Goal: Task Accomplishment & Management: Manage account settings

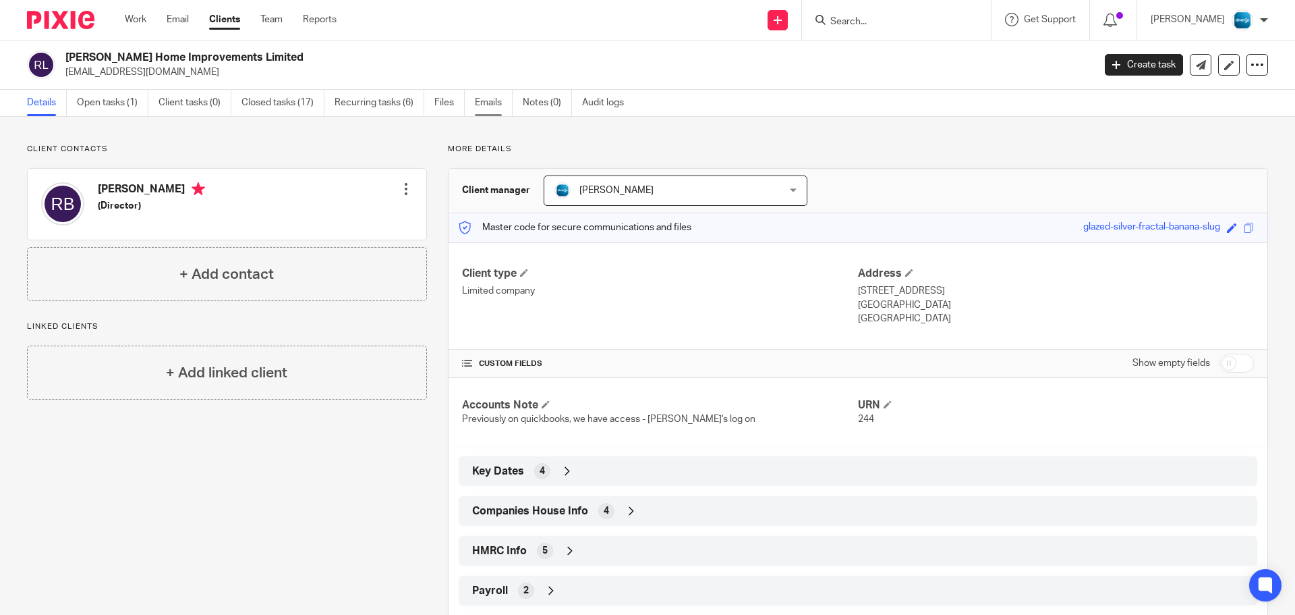
click at [486, 103] on link "Emails" at bounding box center [494, 103] width 38 height 26
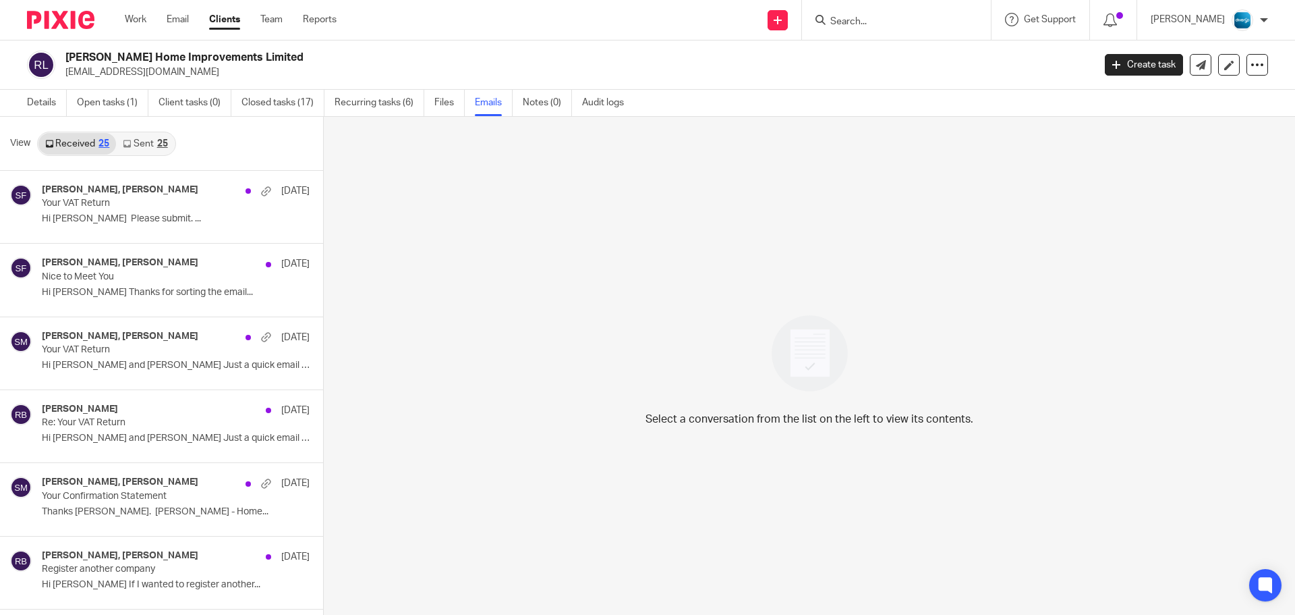
click at [153, 142] on link "Sent 25" at bounding box center [145, 144] width 58 height 22
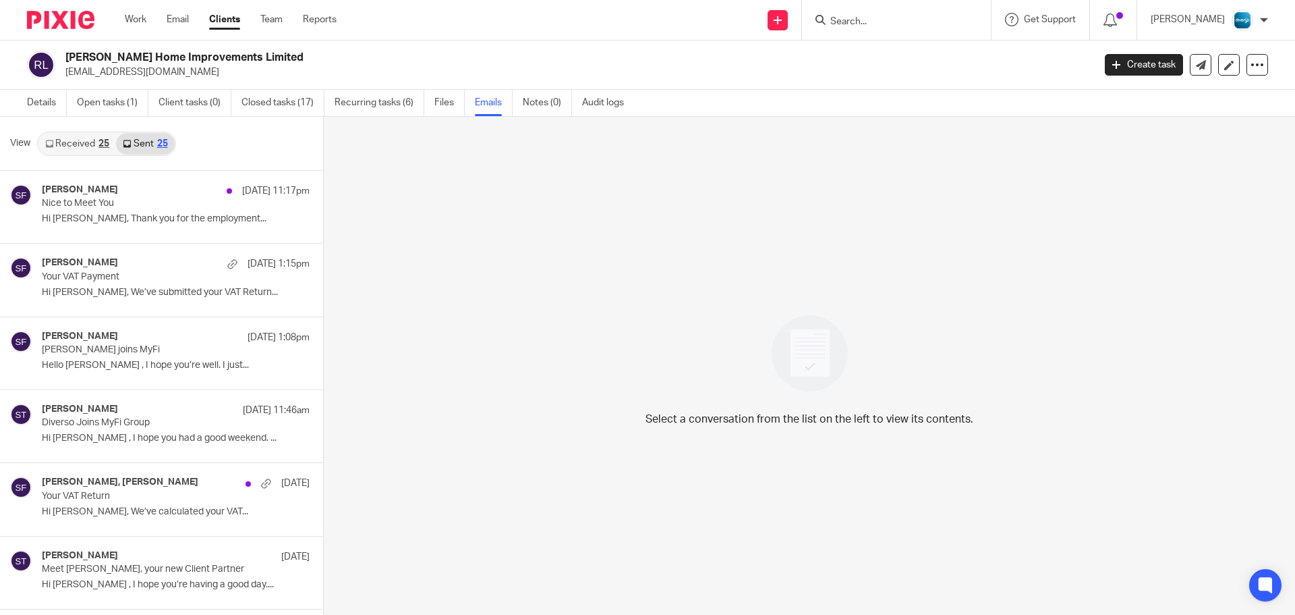
scroll to position [2, 0]
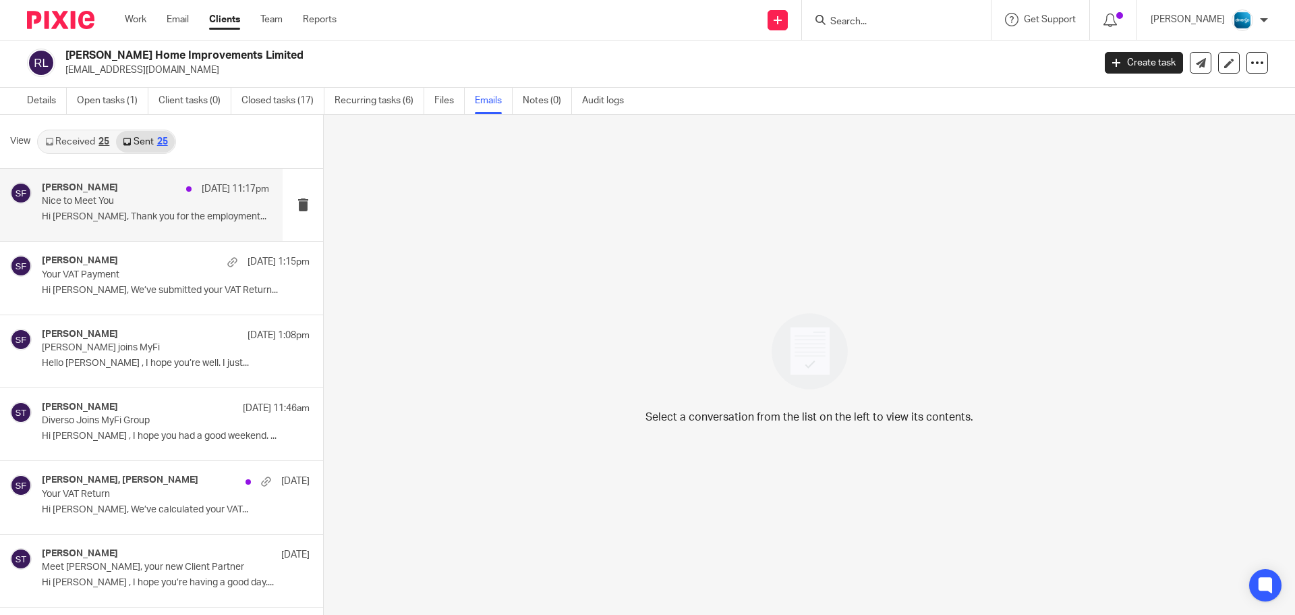
click at [123, 231] on div "Sarah Fox 12 Aug 11:17pm Nice to Meet You Hi Richard, Thank you for the employm…" at bounding box center [141, 205] width 283 height 72
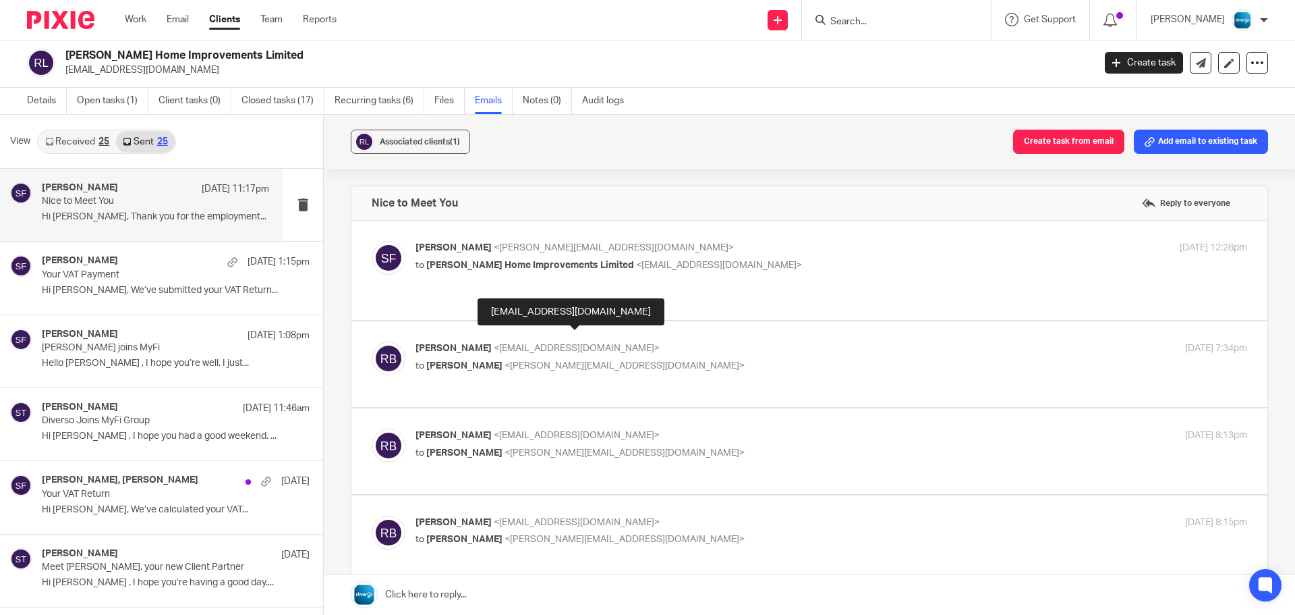
scroll to position [0, 0]
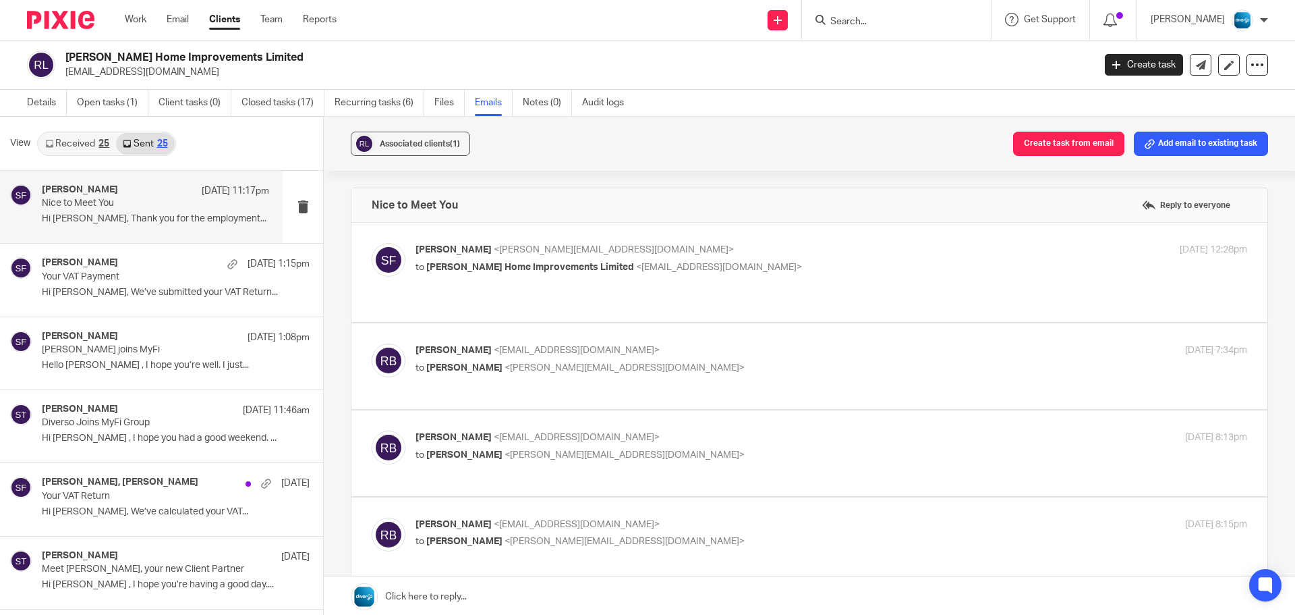
click at [866, 22] on input "Search" at bounding box center [889, 22] width 121 height 12
click at [278, 21] on link "Team" at bounding box center [271, 19] width 22 height 13
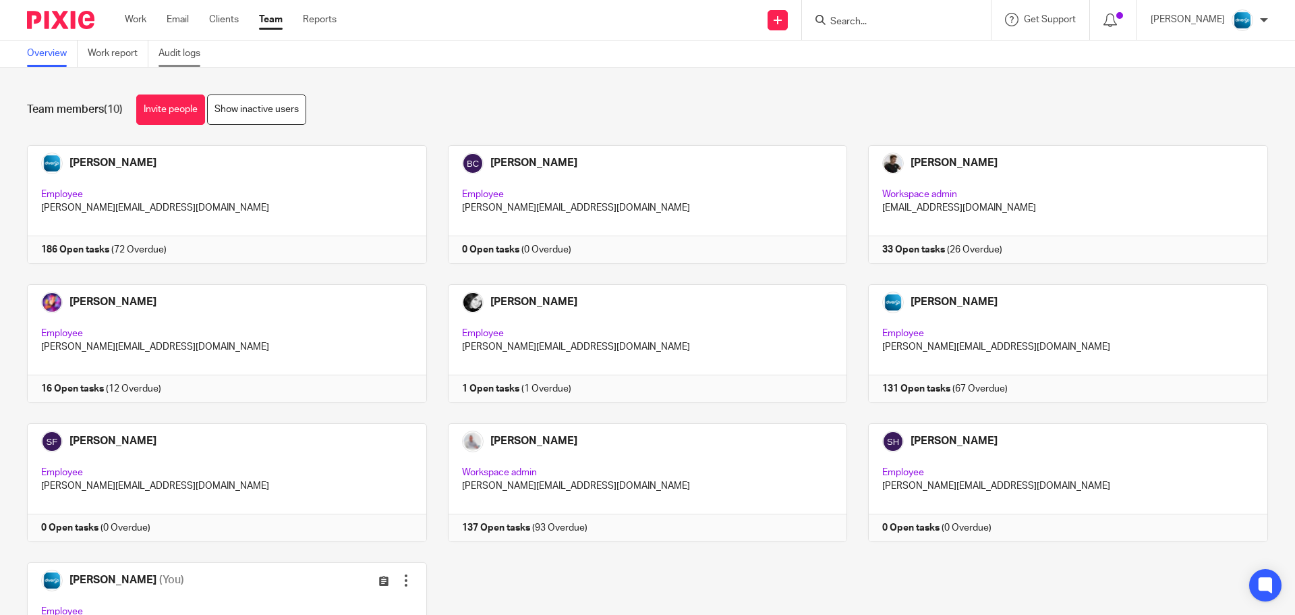
click at [191, 60] on link "Audit logs" at bounding box center [185, 53] width 52 height 26
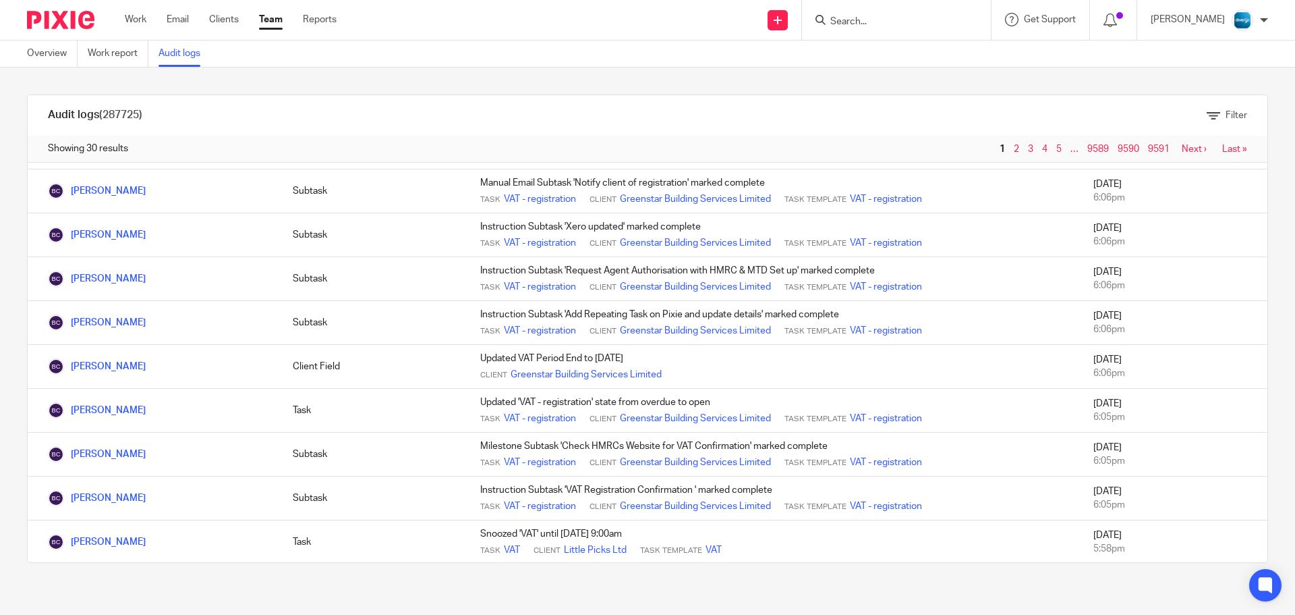
scroll to position [984, 0]
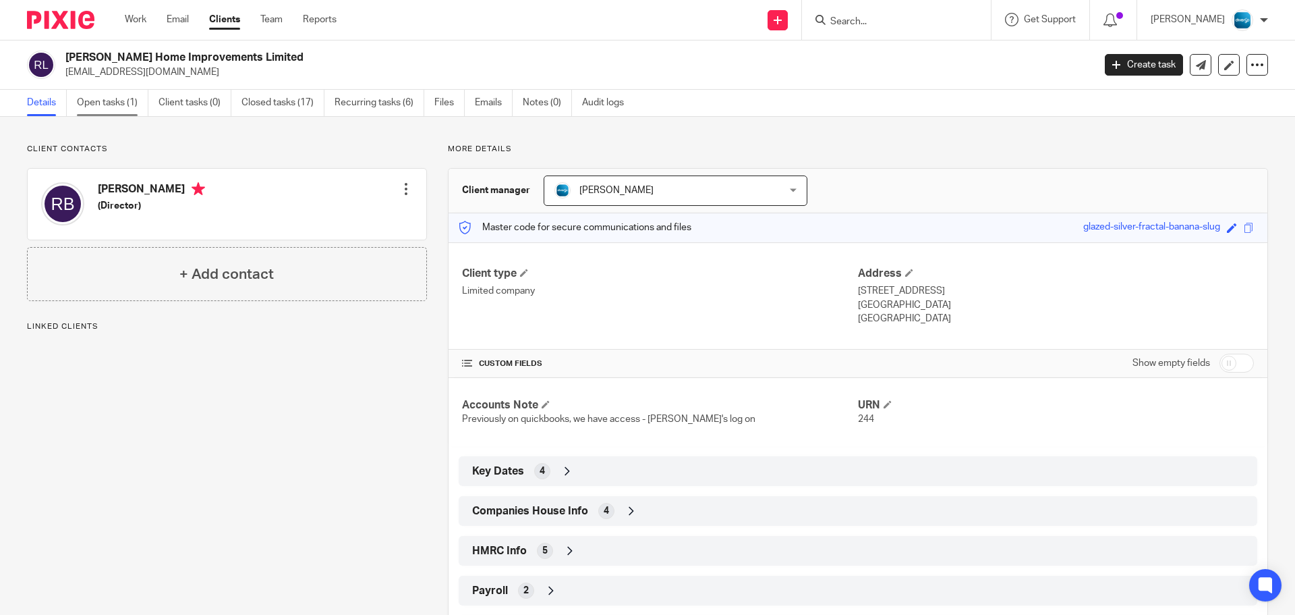
click at [126, 105] on link "Open tasks (1)" at bounding box center [113, 103] width 72 height 26
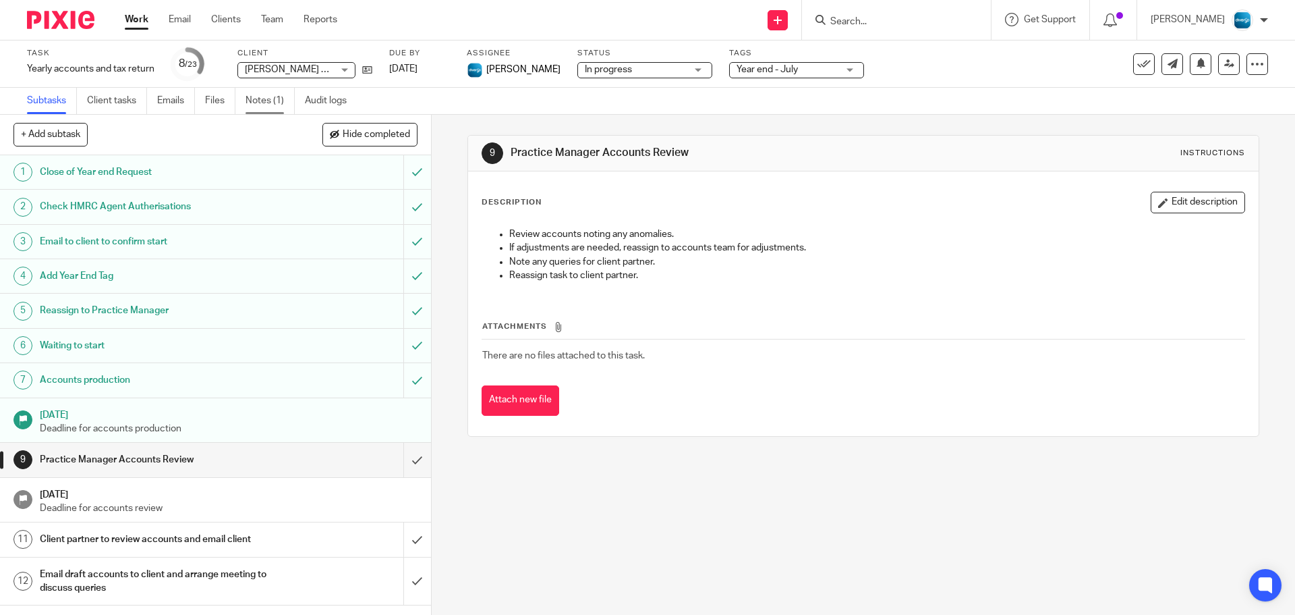
click at [268, 105] on link "Notes (1)" at bounding box center [270, 101] width 49 height 26
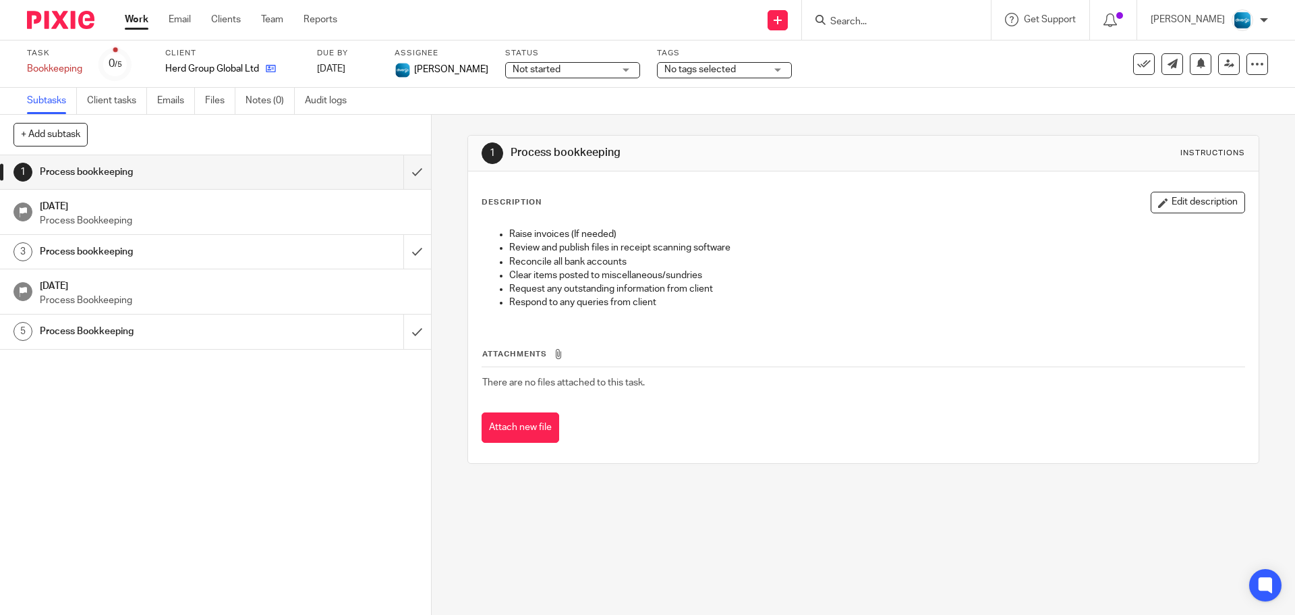
click at [265, 67] on link at bounding box center [267, 68] width 17 height 13
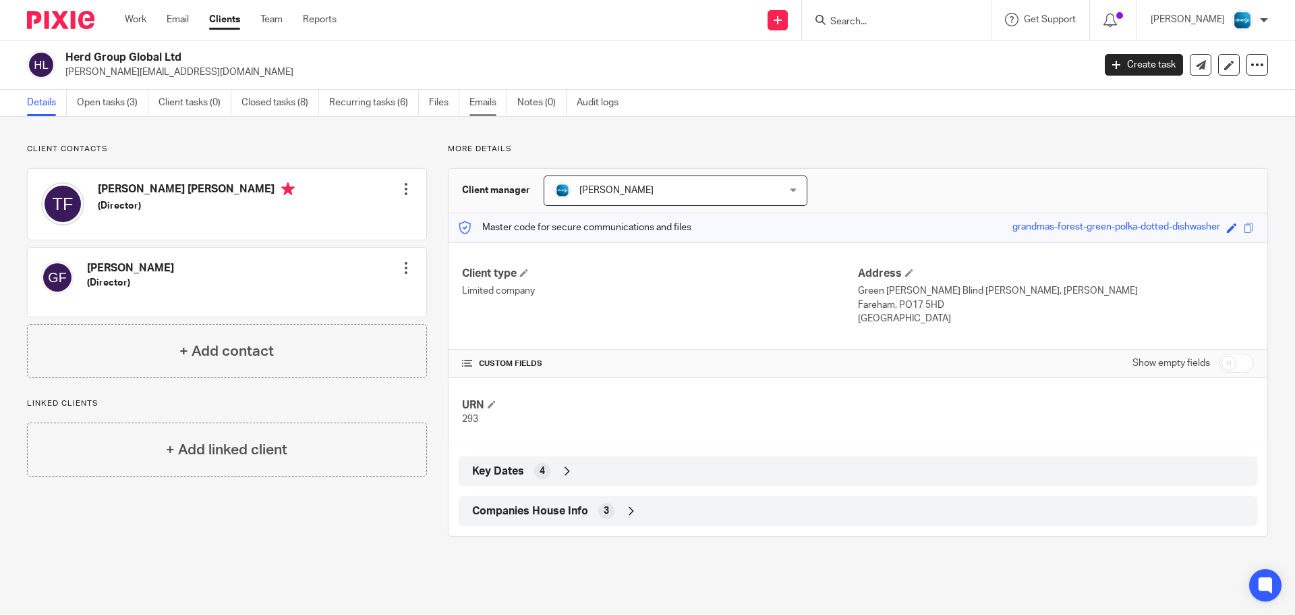
click at [480, 100] on link "Emails" at bounding box center [489, 103] width 38 height 26
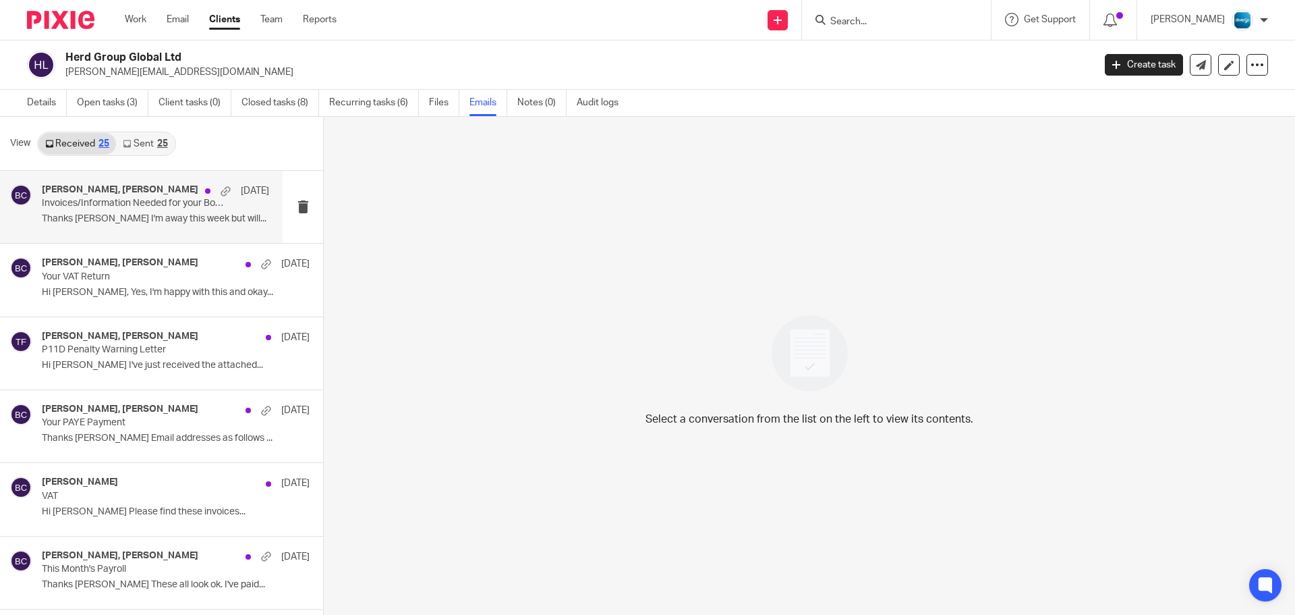
click at [158, 231] on div "Becky Cole, Tim Fairchild 7 Aug Invoices/Information Needed for your Bookkeepin…" at bounding box center [141, 207] width 283 height 72
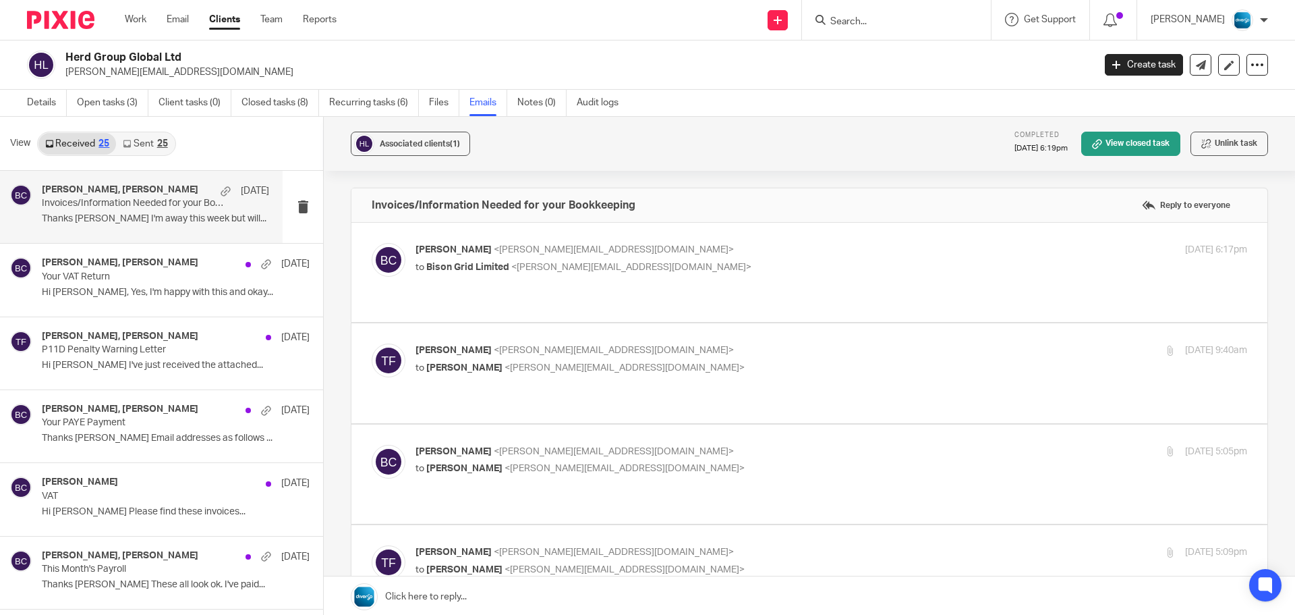
click at [699, 282] on div "Becky Cole <becky@wearediverso.com> to Bison Grid Limited <tim@bisongrid.com> 1…" at bounding box center [810, 272] width 876 height 59
click at [690, 265] on p "to Bison Grid Limited <tim@bisongrid.com>" at bounding box center [693, 267] width 555 height 14
checkbox input "true"
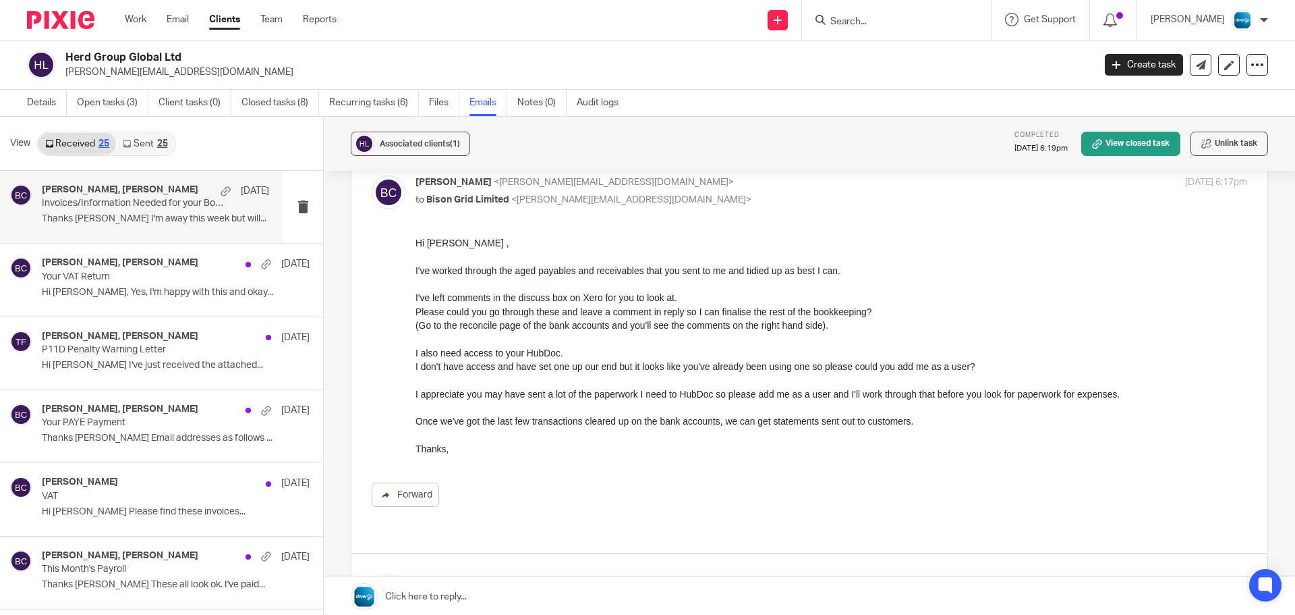
scroll to position [135, 0]
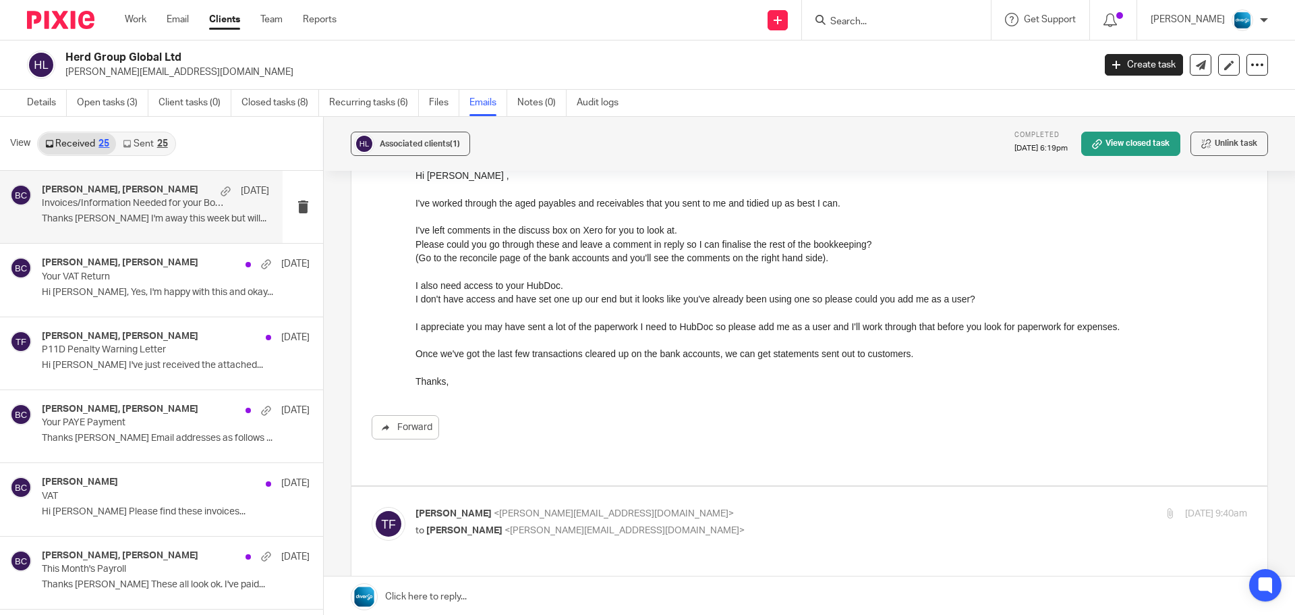
click at [161, 141] on div "25" at bounding box center [162, 143] width 11 height 9
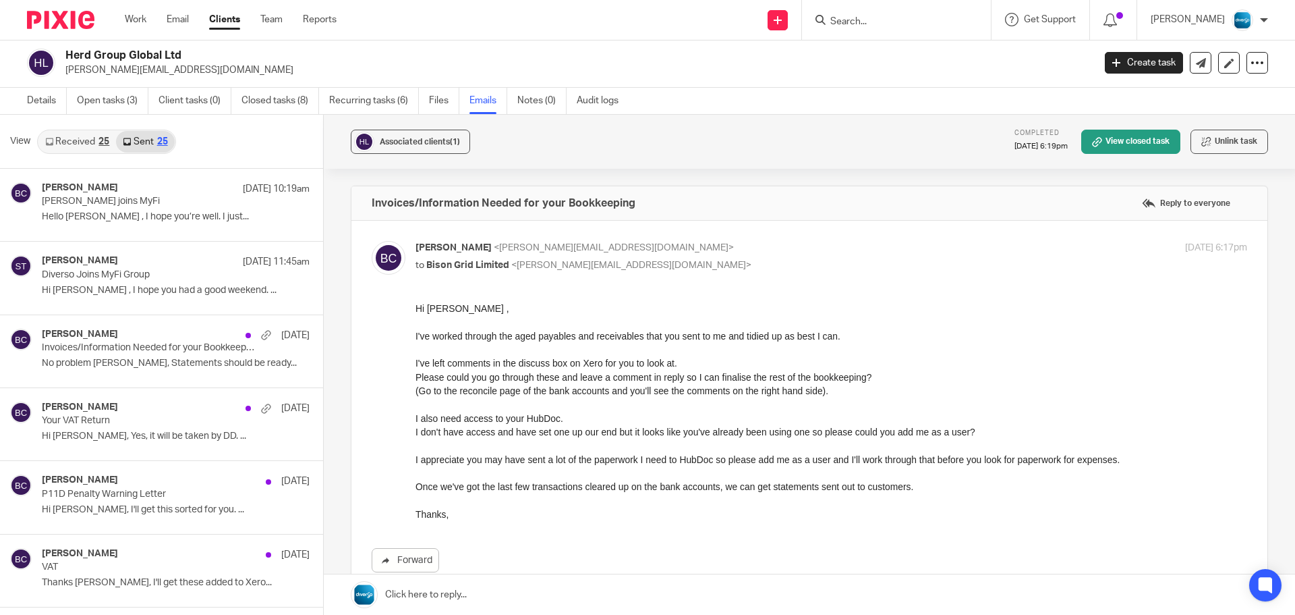
scroll to position [0, 0]
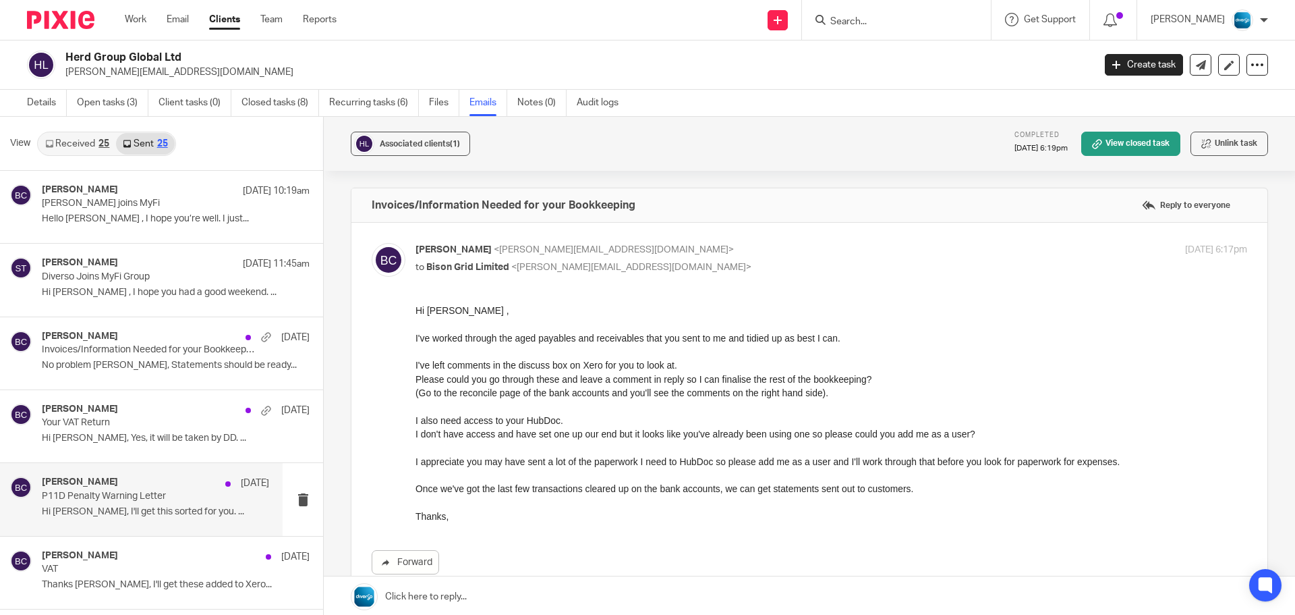
click at [124, 520] on div "Becky Cole 30 Jul P11D Penalty Warning Letter Hi Tim, I'll get this sorted for …" at bounding box center [155, 498] width 227 height 45
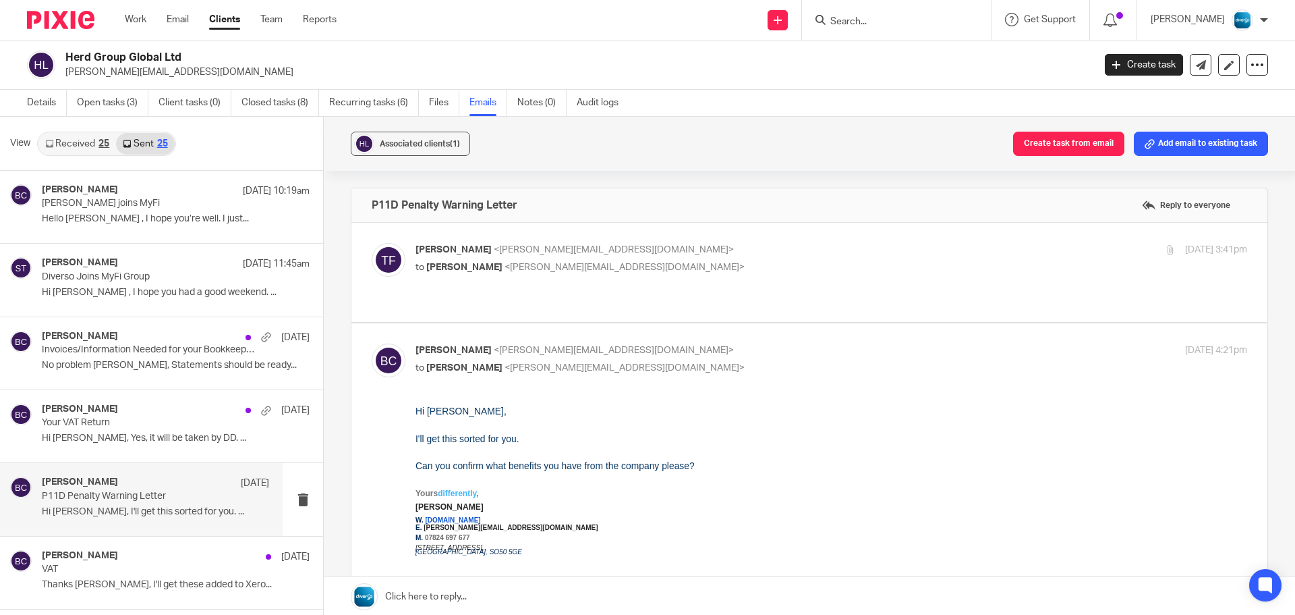
click at [642, 271] on p "to Becky Cole <becky@wearediverso.com>" at bounding box center [693, 267] width 555 height 14
checkbox input "true"
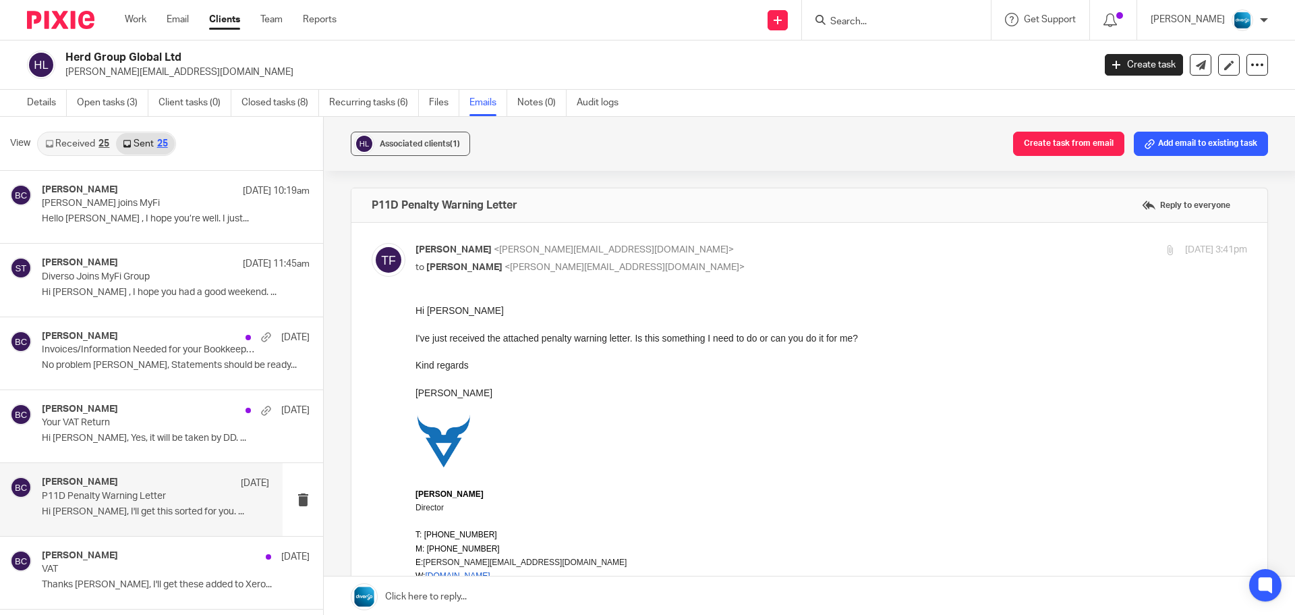
click at [75, 141] on link "Received 25" at bounding box center [77, 144] width 78 height 22
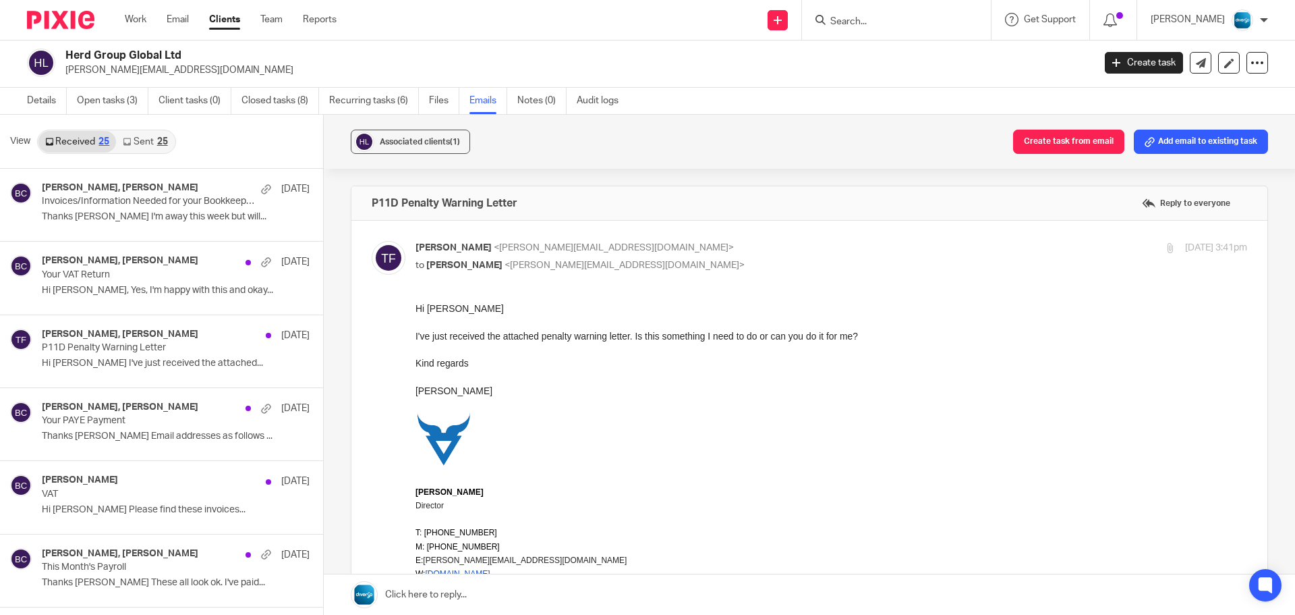
click at [167, 146] on div "25" at bounding box center [162, 141] width 11 height 9
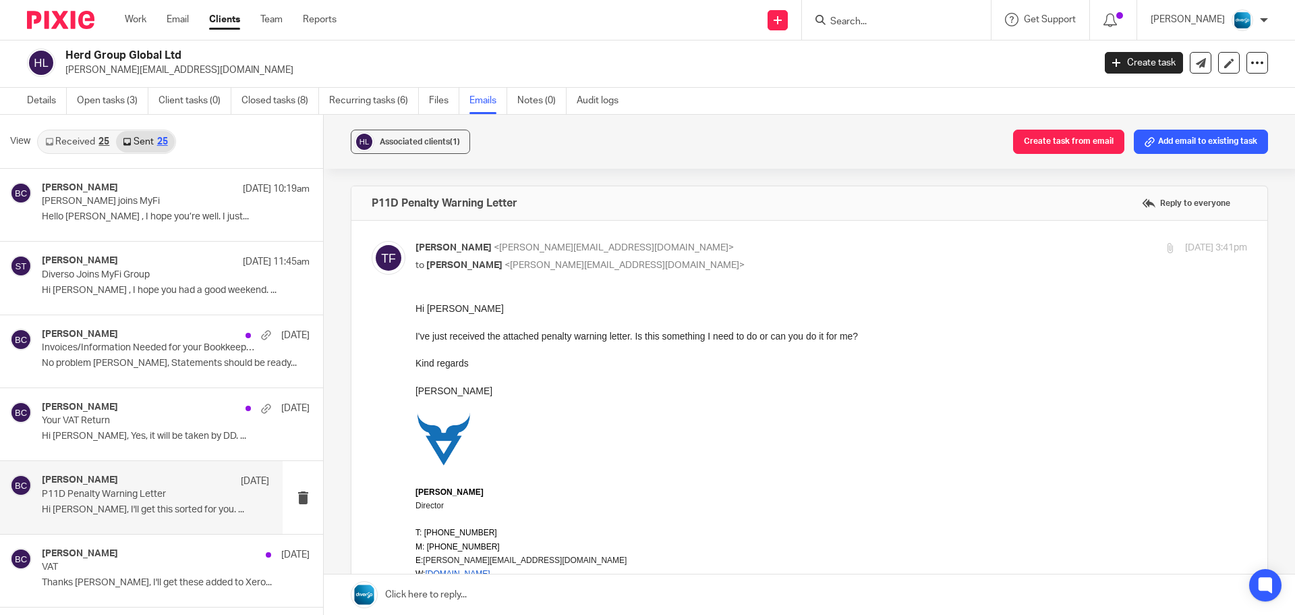
click at [91, 143] on link "Received 25" at bounding box center [77, 142] width 78 height 22
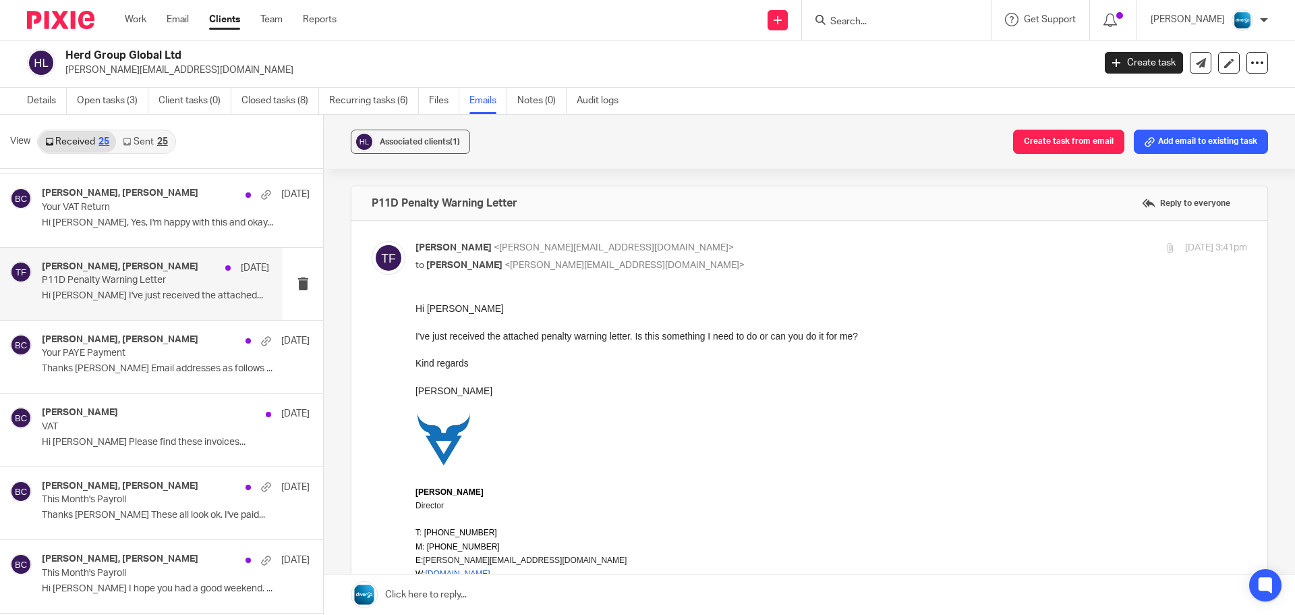
scroll to position [135, 0]
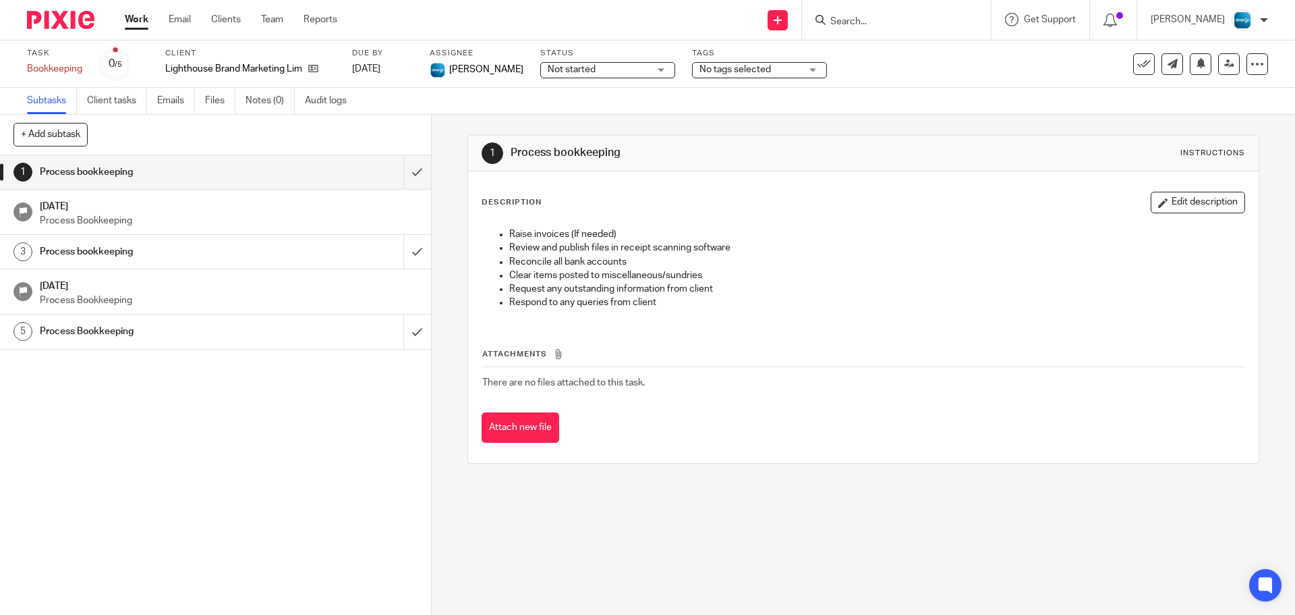
click at [320, 69] on div "Lighthouse Brand Marketing Limited" at bounding box center [250, 68] width 170 height 13
click at [314, 69] on icon at bounding box center [313, 68] width 10 height 10
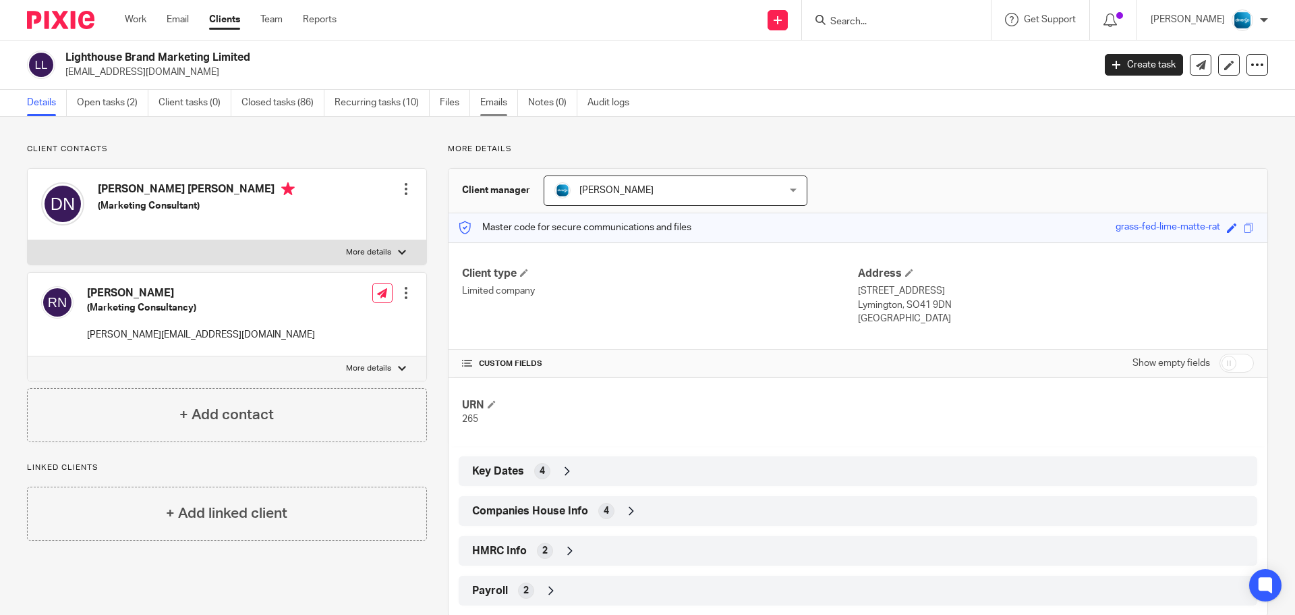
click at [493, 99] on link "Emails" at bounding box center [499, 103] width 38 height 26
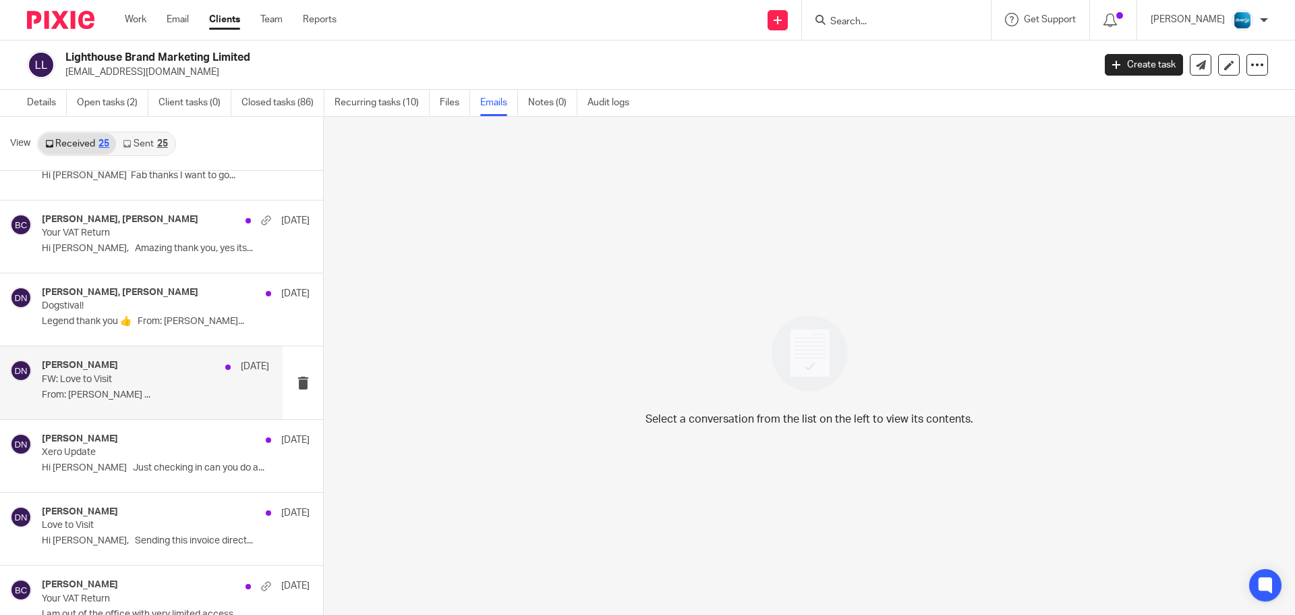
scroll to position [945, 0]
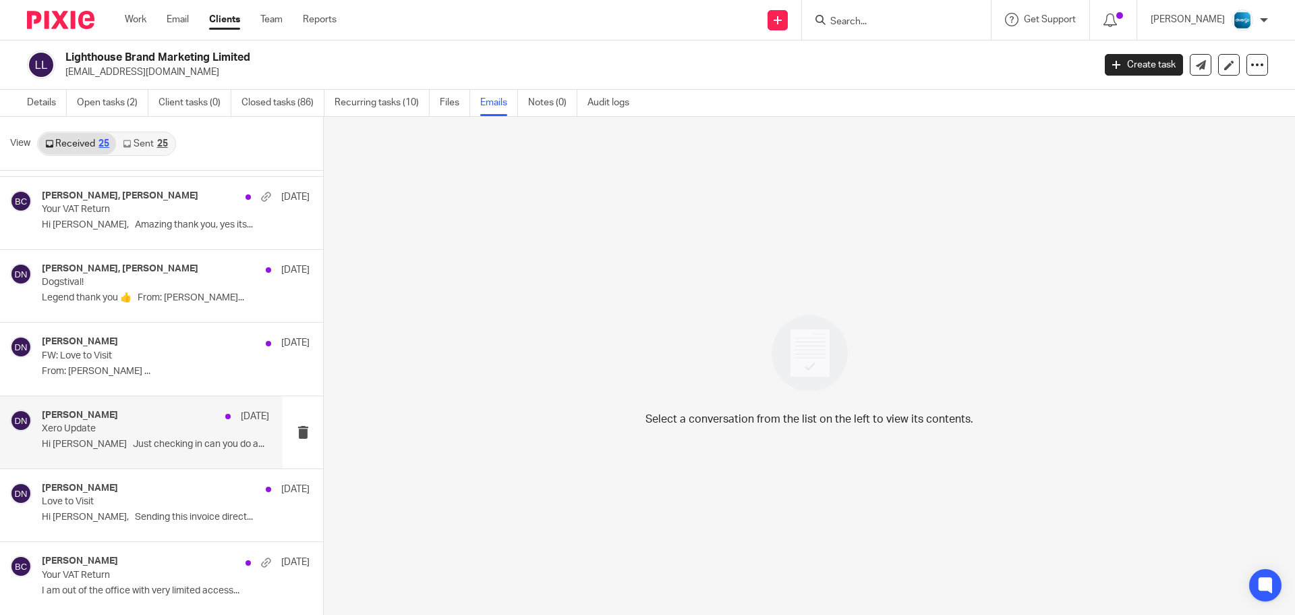
click at [138, 426] on p "Xero Update" at bounding box center [133, 428] width 182 height 11
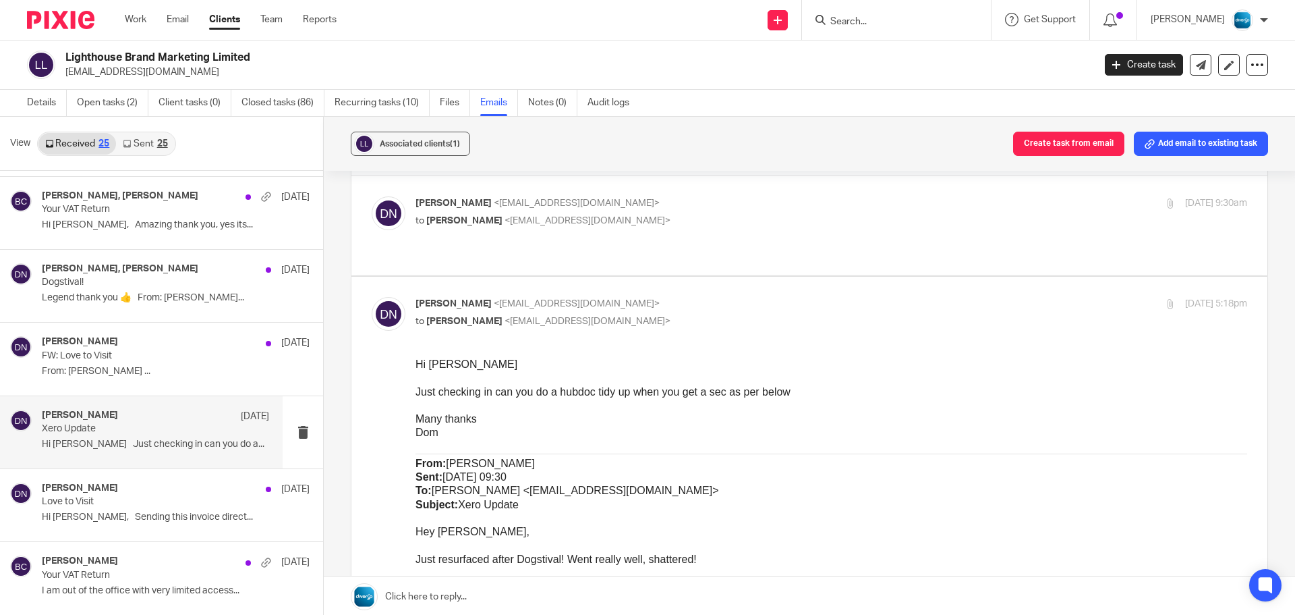
scroll to position [0, 0]
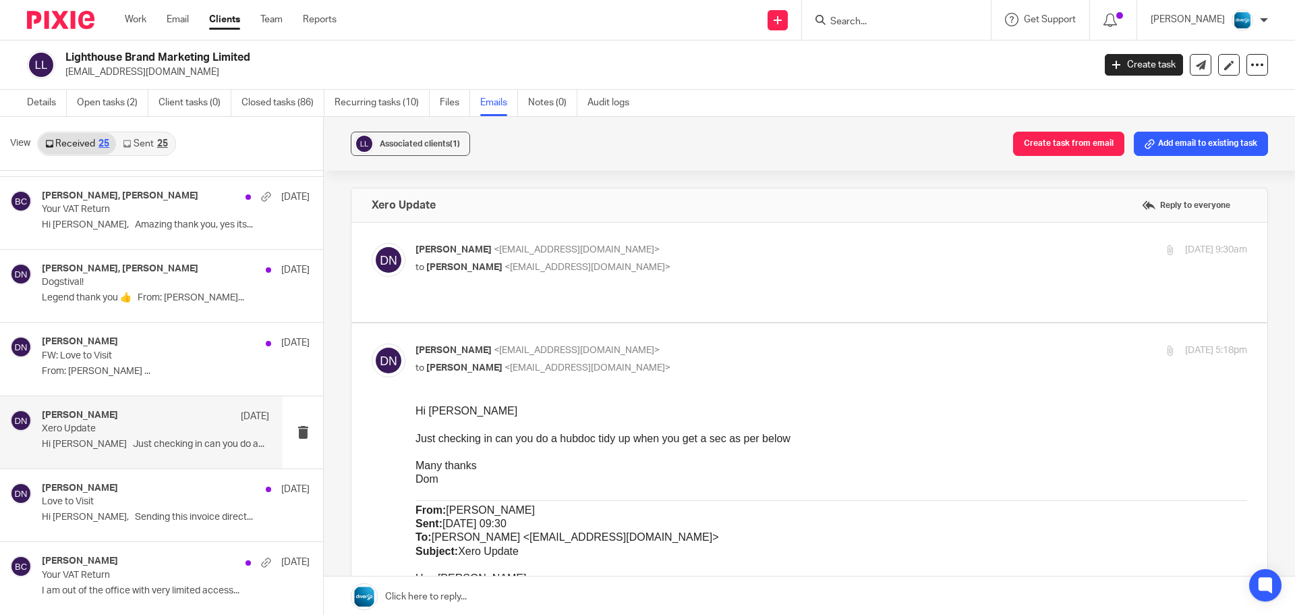
click at [606, 284] on div "Domine Nowell <domine@lighthouse-marketing.co.uk> to Abi Spence <abi@wearediver…" at bounding box center [810, 272] width 876 height 59
click at [589, 279] on div "Domine Nowell <domine@lighthouse-marketing.co.uk> to Abi Spence <abi@wearediver…" at bounding box center [810, 272] width 876 height 59
click at [576, 302] on label at bounding box center [810, 272] width 916 height 99
click at [372, 243] on input "checkbox" at bounding box center [371, 242] width 1 height 1
checkbox input "true"
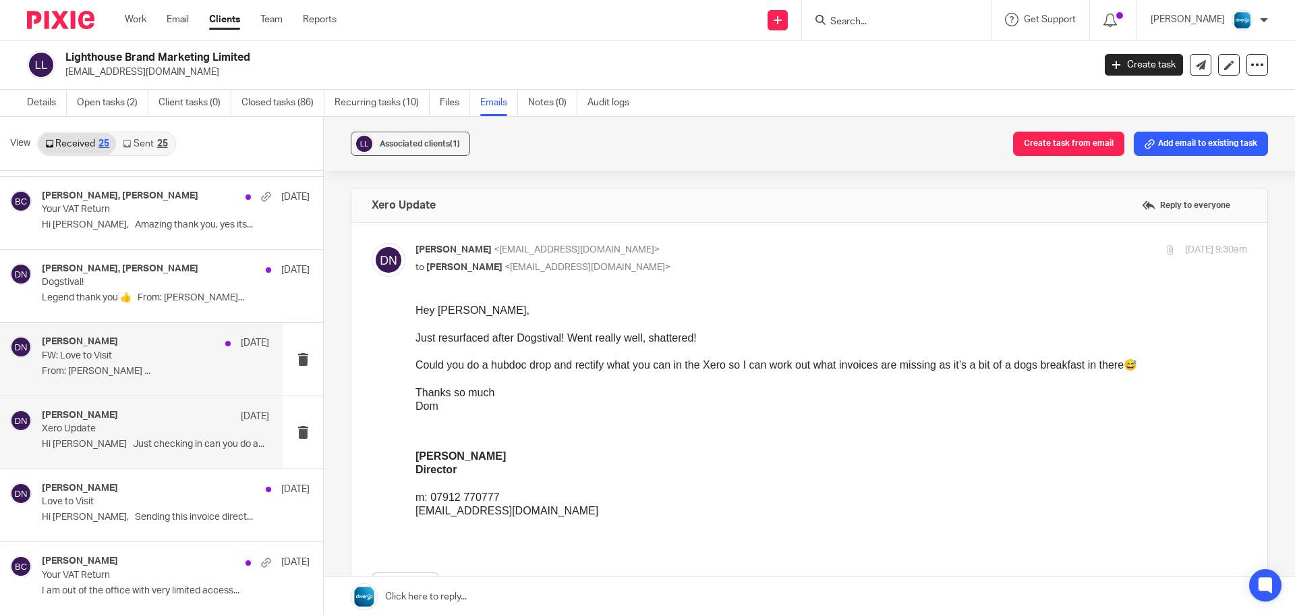
click at [149, 366] on p "From: Domine Nowell ..." at bounding box center [155, 371] width 227 height 11
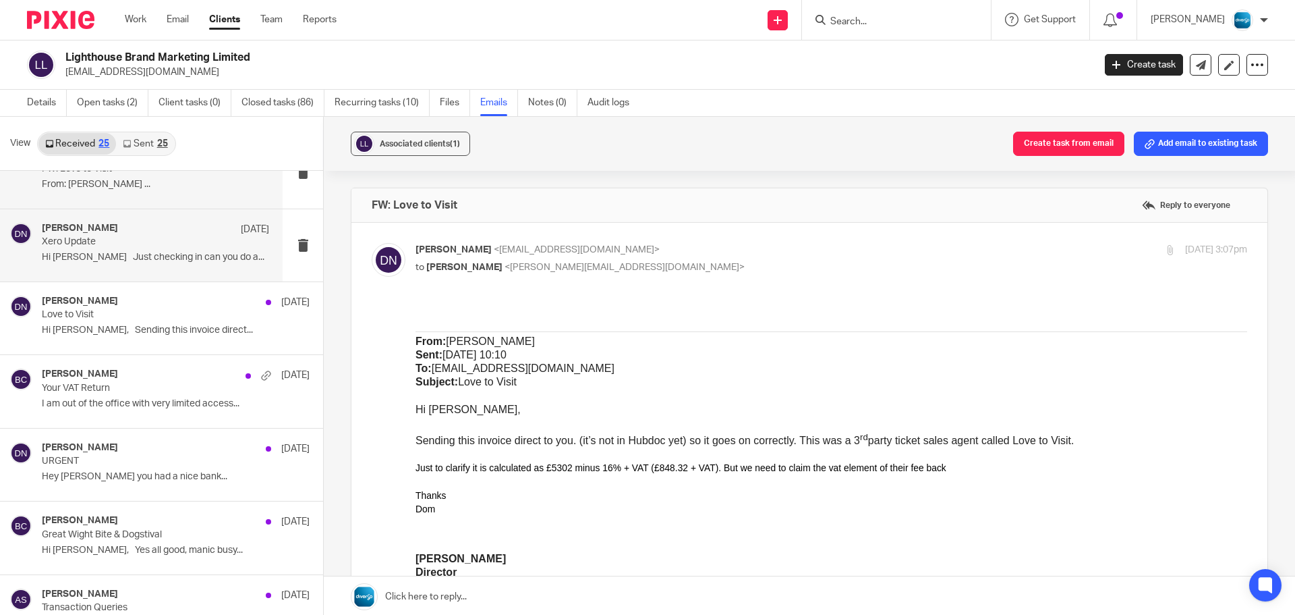
scroll to position [1147, 0]
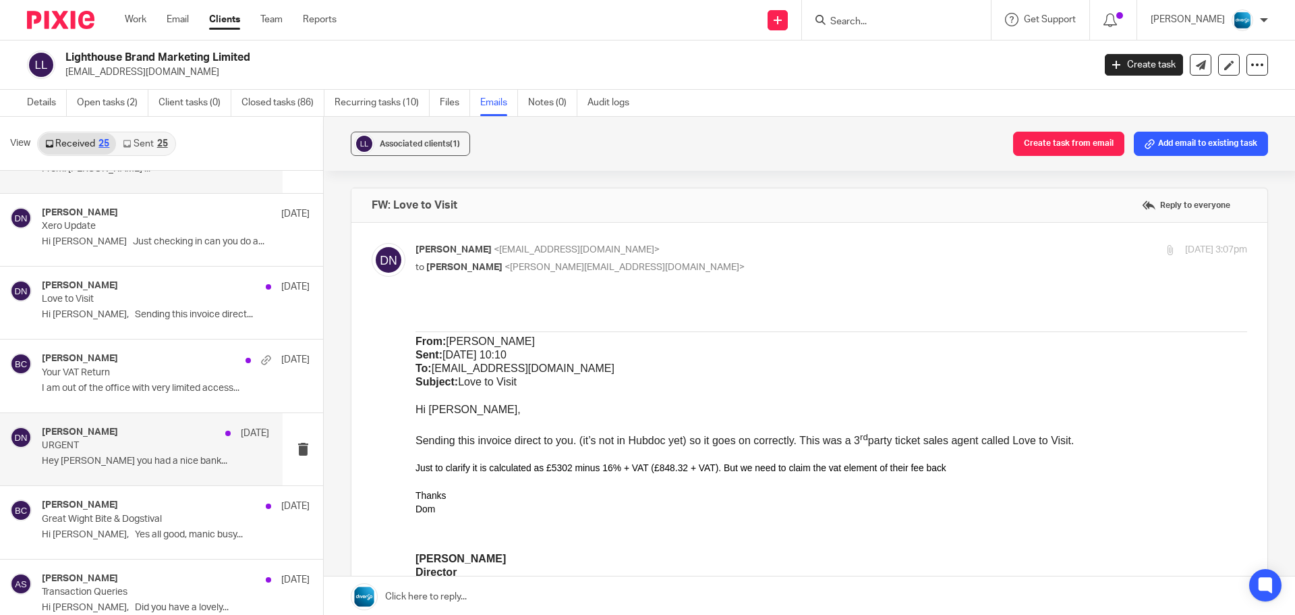
click at [148, 475] on div "Domine Nowell 27 May URGENT Hey Abi Hope you had a nice bank..." at bounding box center [141, 449] width 283 height 72
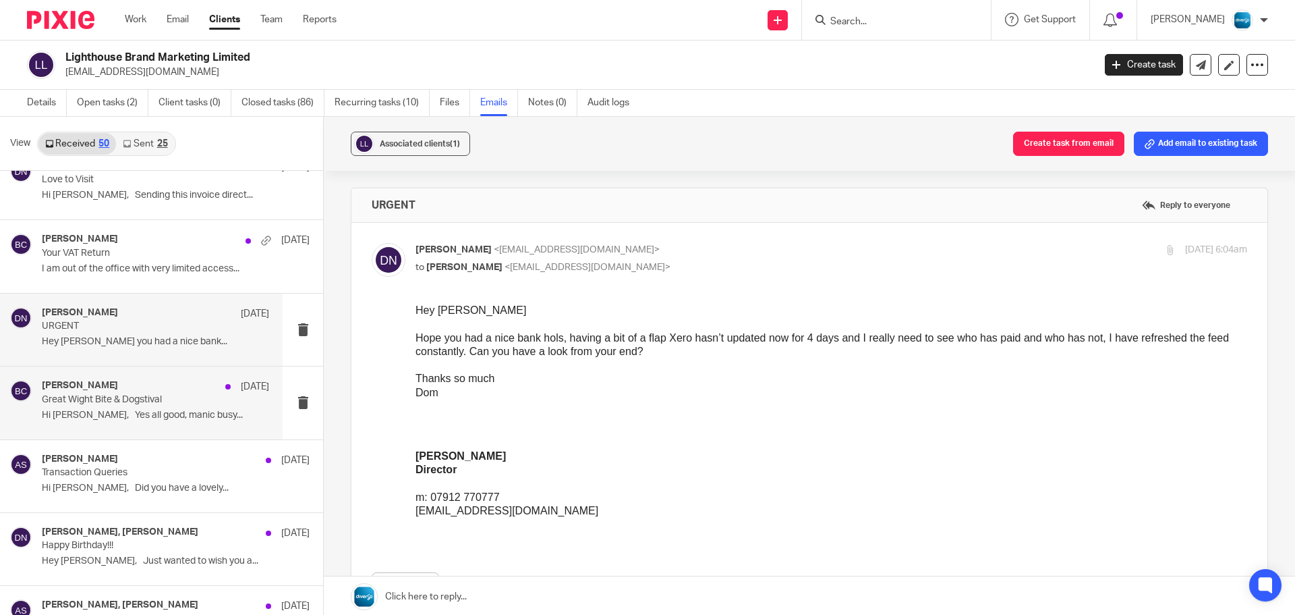
scroll to position [1282, 0]
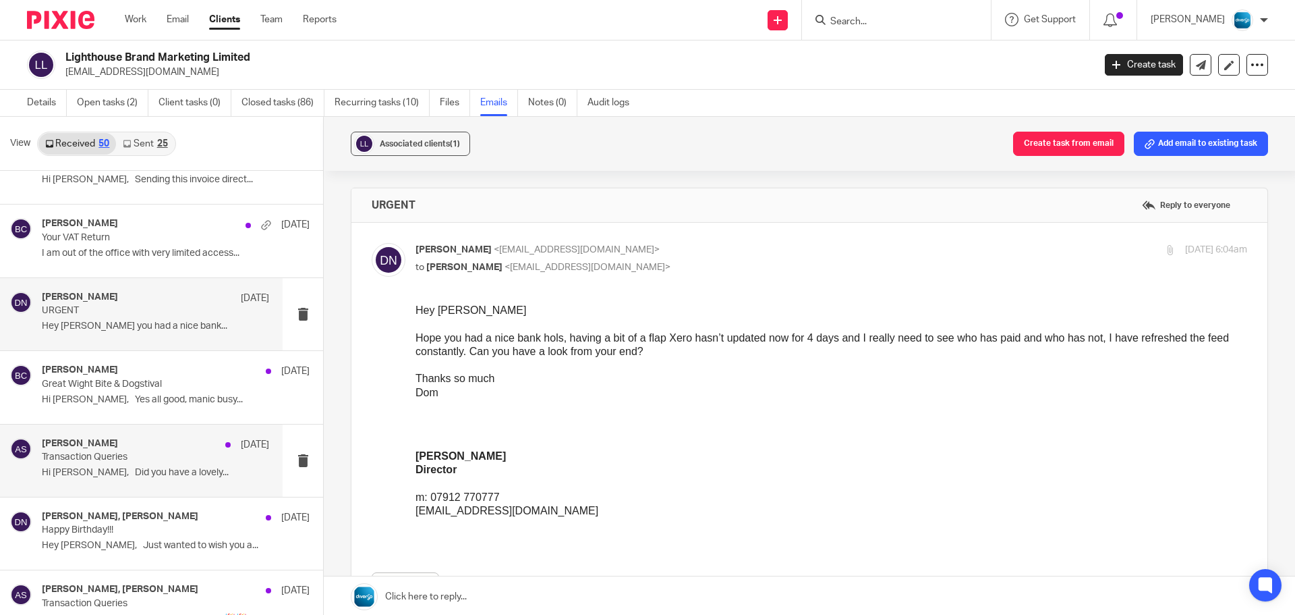
click at [191, 478] on p "Hi Abi, Did you have a lovely..." at bounding box center [155, 472] width 227 height 11
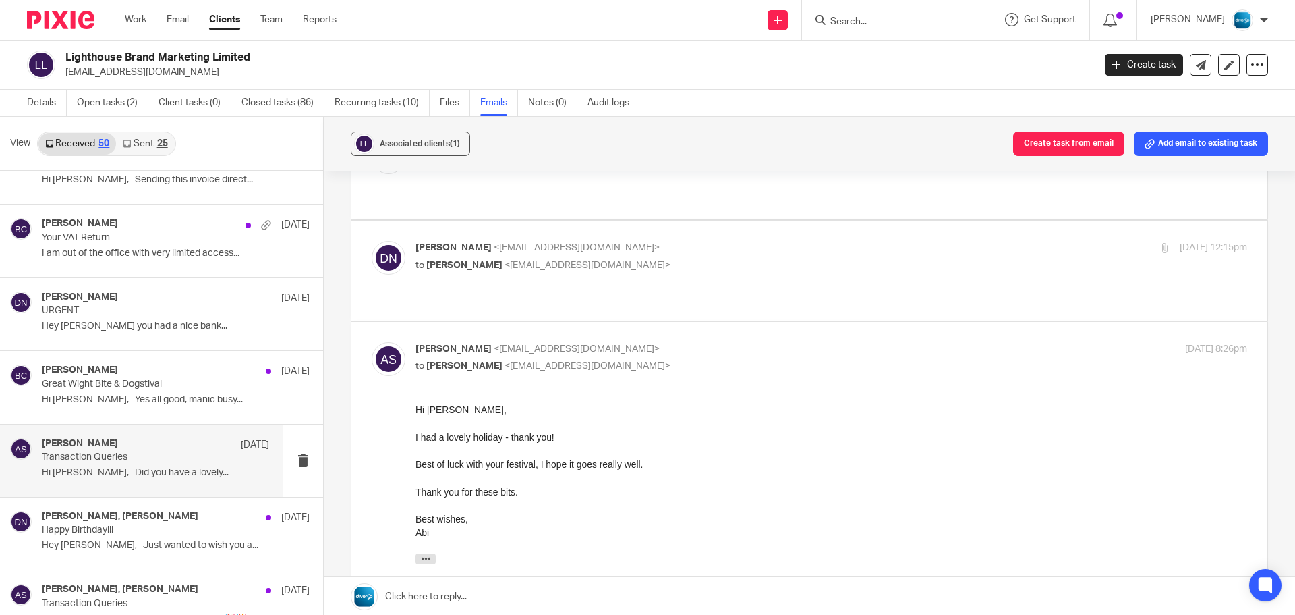
scroll to position [135, 0]
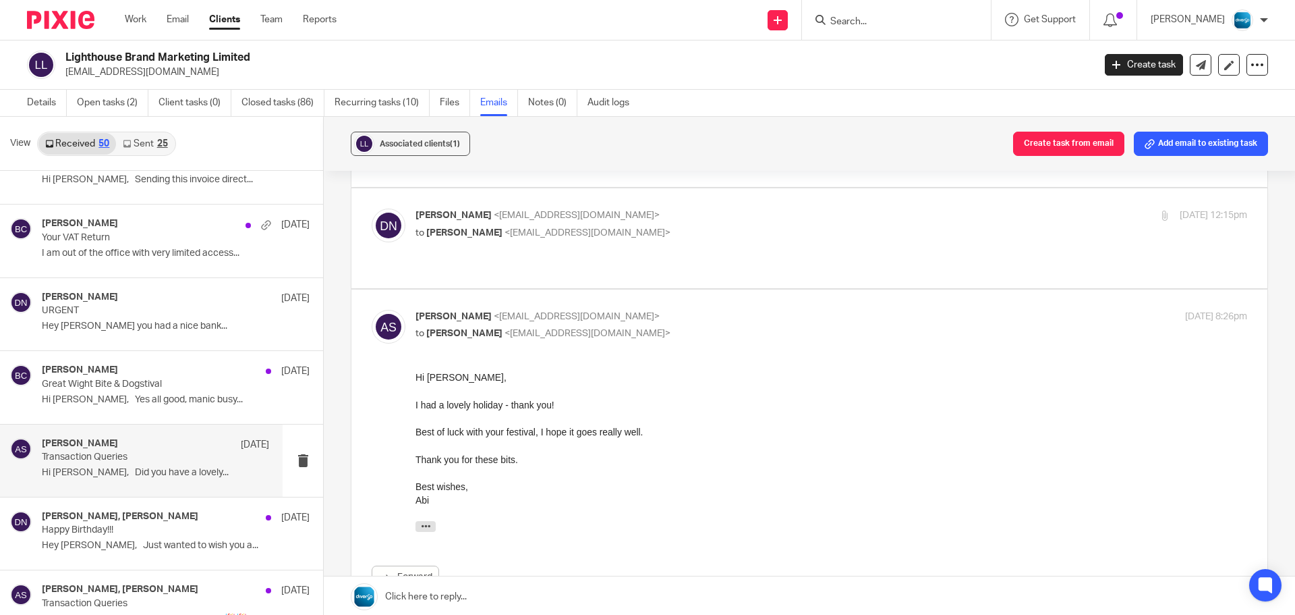
click at [700, 232] on div "Domine Nowell <domine@lighthouse-marketing.co.uk> to Abi Spence <abi@wearediver…" at bounding box center [810, 237] width 876 height 59
click at [602, 232] on div "Domine Nowell <domine@lighthouse-marketing.co.uk> to Abi Spence <abi@wearediver…" at bounding box center [810, 237] width 876 height 59
click at [591, 238] on div "Domine Nowell <domine@lighthouse-marketing.co.uk> to Abi Spence <abi@wearediver…" at bounding box center [810, 237] width 876 height 59
click at [491, 244] on label at bounding box center [810, 237] width 916 height 99
click at [372, 208] on input "checkbox" at bounding box center [371, 208] width 1 height 1
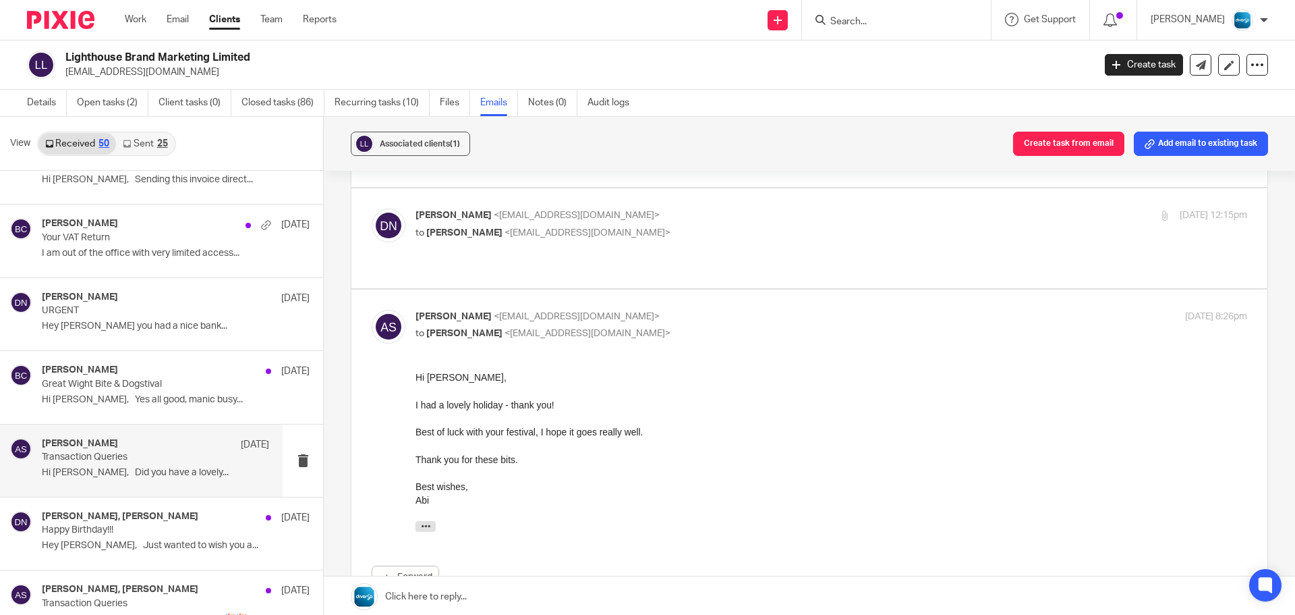
checkbox input "true"
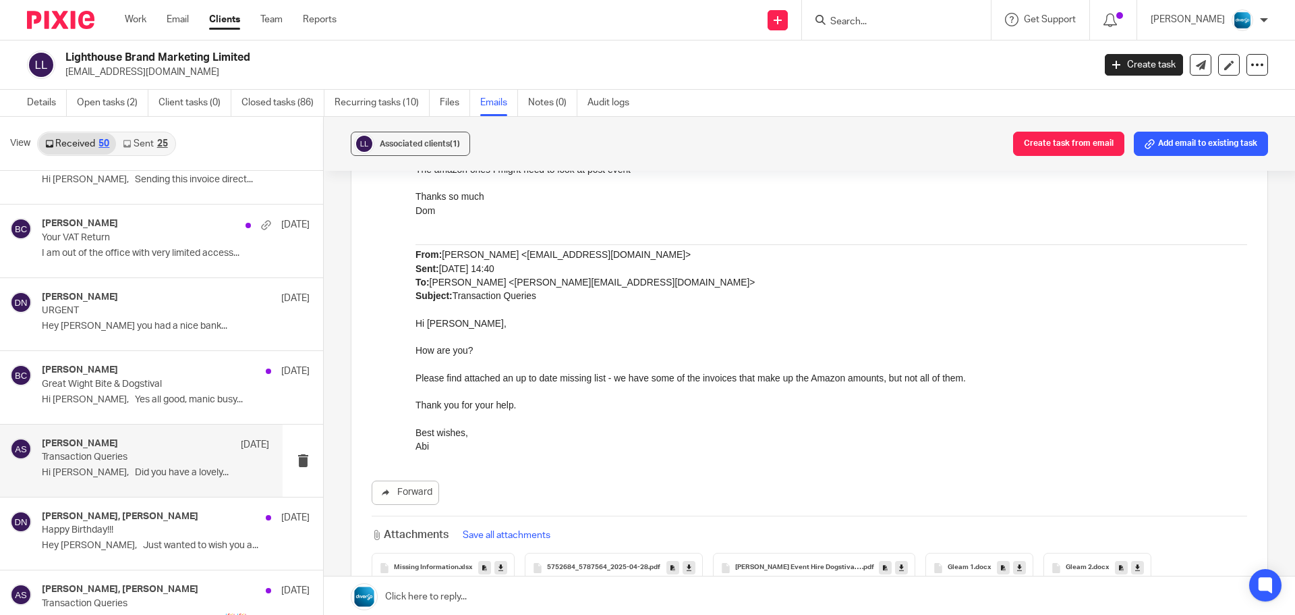
scroll to position [540, 0]
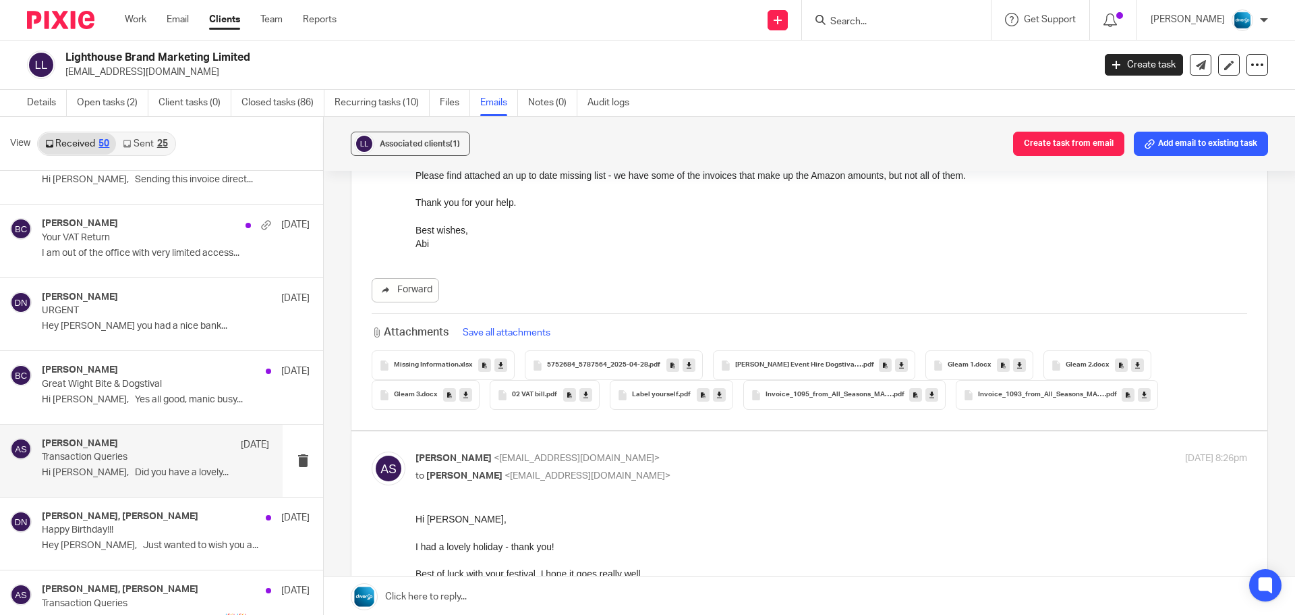
click at [460, 361] on span ".xlsx" at bounding box center [465, 365] width 13 height 8
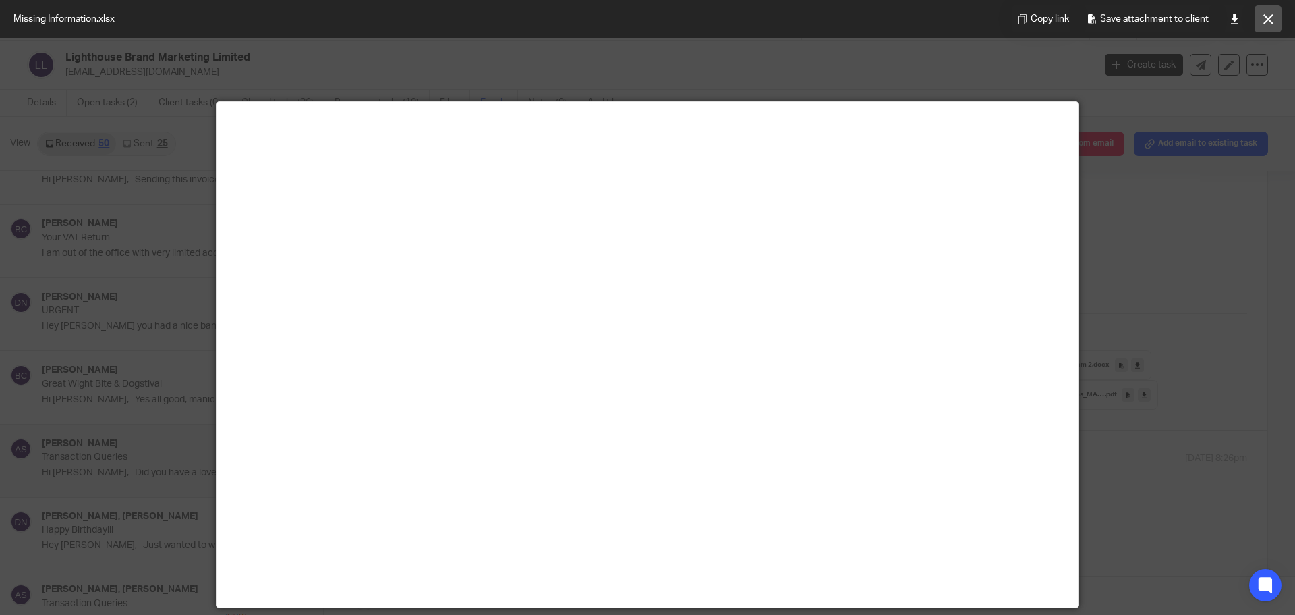
click at [1277, 5] on button at bounding box center [1268, 18] width 27 height 27
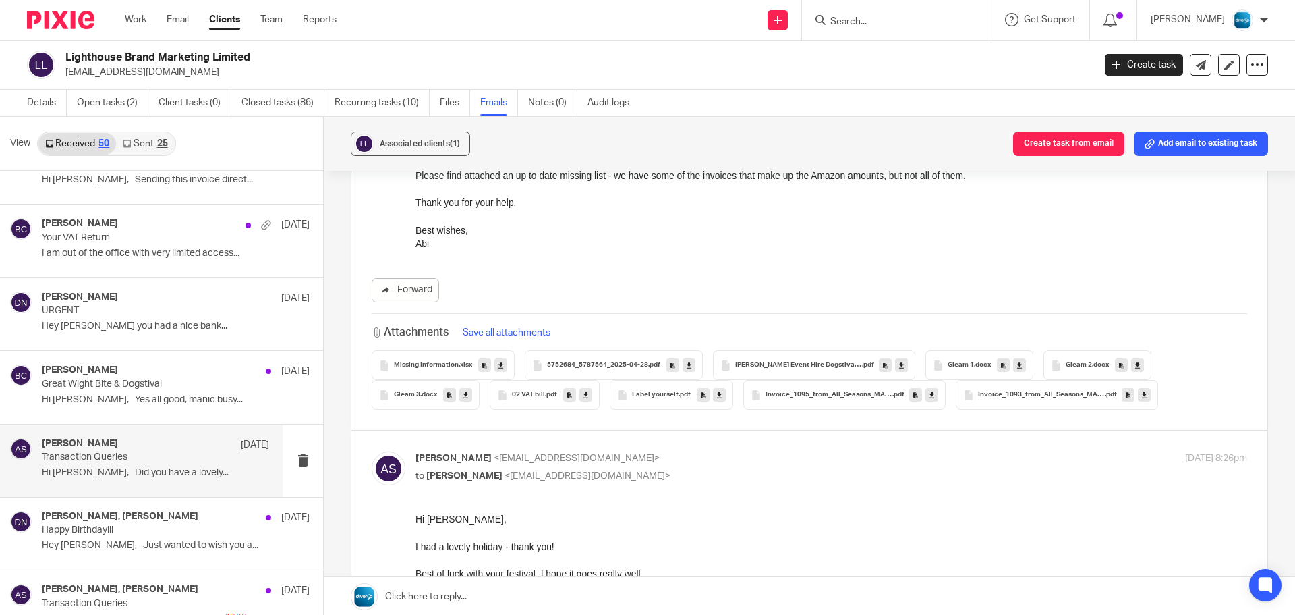
click at [607, 361] on span "5752684_5787564_2025-04-28" at bounding box center [597, 365] width 101 height 8
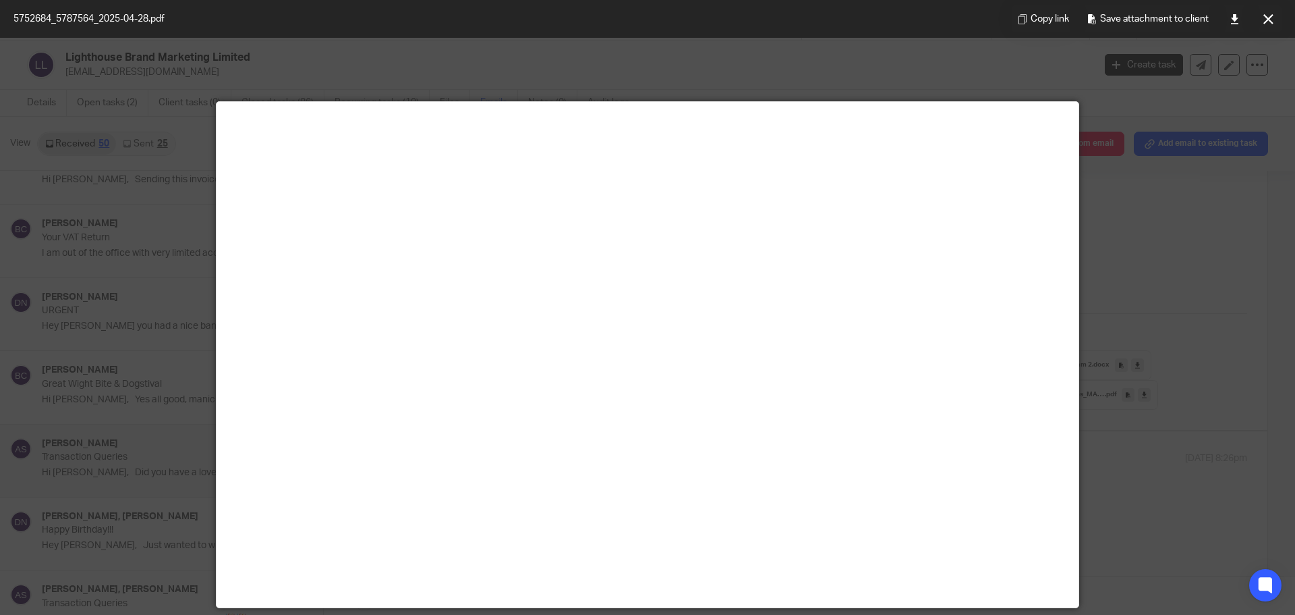
click at [1273, 16] on icon at bounding box center [1269, 19] width 10 height 10
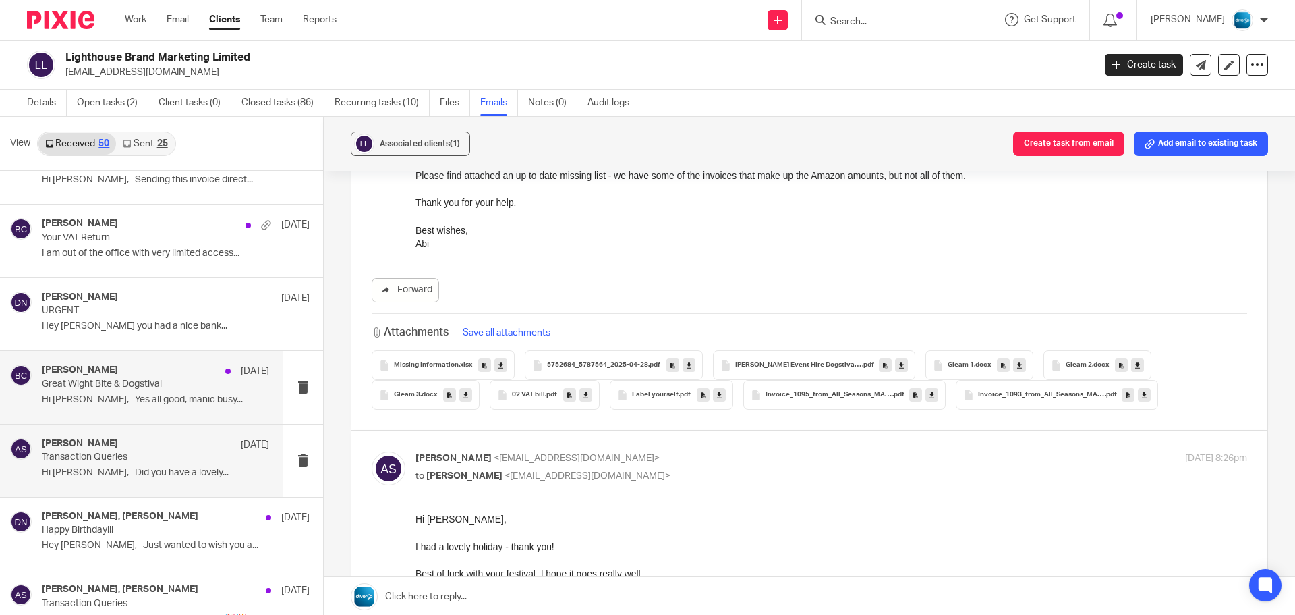
scroll to position [1349, 0]
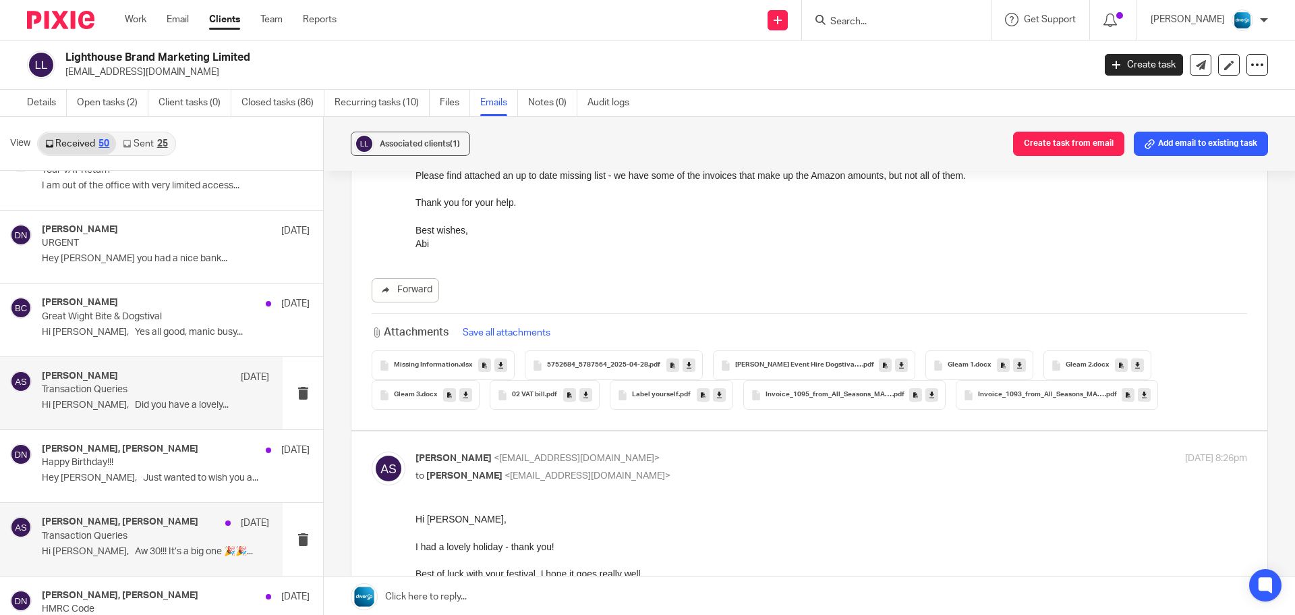
click at [185, 524] on div "Domine Nowell, Abi Spence 10 Apr" at bounding box center [155, 522] width 227 height 13
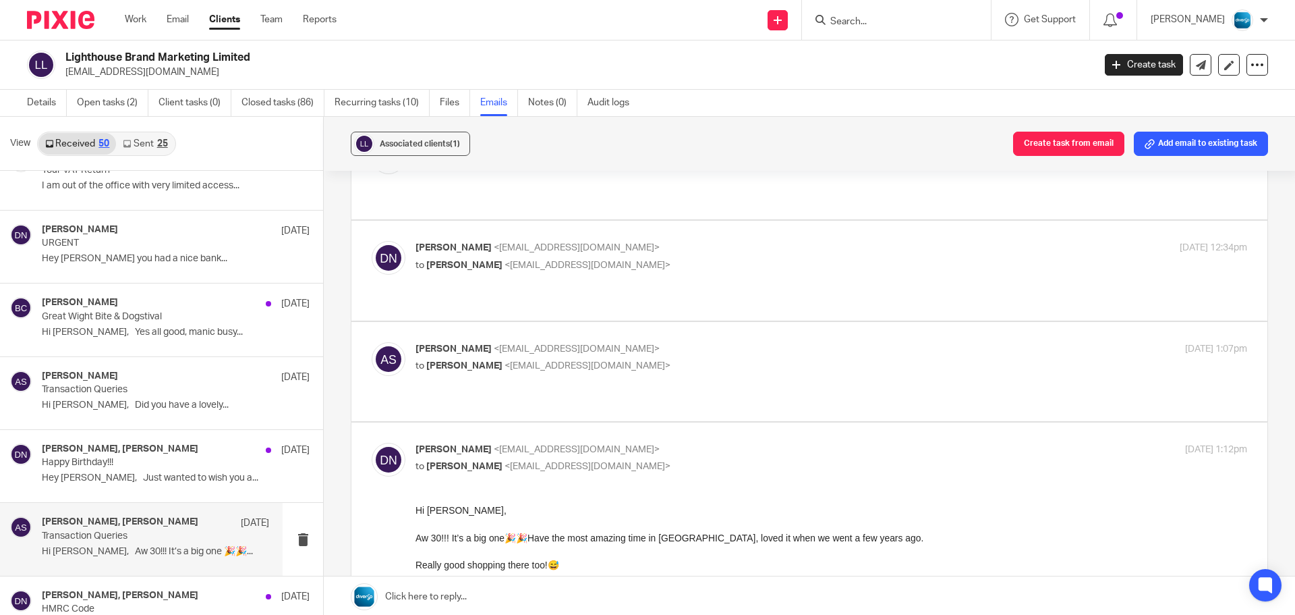
scroll to position [337, 0]
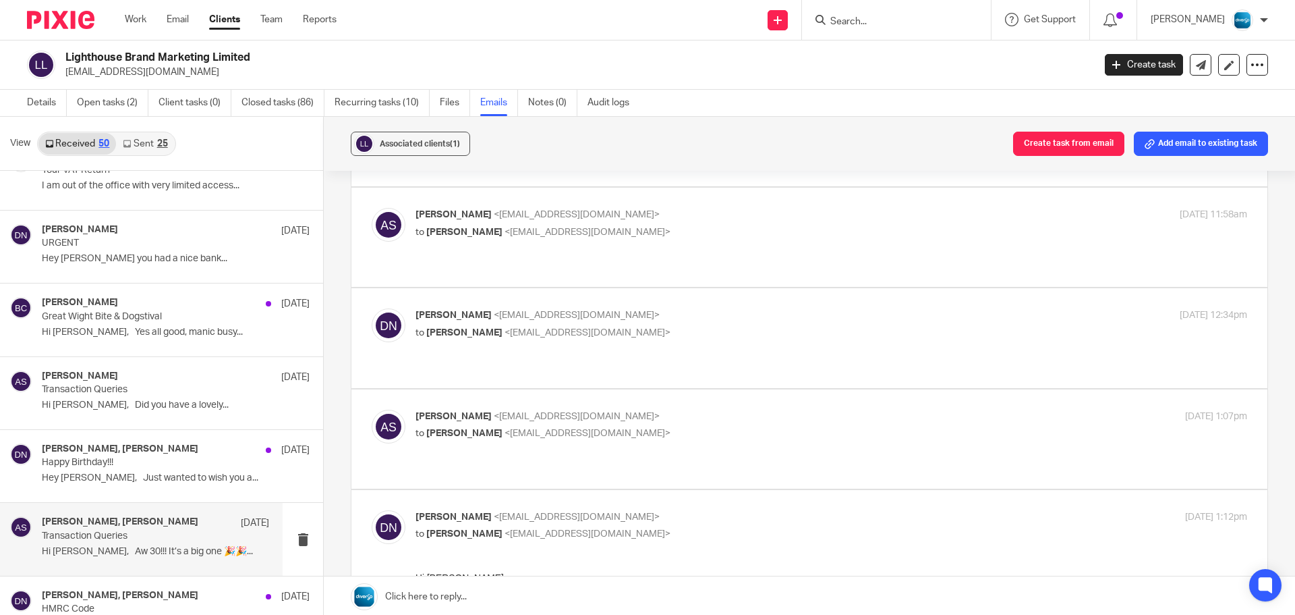
click at [678, 389] on label at bounding box center [810, 438] width 916 height 99
click at [372, 409] on input "checkbox" at bounding box center [371, 409] width 1 height 1
checkbox input "true"
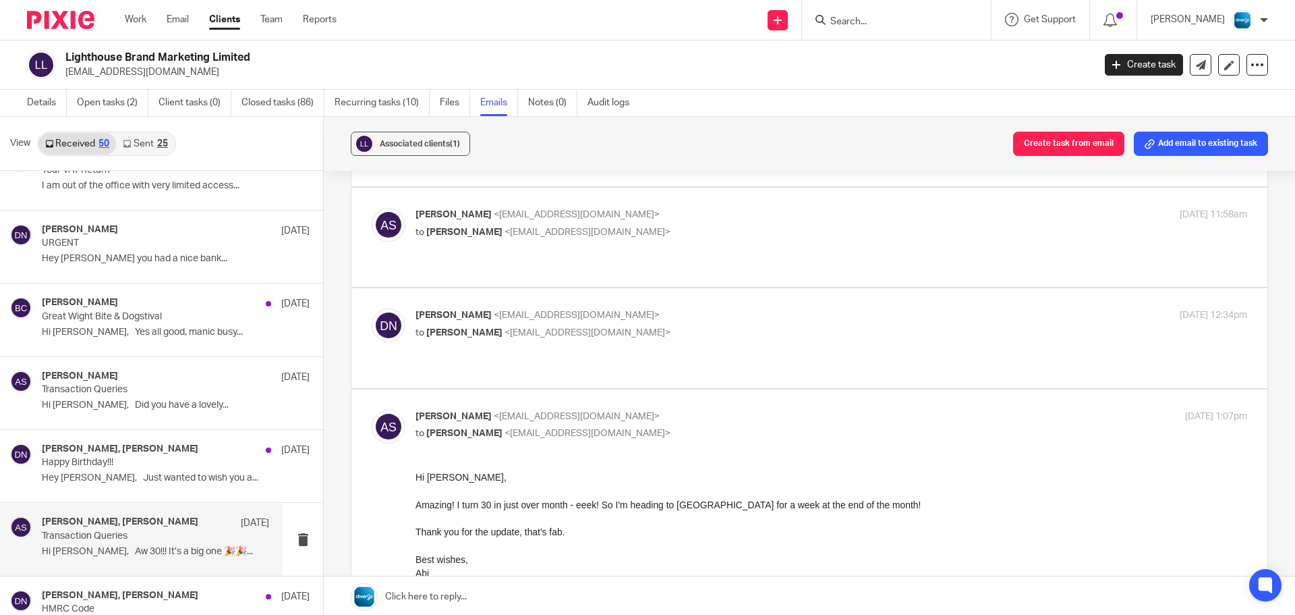
scroll to position [0, 0]
click at [686, 326] on p "to Abi Spence <abi@wearediverso.com>" at bounding box center [693, 333] width 555 height 14
checkbox input "true"
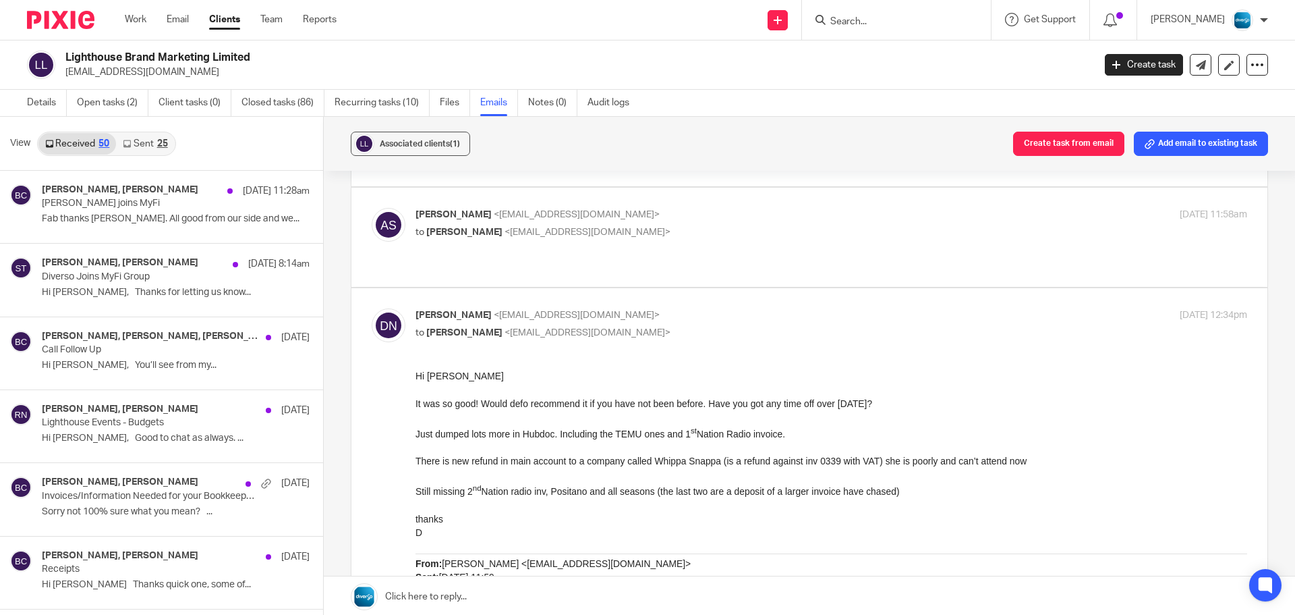
click at [143, 142] on link "Sent 25" at bounding box center [145, 144] width 58 height 22
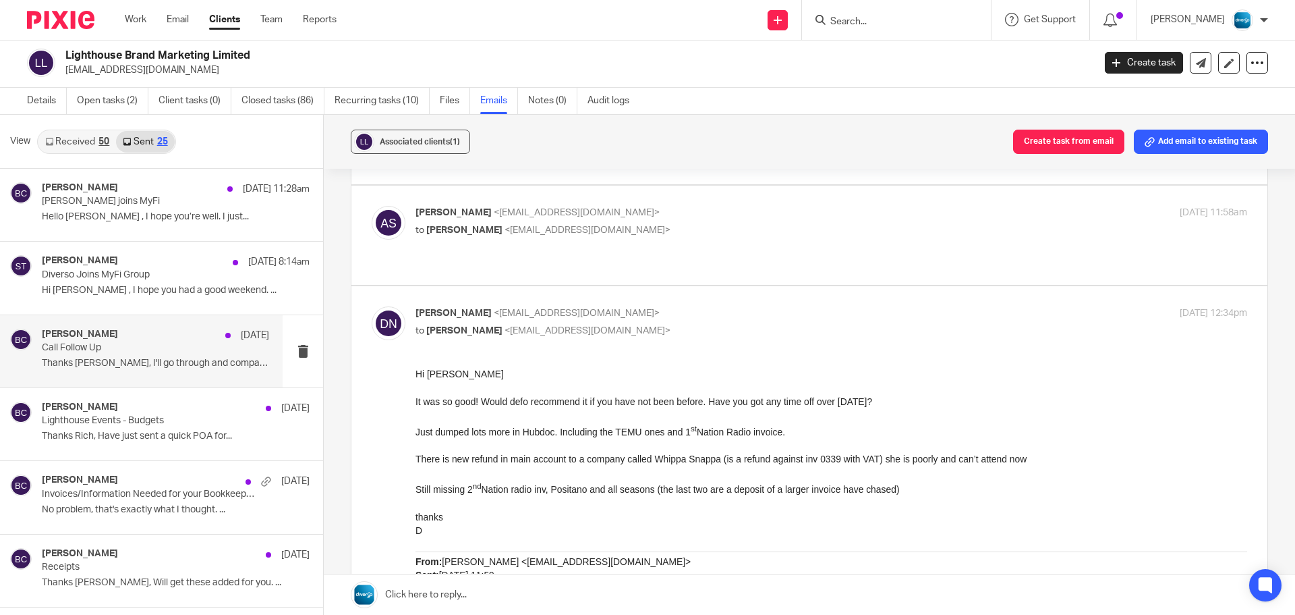
click at [171, 382] on div "Becky Cole 7 Aug Call Follow Up Thanks Richard, I'll go through and compare..." at bounding box center [141, 351] width 283 height 72
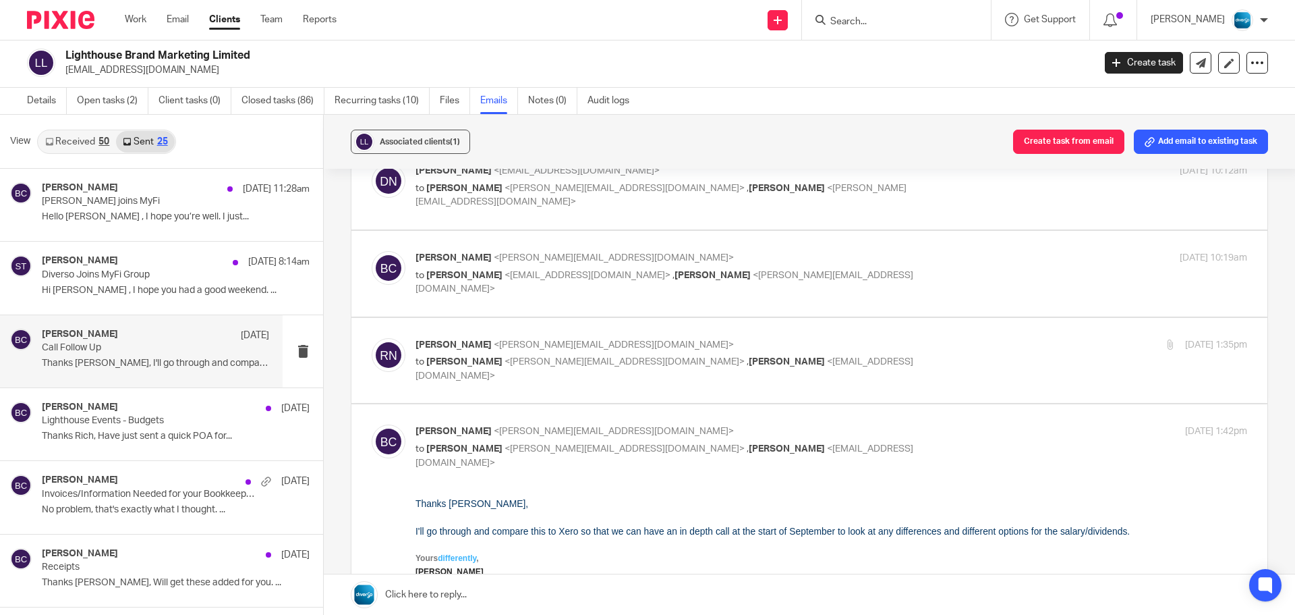
scroll to position [0, 0]
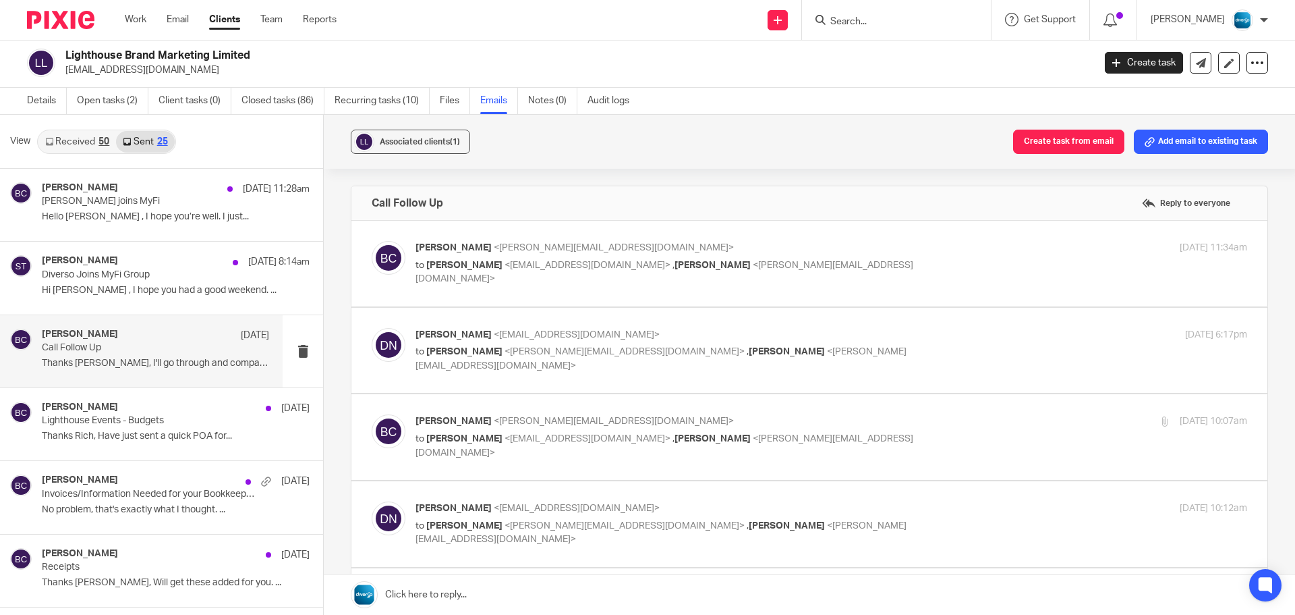
click at [639, 296] on label at bounding box center [810, 264] width 916 height 86
click at [372, 241] on input "checkbox" at bounding box center [371, 240] width 1 height 1
checkbox input "true"
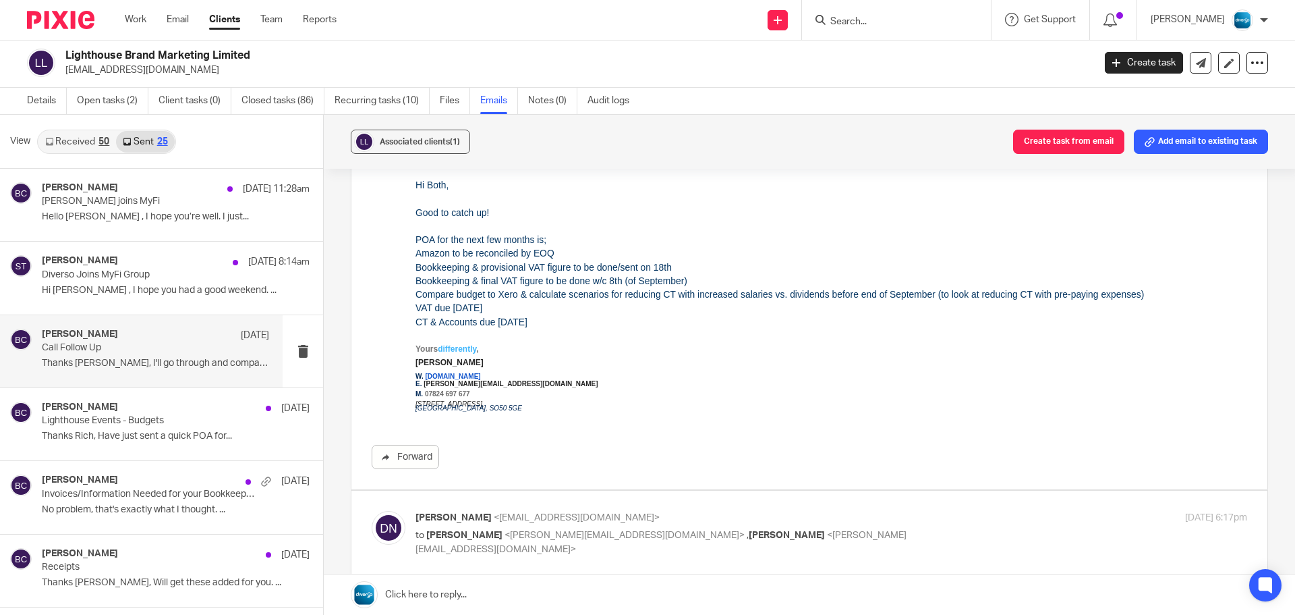
scroll to position [270, 0]
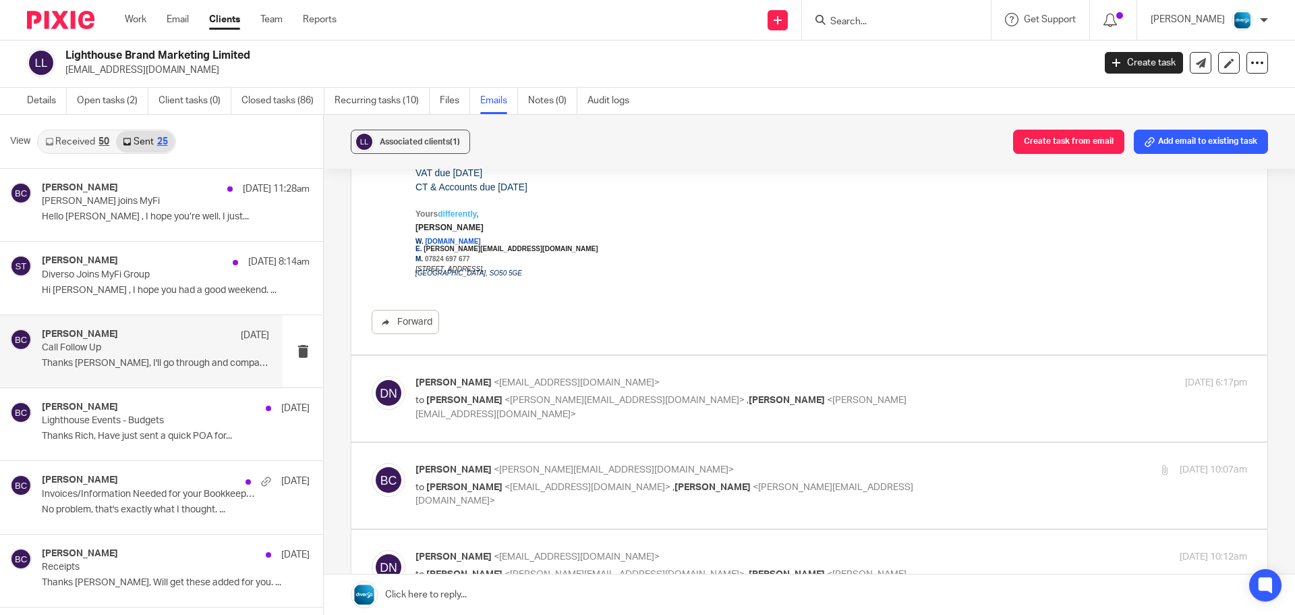
click at [594, 416] on div "Domine Nowell <domine@lighthouse-marketing.co.uk> to Becky Cole <becky@wearediv…" at bounding box center [810, 398] width 876 height 45
click at [589, 423] on label at bounding box center [810, 399] width 916 height 86
click at [372, 376] on input "checkbox" at bounding box center [371, 375] width 1 height 1
checkbox input "true"
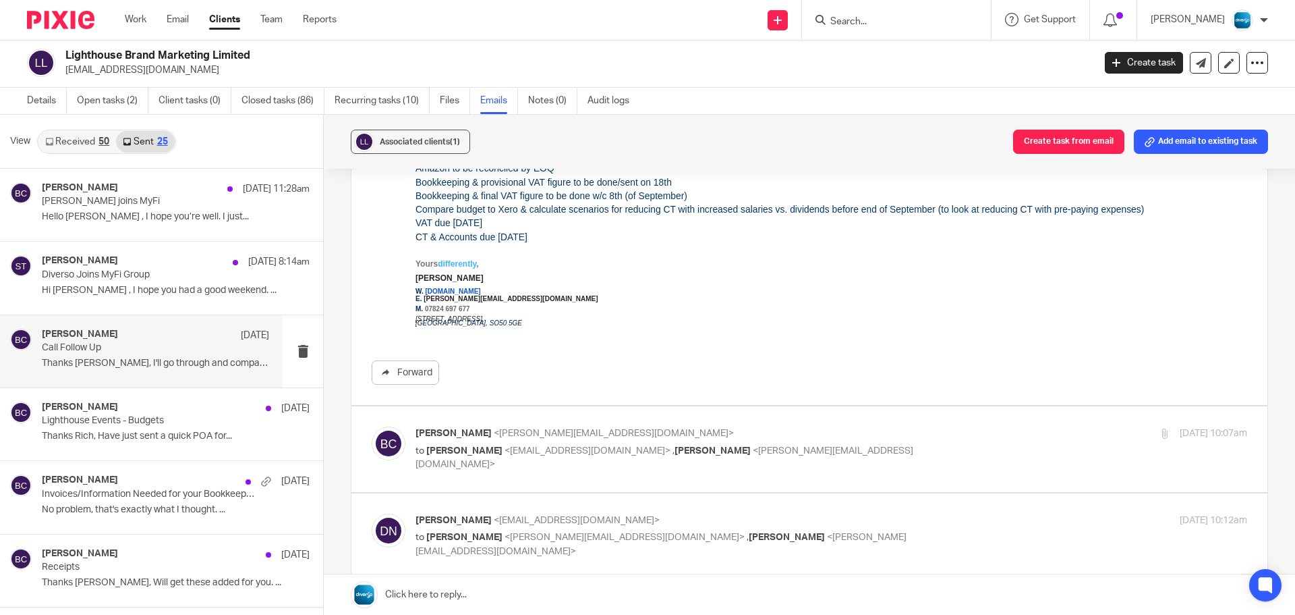
scroll to position [742, 0]
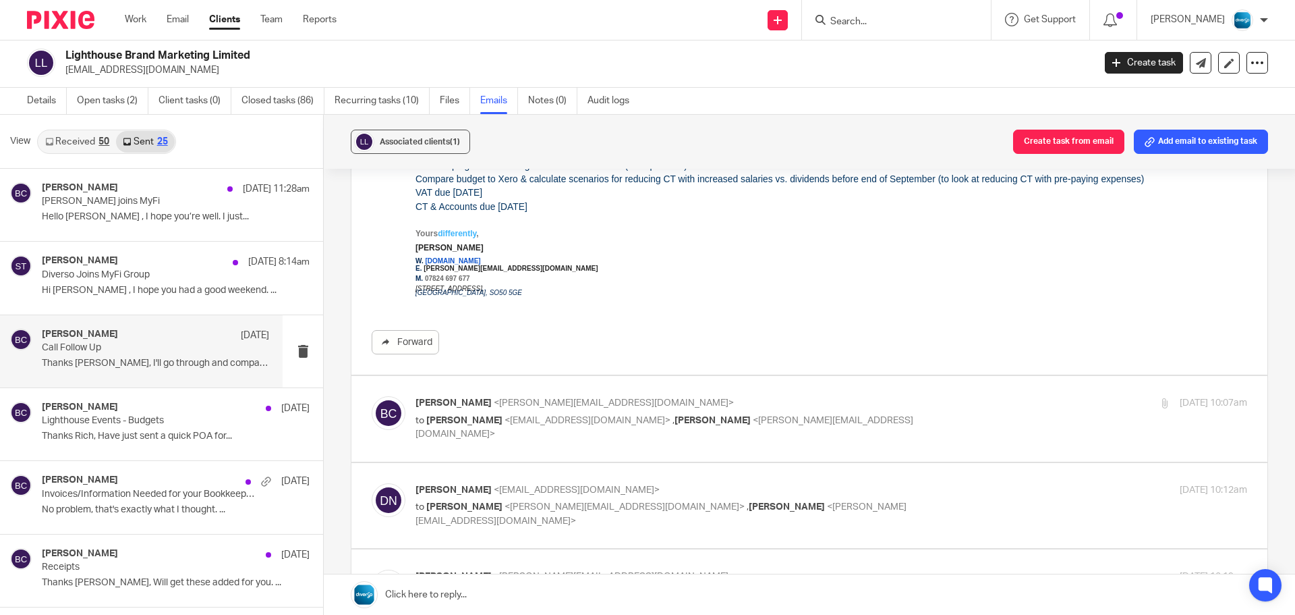
click at [596, 439] on div "Becky Cole <becky@wearediverso.com> to Domine Nowell <domine@lighthouse-marketi…" at bounding box center [810, 418] width 876 height 45
click at [570, 457] on label at bounding box center [810, 419] width 916 height 86
click at [372, 396] on input "checkbox" at bounding box center [371, 395] width 1 height 1
checkbox input "true"
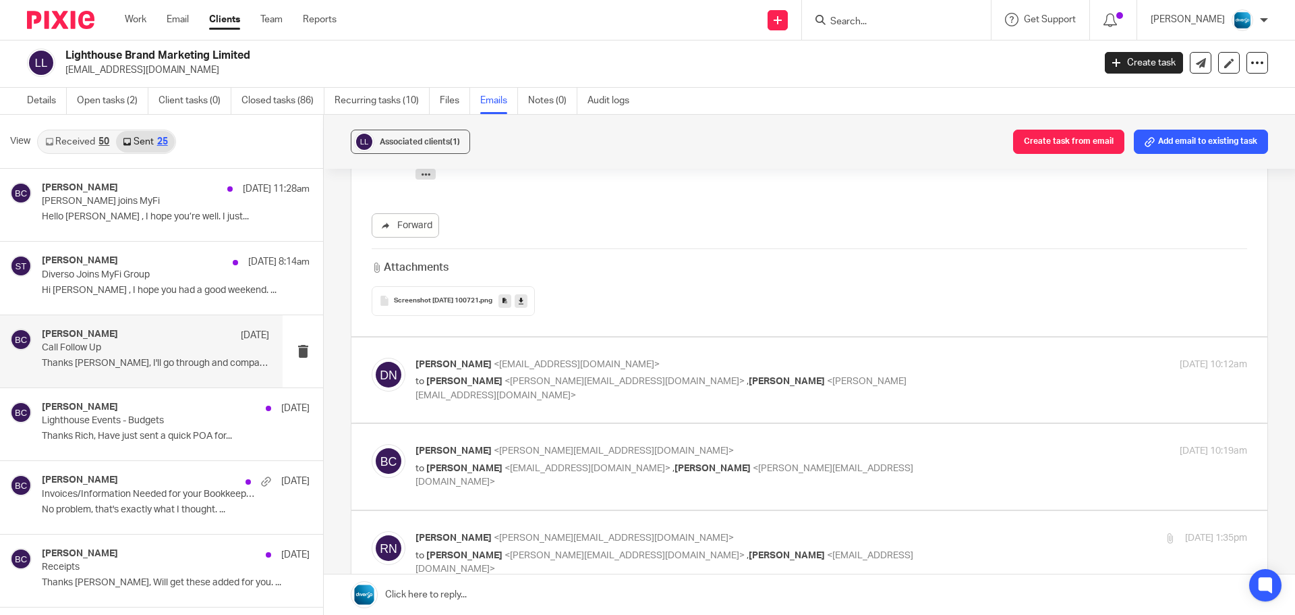
scroll to position [1215, 0]
click at [558, 406] on label at bounding box center [810, 379] width 916 height 86
click at [372, 356] on input "checkbox" at bounding box center [371, 356] width 1 height 1
checkbox input "true"
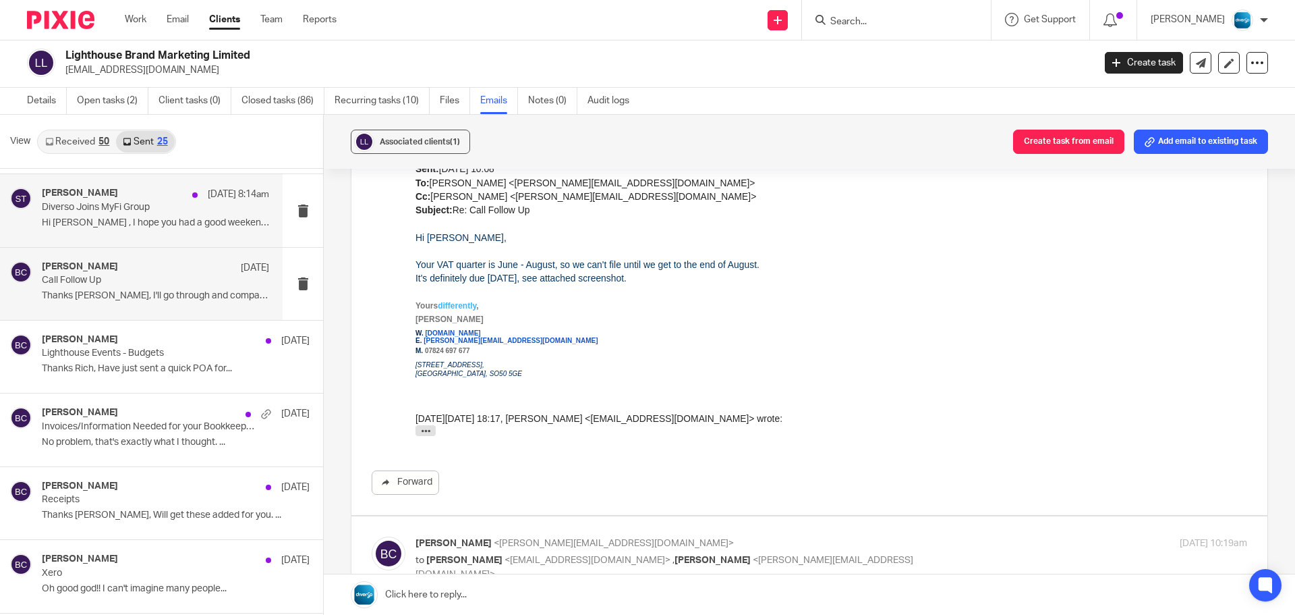
scroll to position [0, 0]
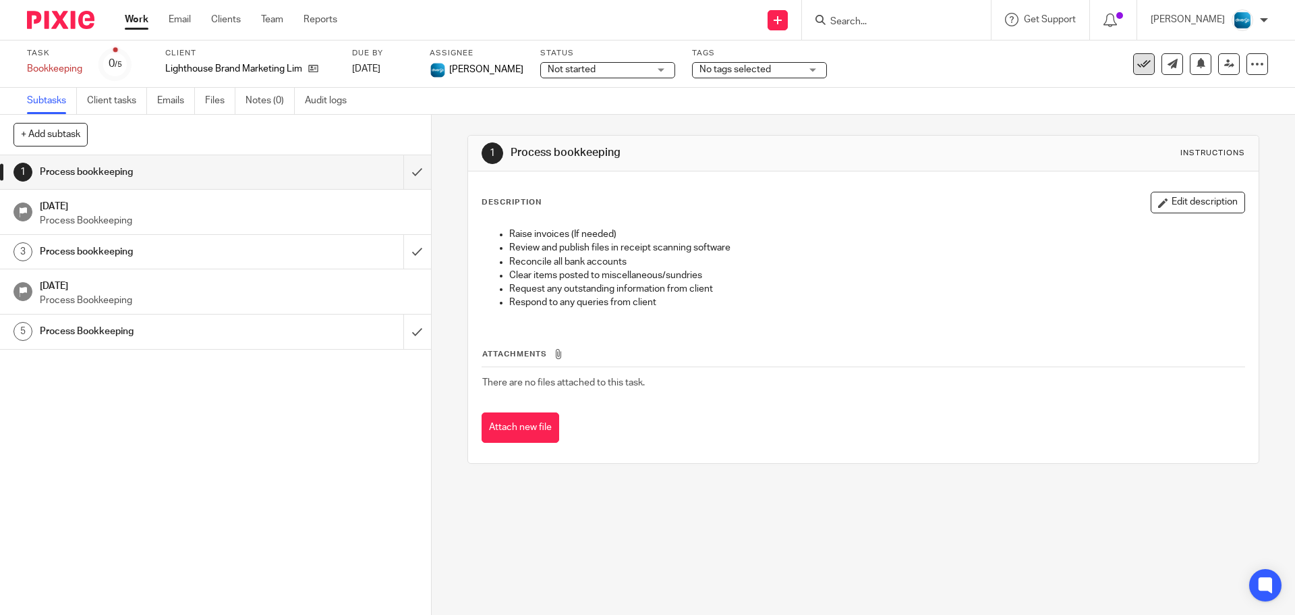
click at [1138, 64] on icon at bounding box center [1144, 63] width 13 height 13
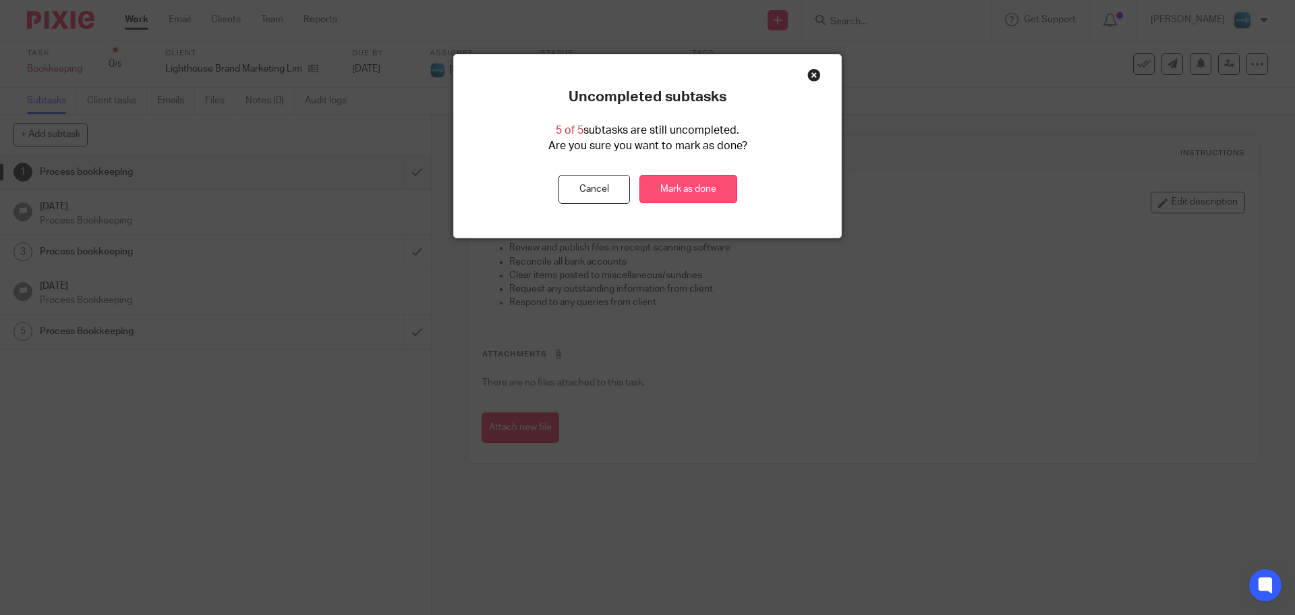
click at [686, 193] on link "Mark as done" at bounding box center [689, 189] width 98 height 29
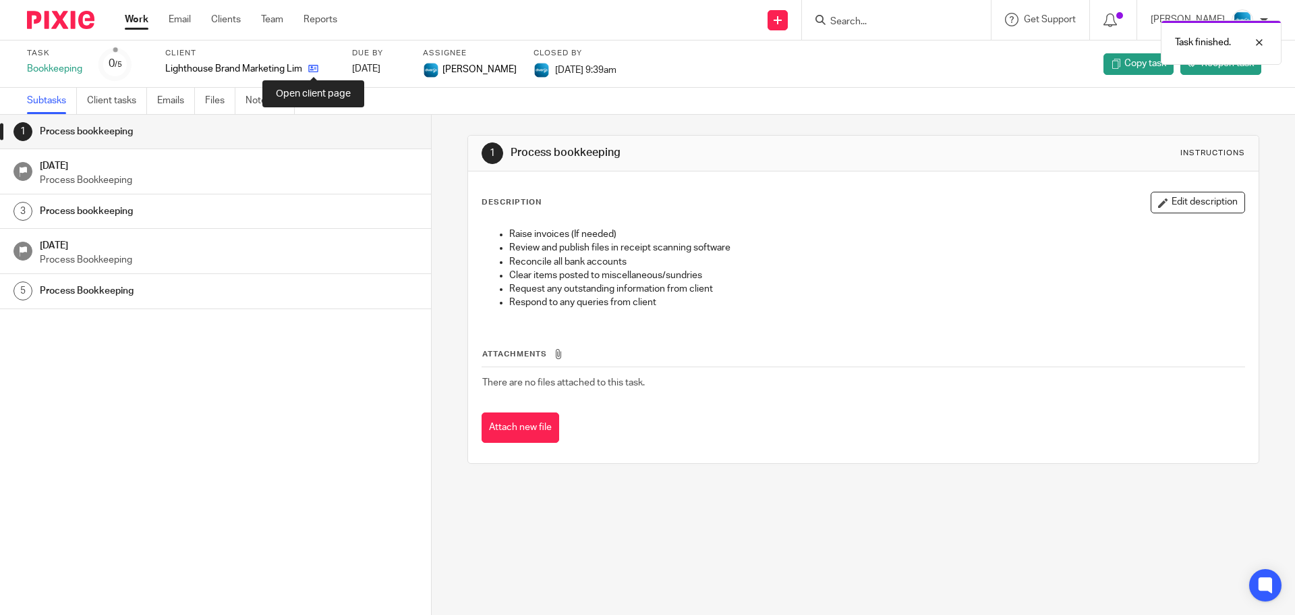
click at [315, 68] on icon at bounding box center [313, 68] width 10 height 10
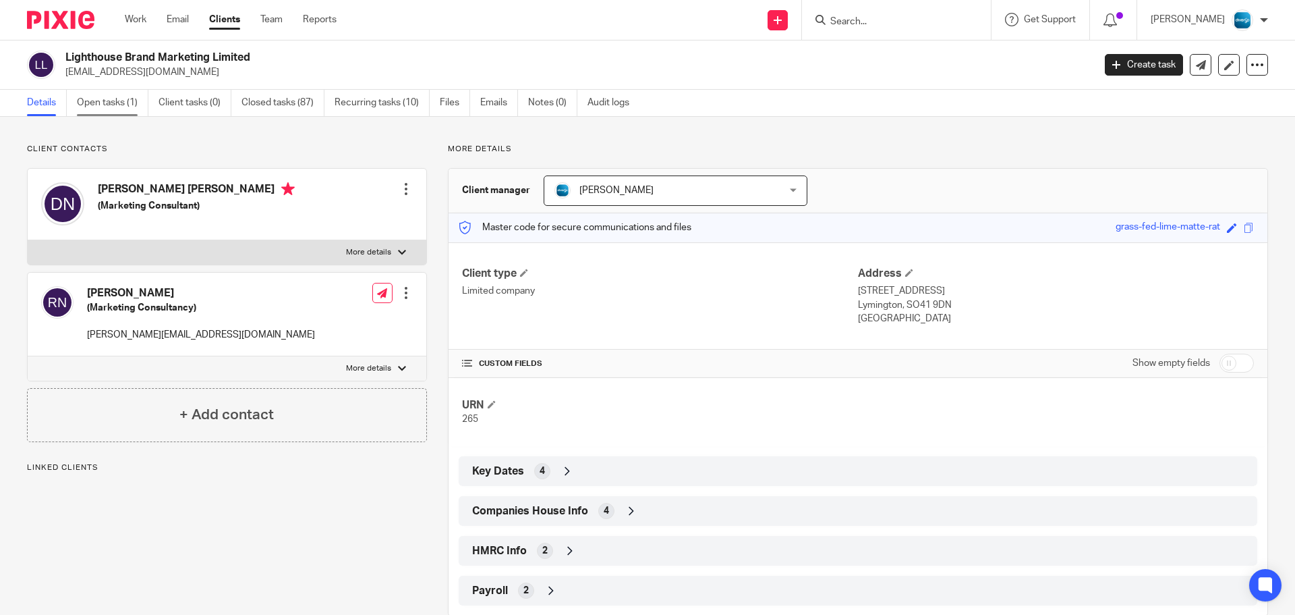
click at [126, 103] on link "Open tasks (1)" at bounding box center [113, 103] width 72 height 26
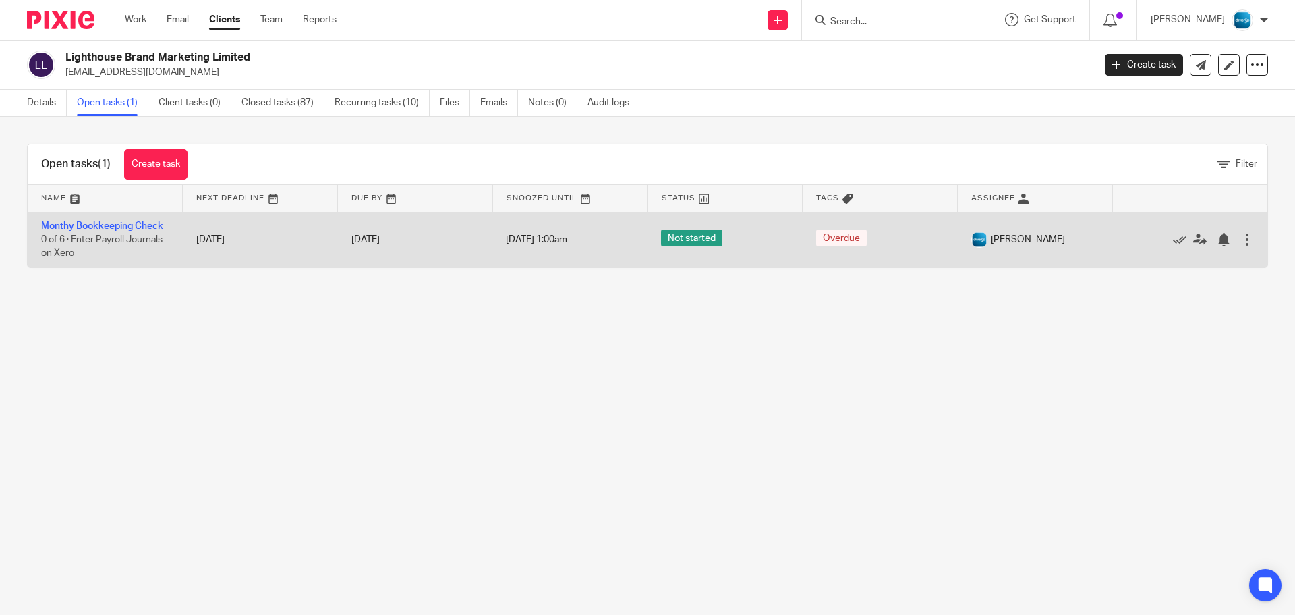
click at [131, 223] on link "Monthy Bookkeeping Check" at bounding box center [102, 225] width 122 height 9
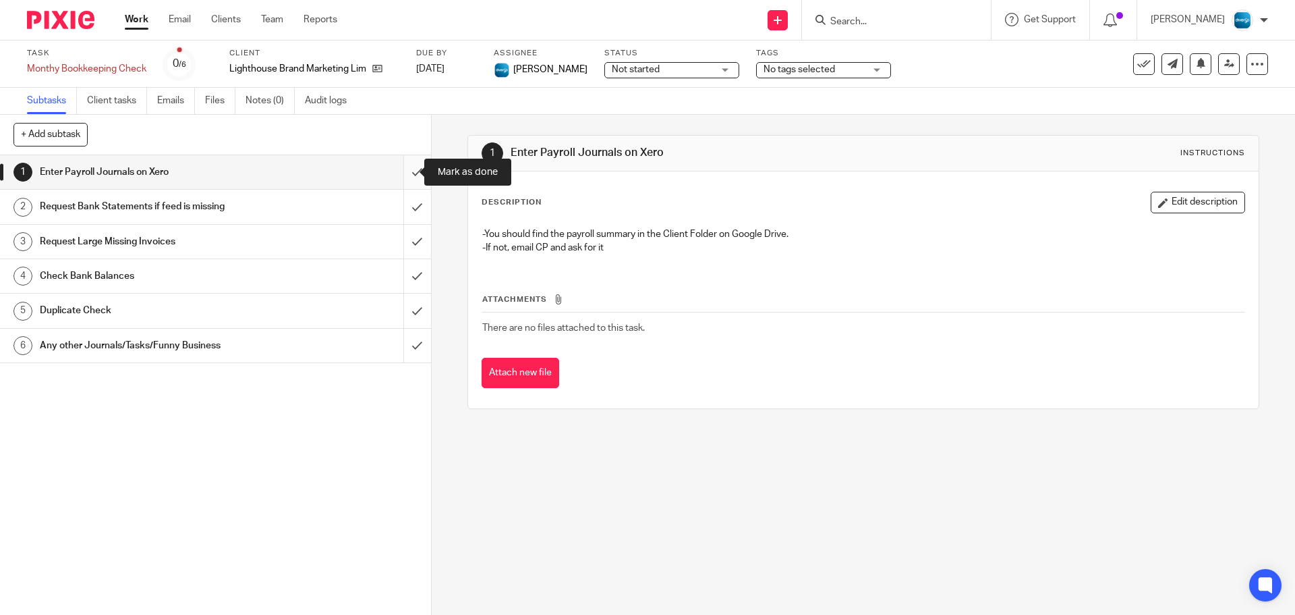
click at [403, 168] on input "submit" at bounding box center [215, 172] width 431 height 34
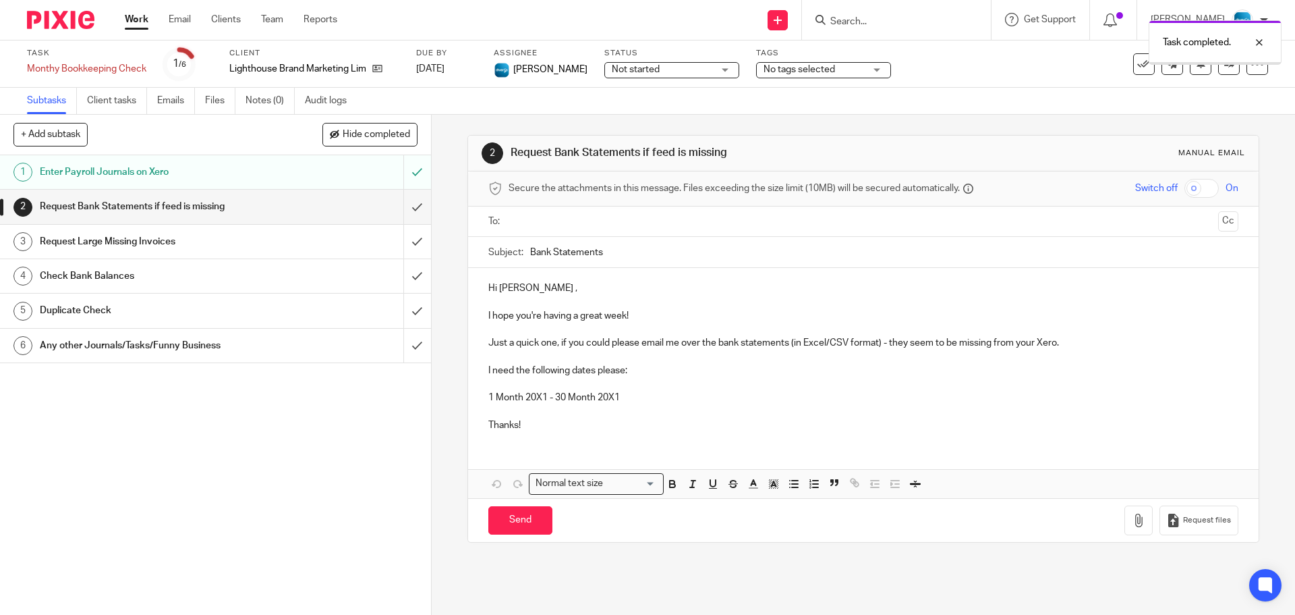
click at [406, 201] on input "submit" at bounding box center [215, 207] width 431 height 34
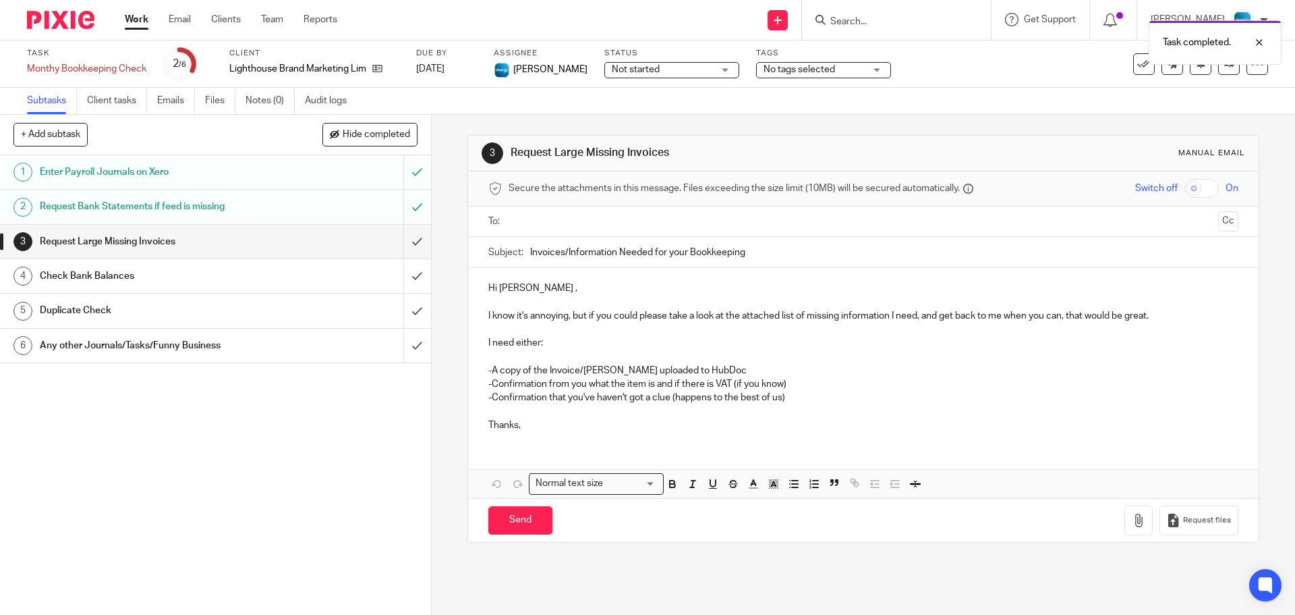
click at [612, 74] on span "Not started" at bounding box center [662, 70] width 101 height 14
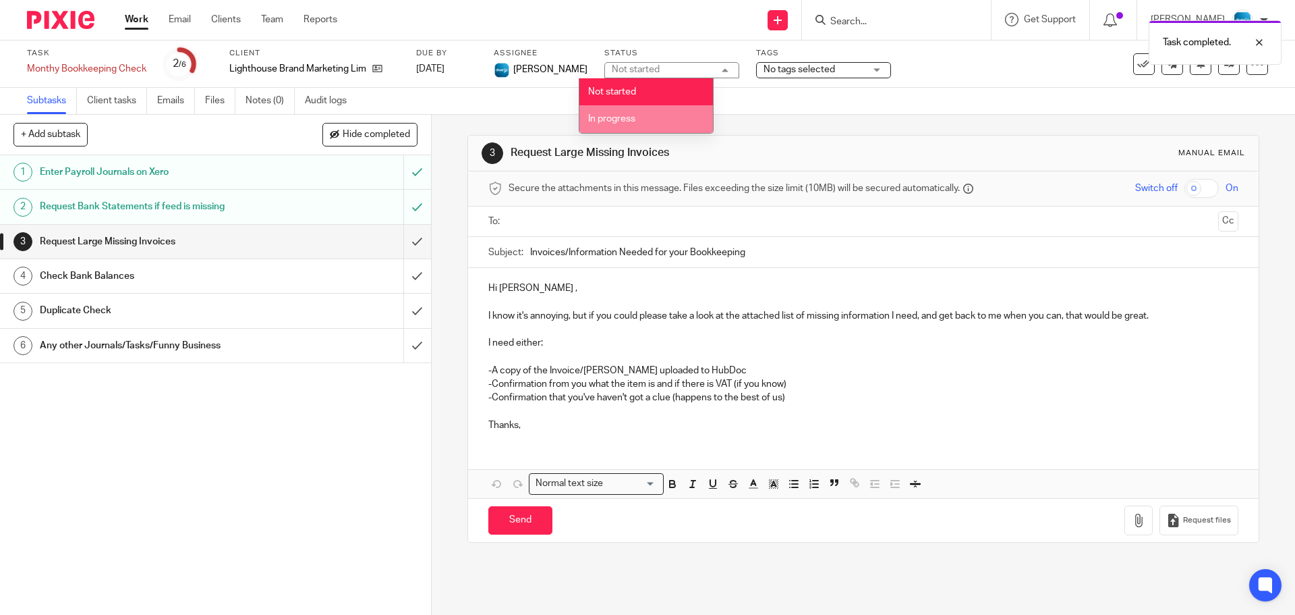
click at [604, 121] on span "In progress" at bounding box center [611, 118] width 47 height 9
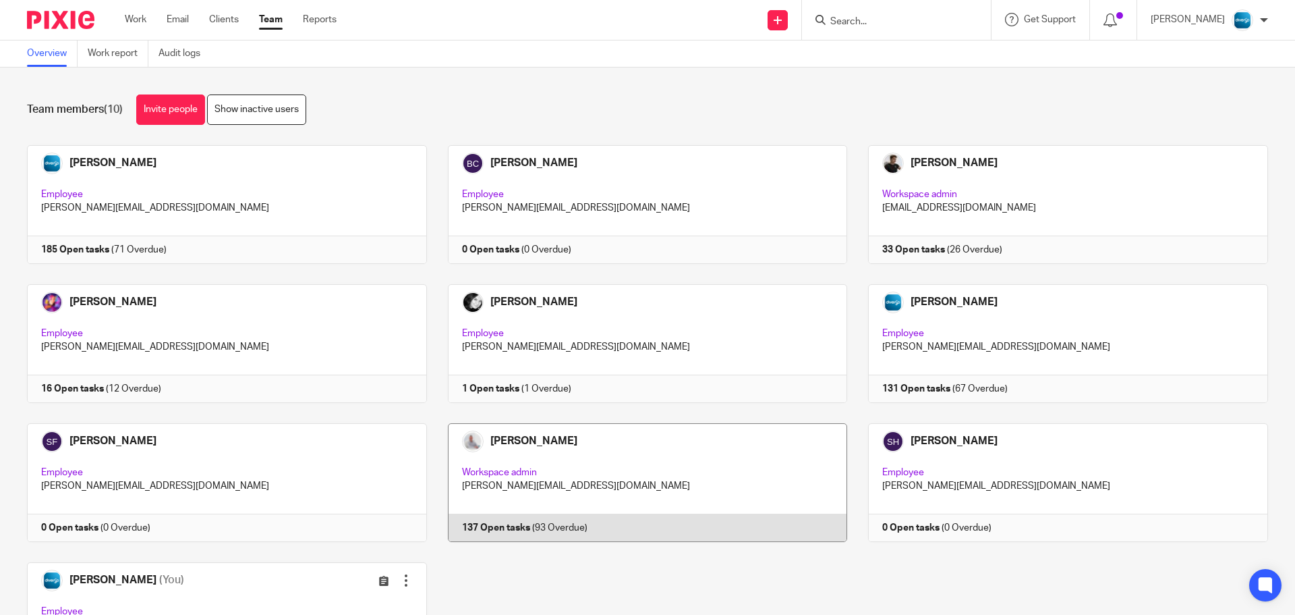
scroll to position [67, 0]
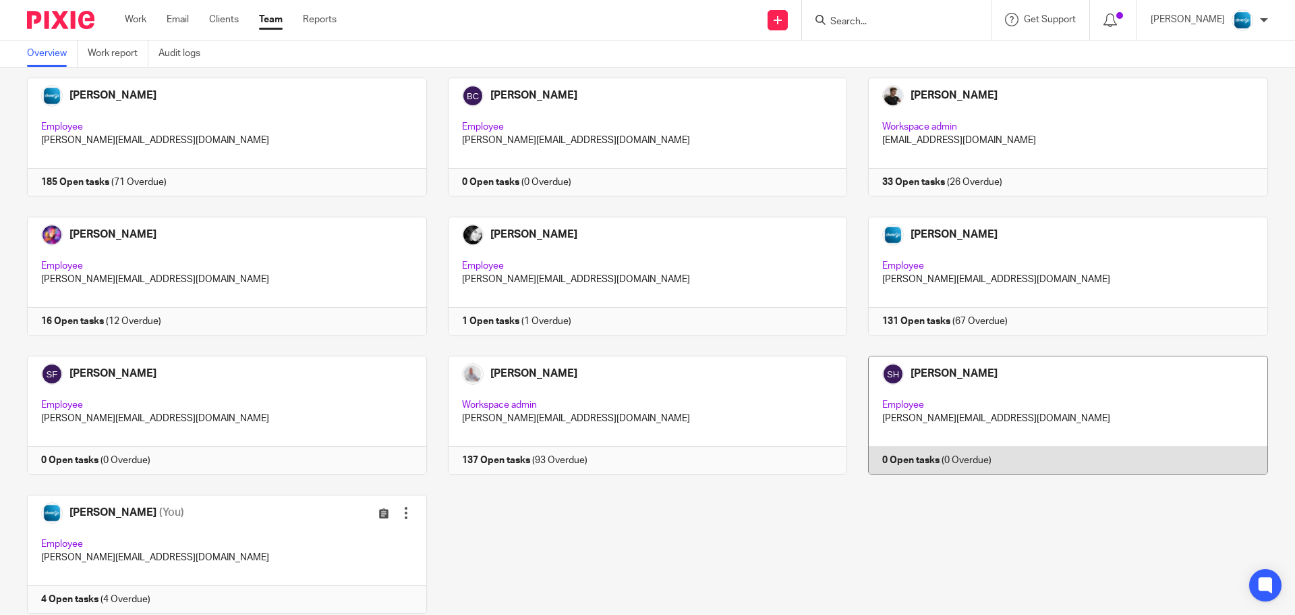
click at [986, 389] on link at bounding box center [1057, 415] width 421 height 119
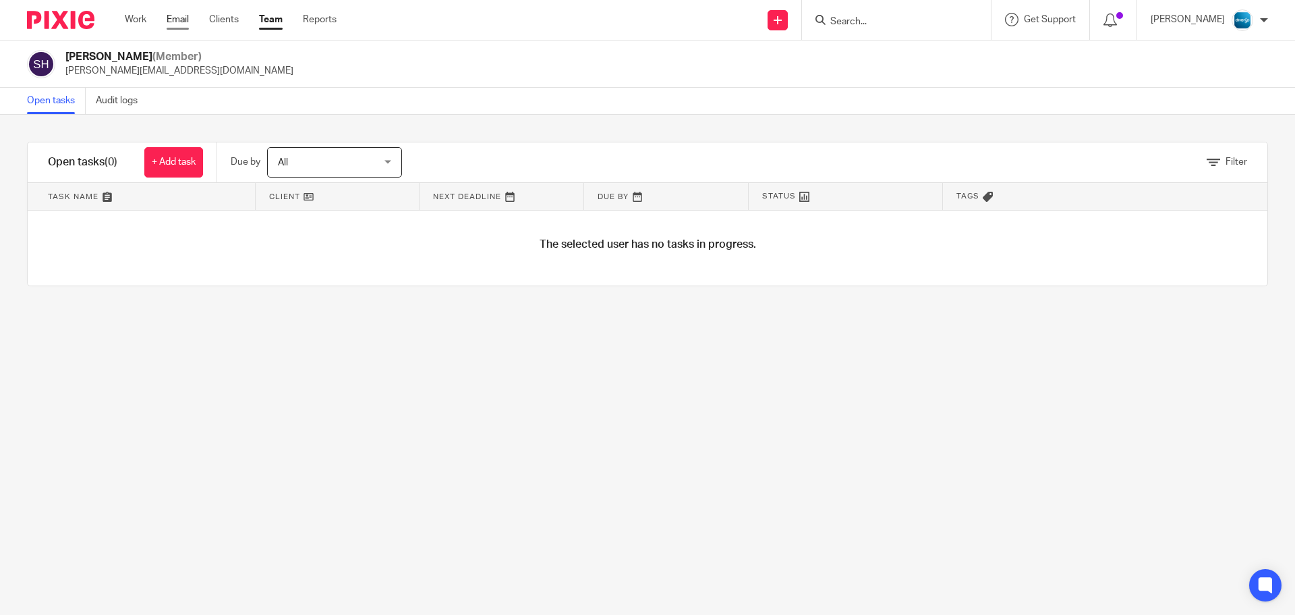
click at [188, 20] on link "Email" at bounding box center [178, 19] width 22 height 13
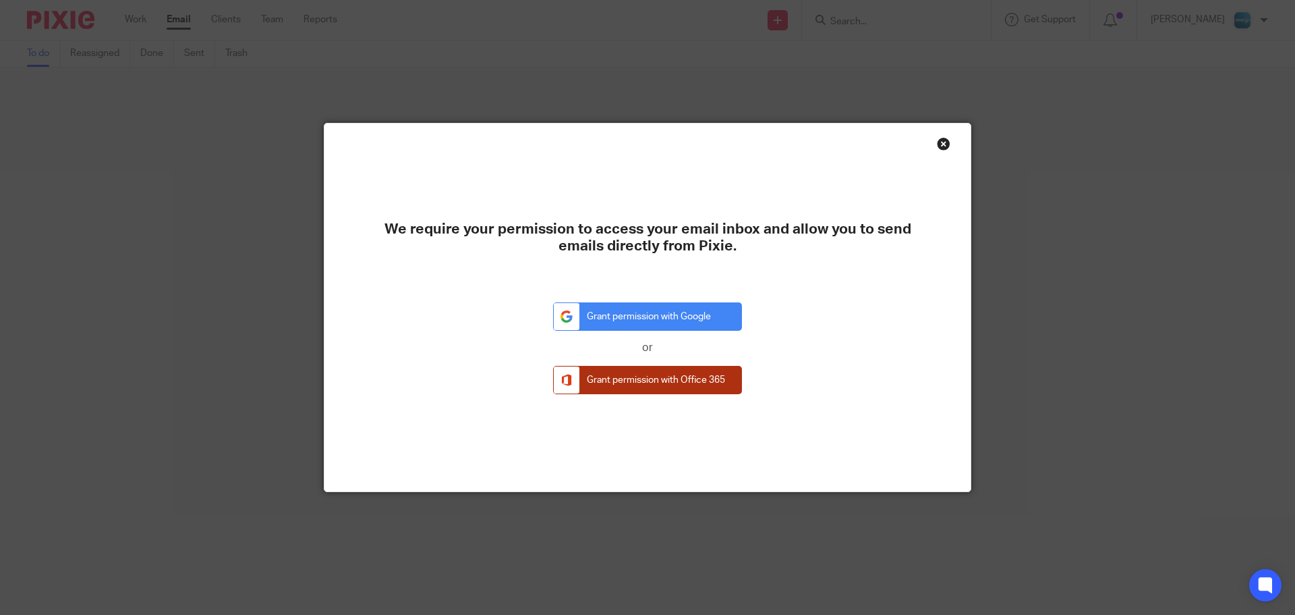
click at [685, 377] on link "Grant permission with Office 365" at bounding box center [647, 380] width 189 height 29
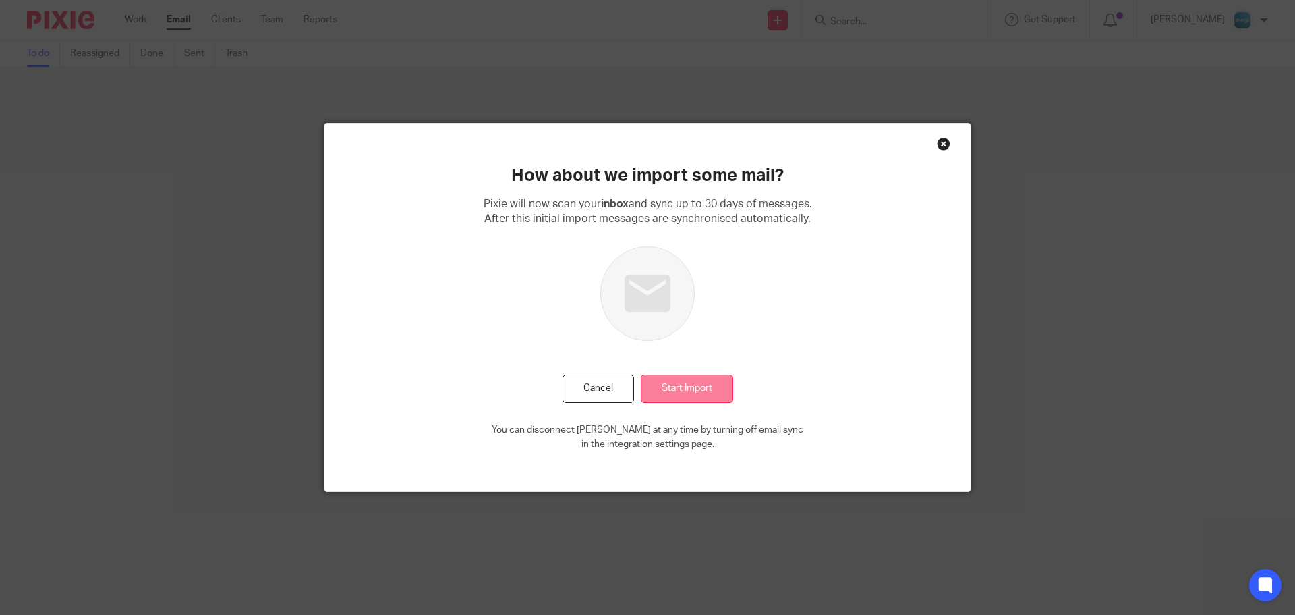
click at [709, 379] on input "Start Import" at bounding box center [687, 388] width 92 height 29
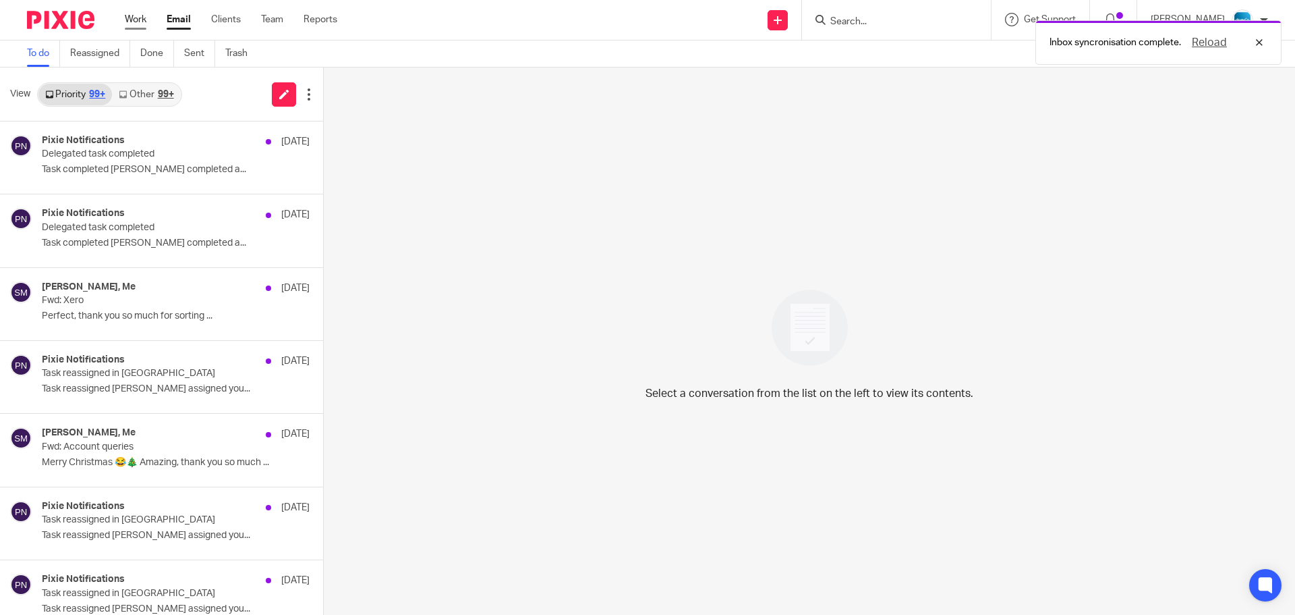
click at [138, 22] on link "Work" at bounding box center [136, 19] width 22 height 13
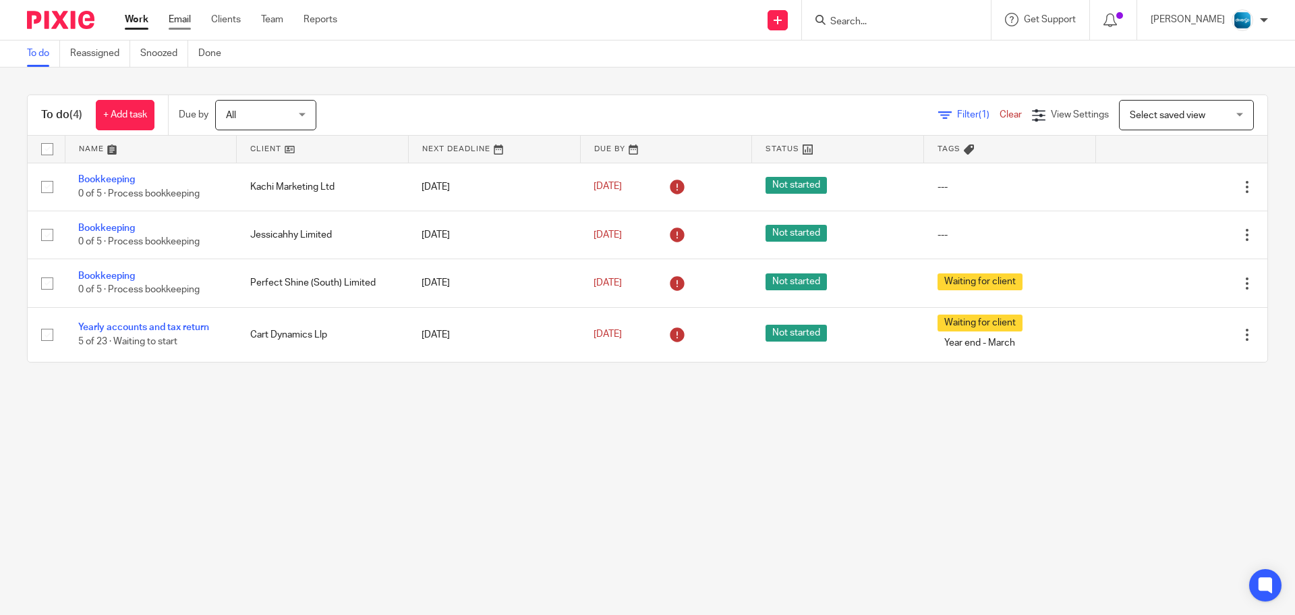
click at [178, 18] on link "Email" at bounding box center [180, 19] width 22 height 13
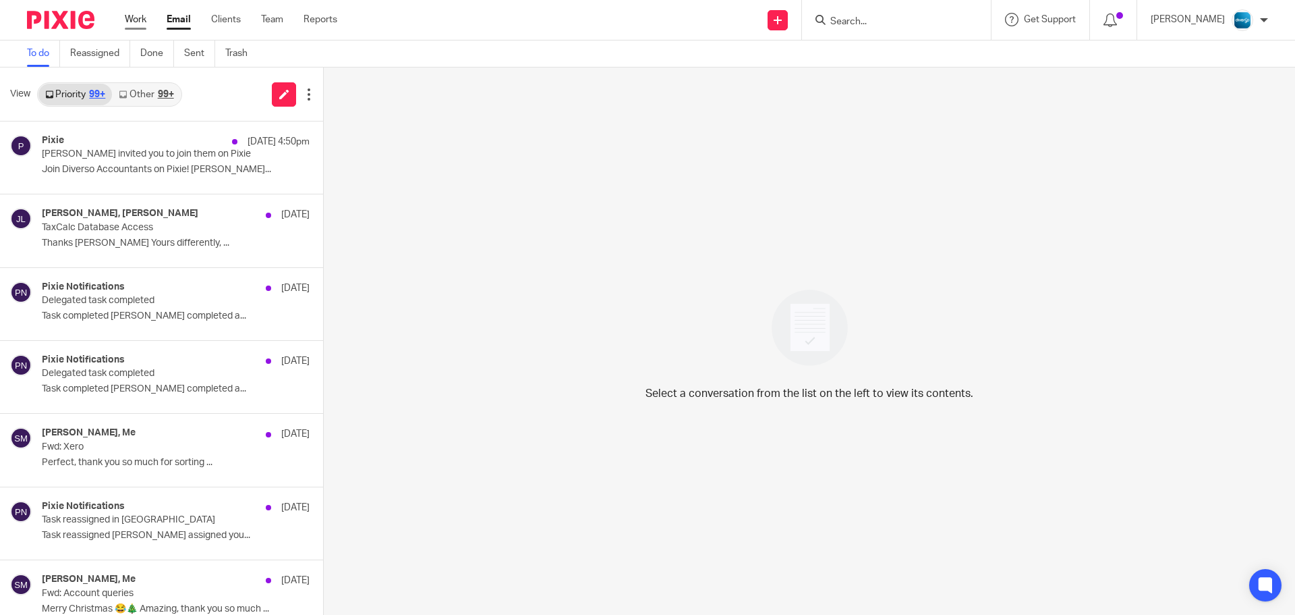
click at [136, 24] on link "Work" at bounding box center [136, 19] width 22 height 13
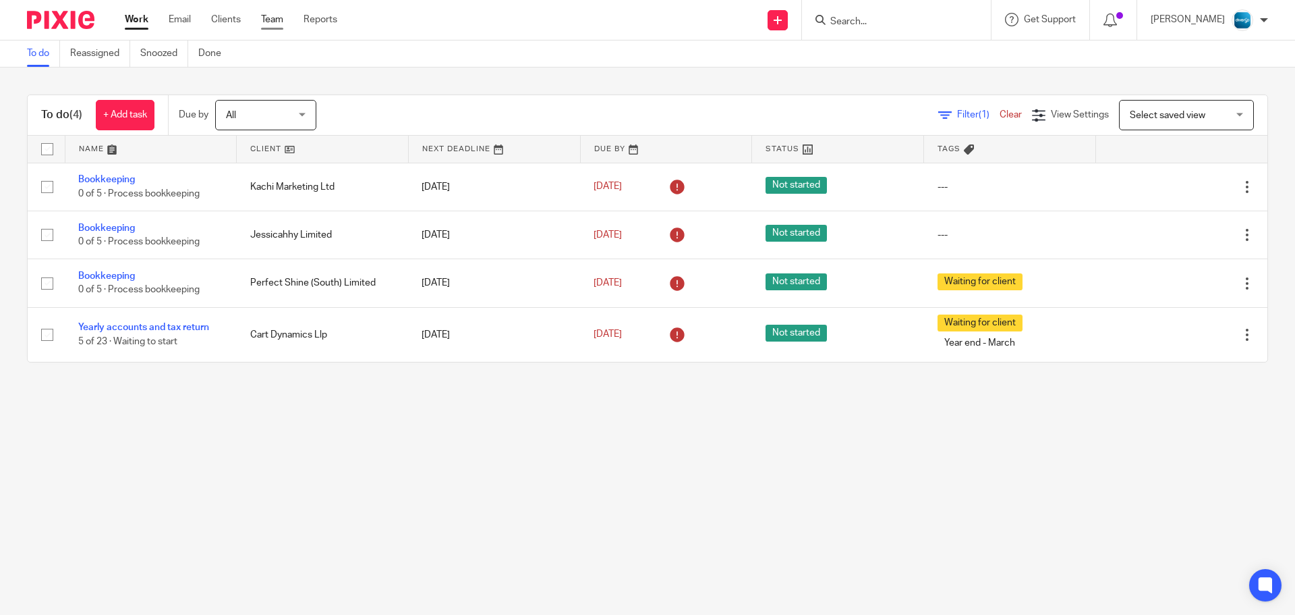
click at [271, 16] on link "Team" at bounding box center [272, 19] width 22 height 13
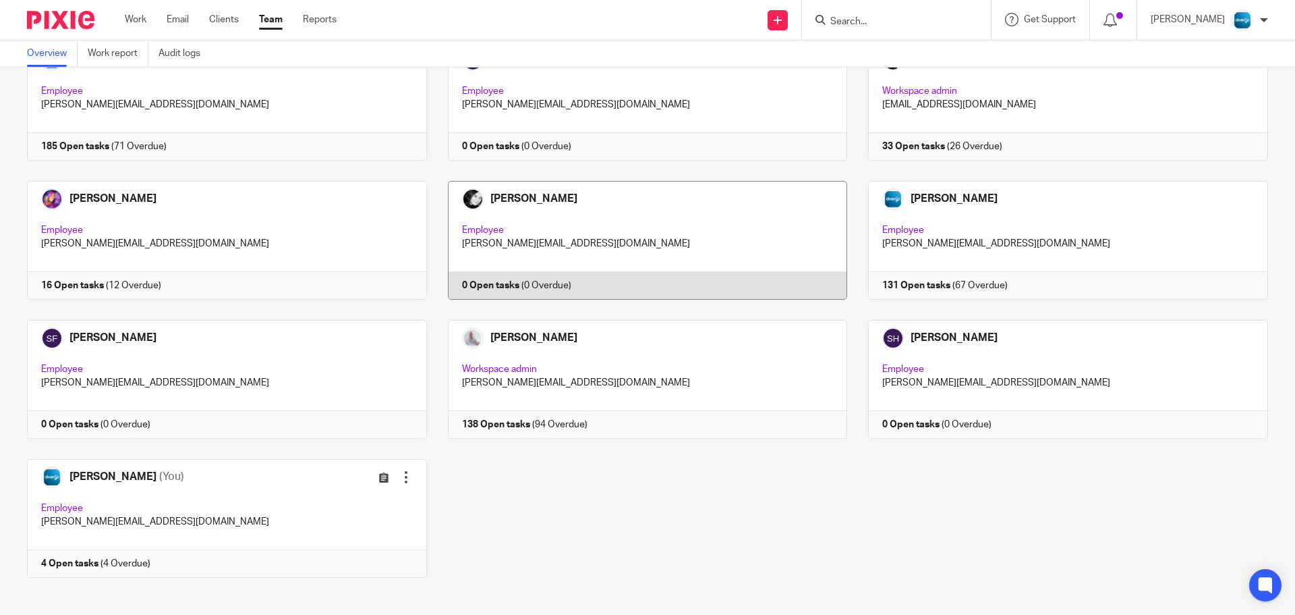
scroll to position [113, 0]
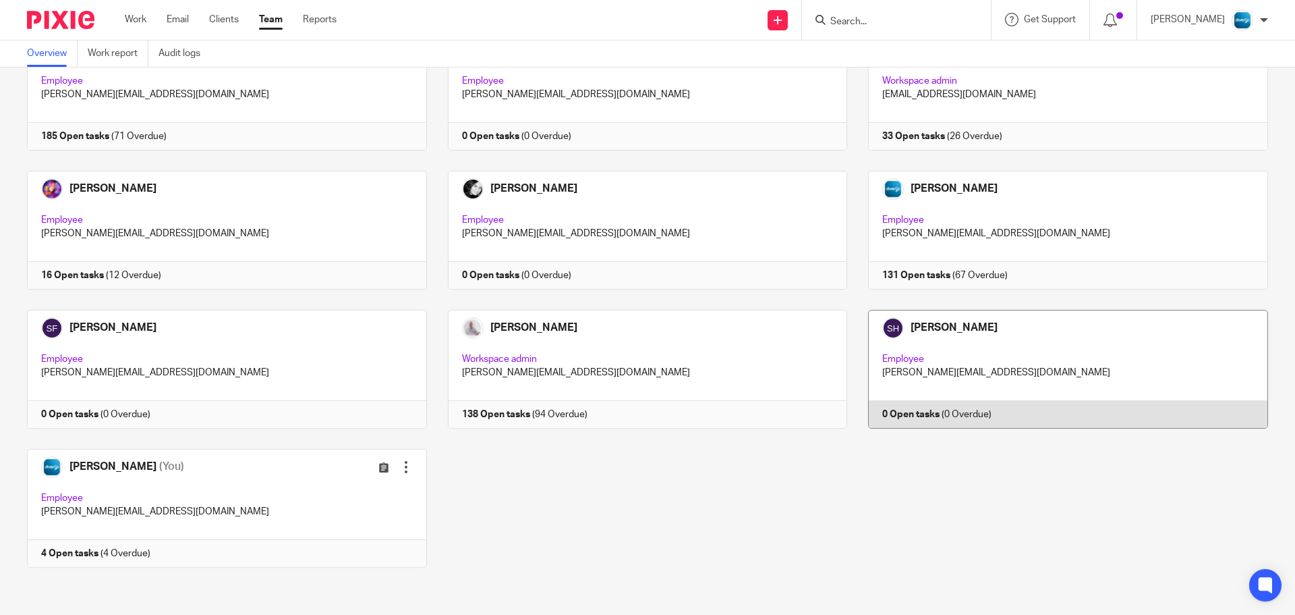
click at [1090, 331] on link at bounding box center [1057, 369] width 421 height 119
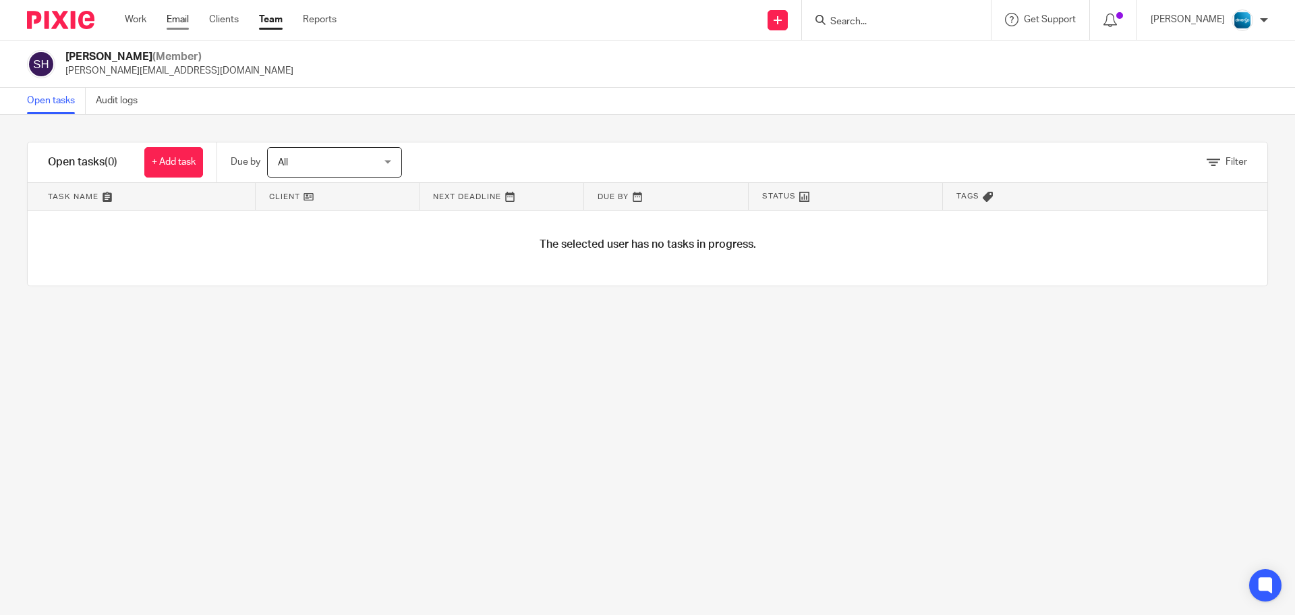
click at [189, 18] on link "Email" at bounding box center [178, 19] width 22 height 13
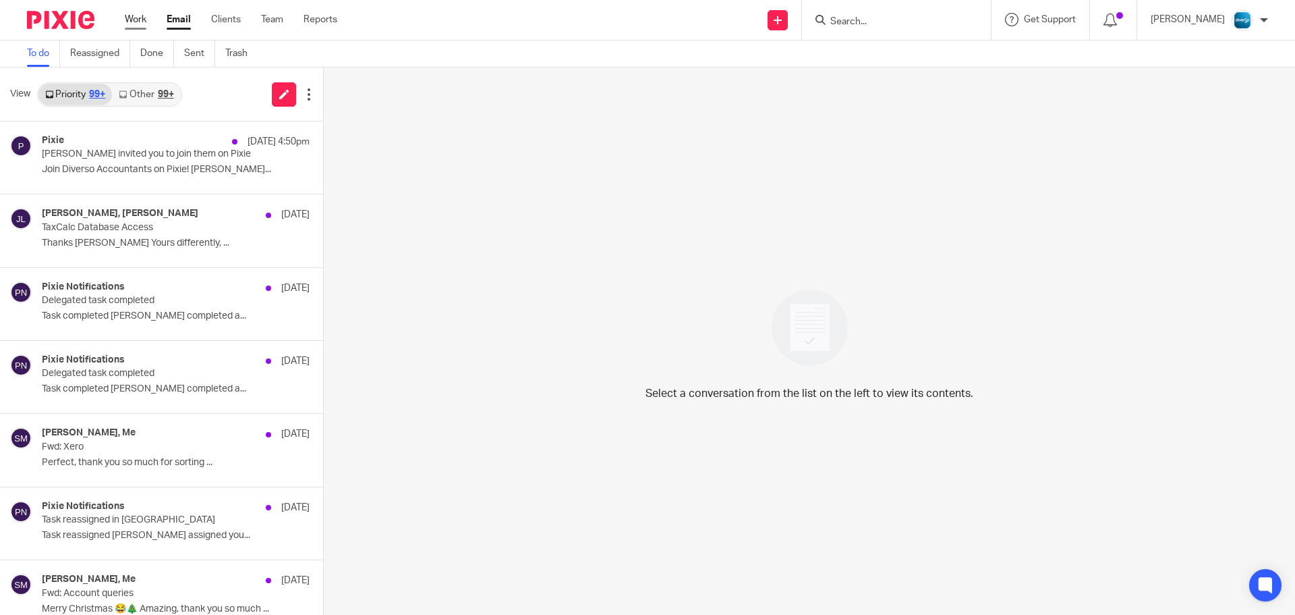
click at [142, 17] on link "Work" at bounding box center [136, 19] width 22 height 13
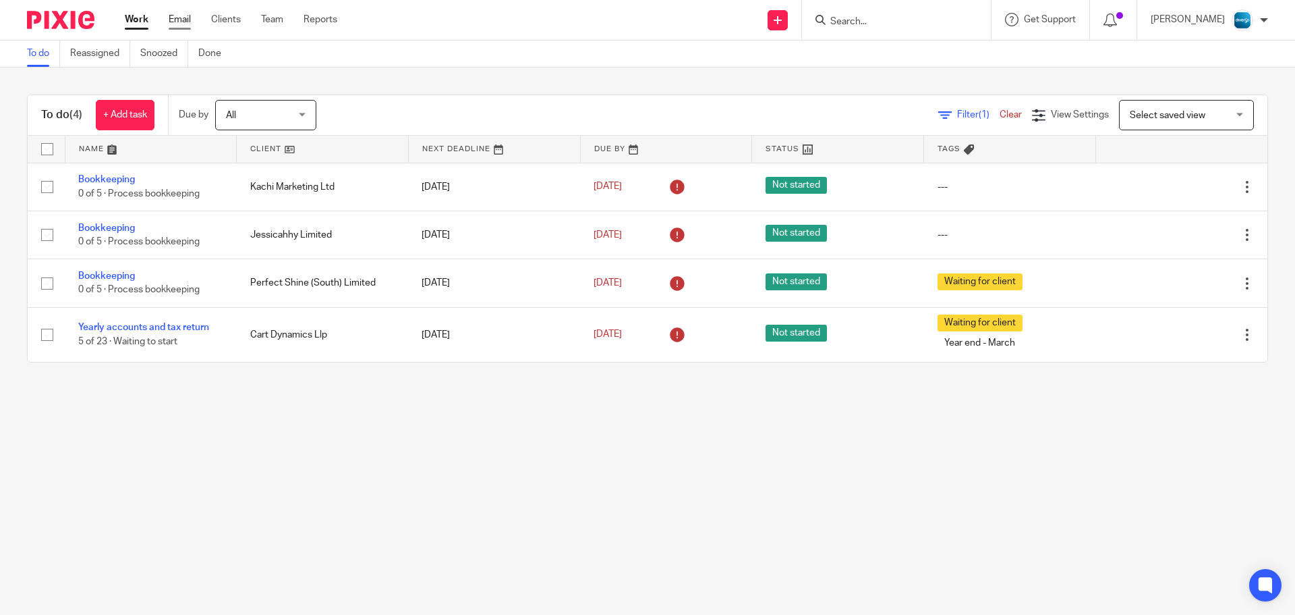
click at [191, 23] on link "Email" at bounding box center [180, 19] width 22 height 13
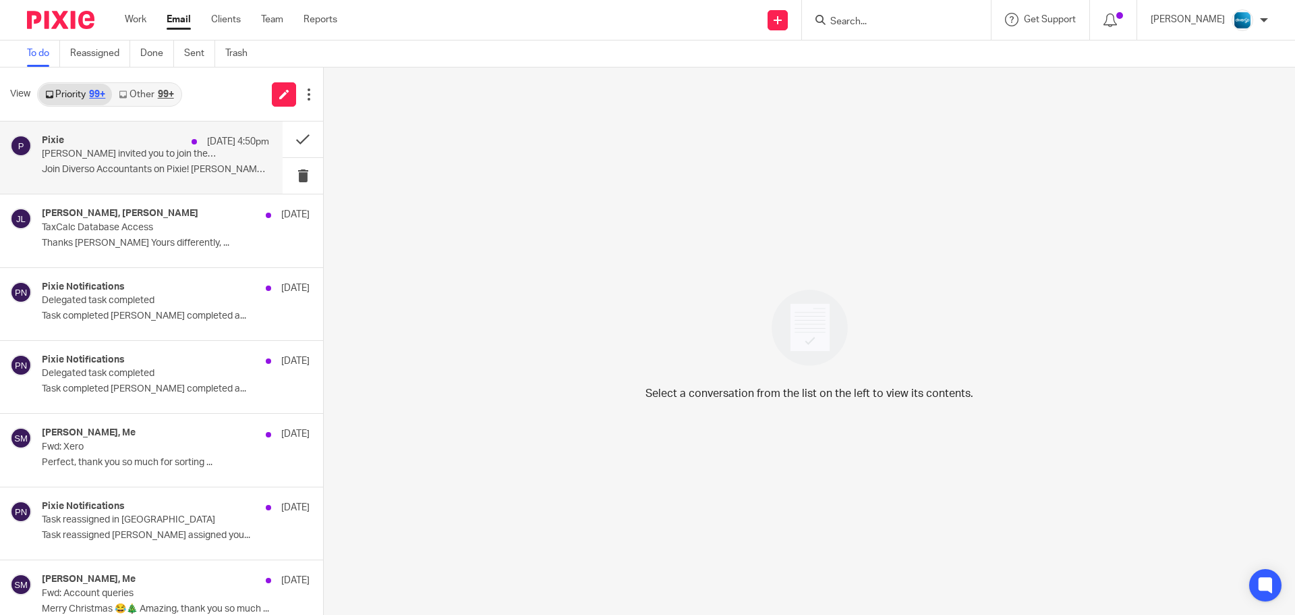
click at [127, 145] on div "Pixie 12 Aug 4:50pm" at bounding box center [155, 141] width 227 height 13
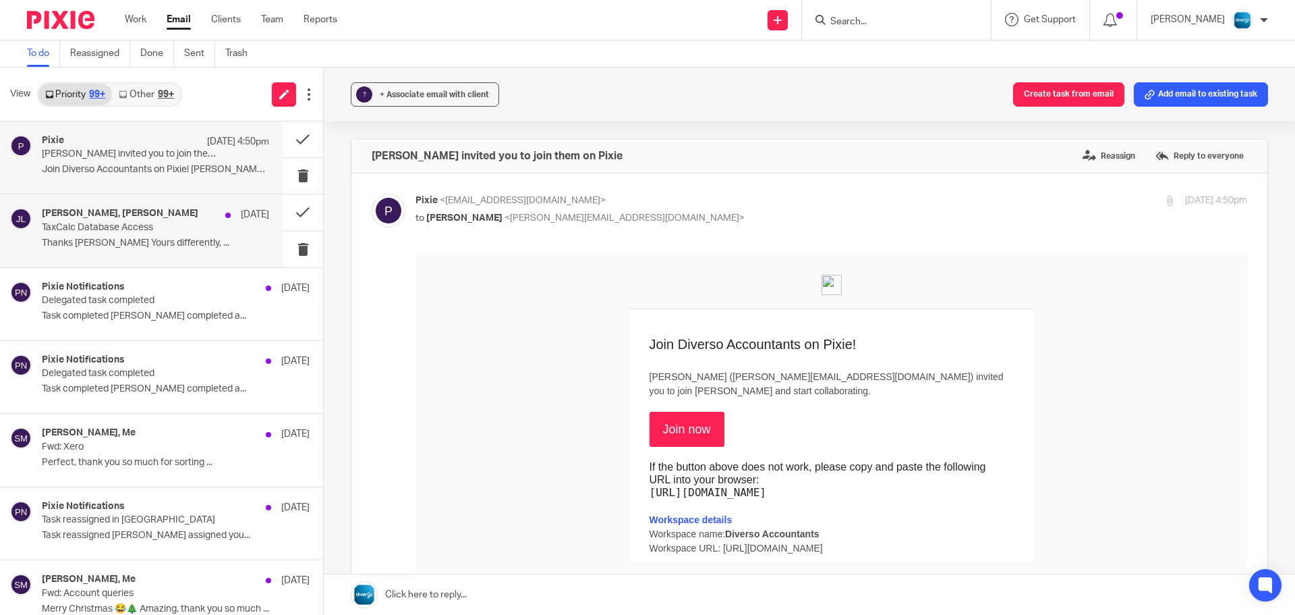
click at [92, 248] on p "Thanks James Yours differently, ..." at bounding box center [155, 243] width 227 height 11
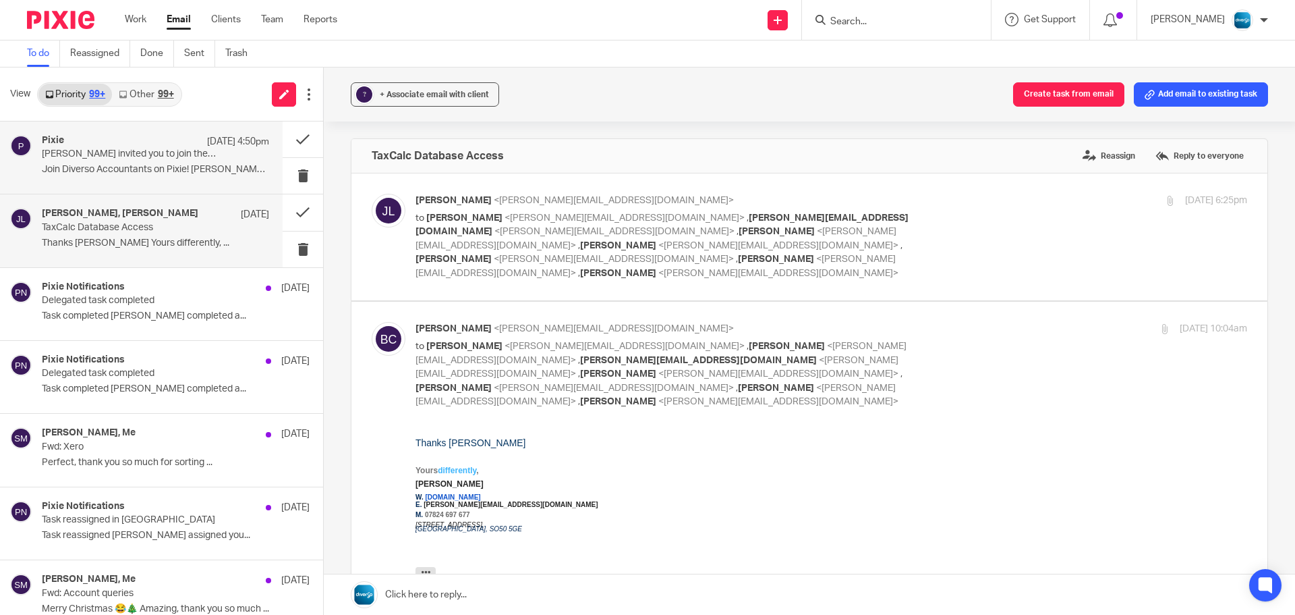
click at [96, 182] on div "Pixie 12 Aug 4:50pm Sean Toomer invited you to join them on Pixie Join Diverso …" at bounding box center [141, 157] width 283 height 72
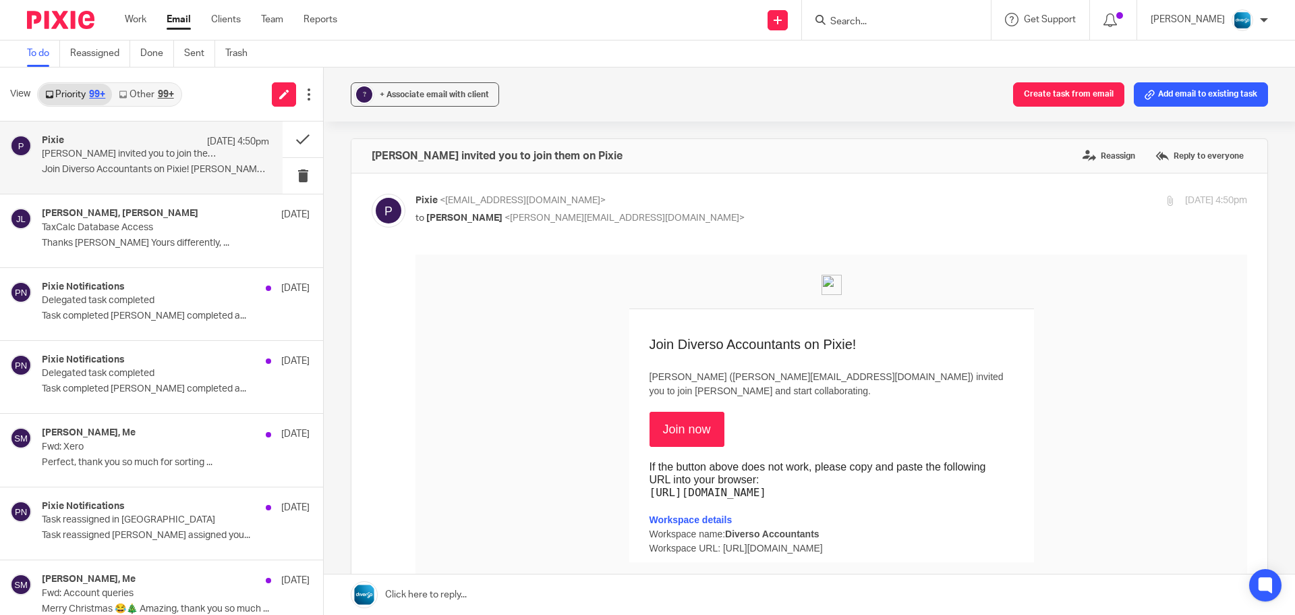
click at [134, 9] on div "Work Email Clients Team Reports Work Email Clients Team Reports Settings" at bounding box center [234, 20] width 246 height 40
click at [134, 18] on link "Work" at bounding box center [136, 19] width 22 height 13
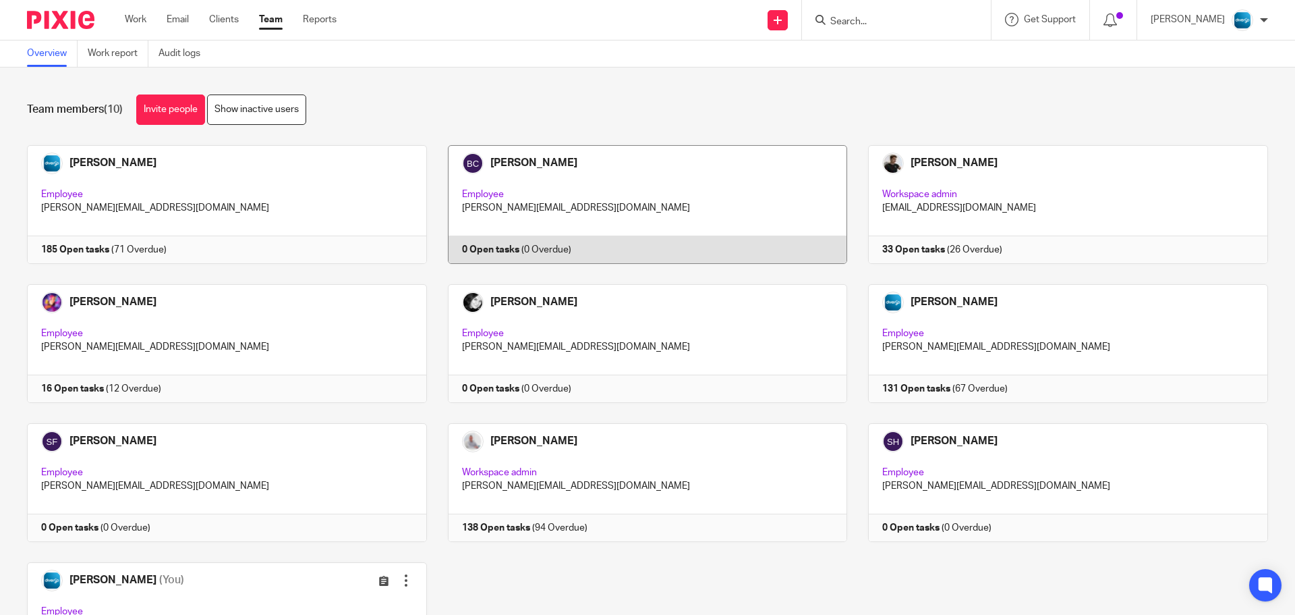
click at [579, 183] on link at bounding box center [637, 204] width 421 height 119
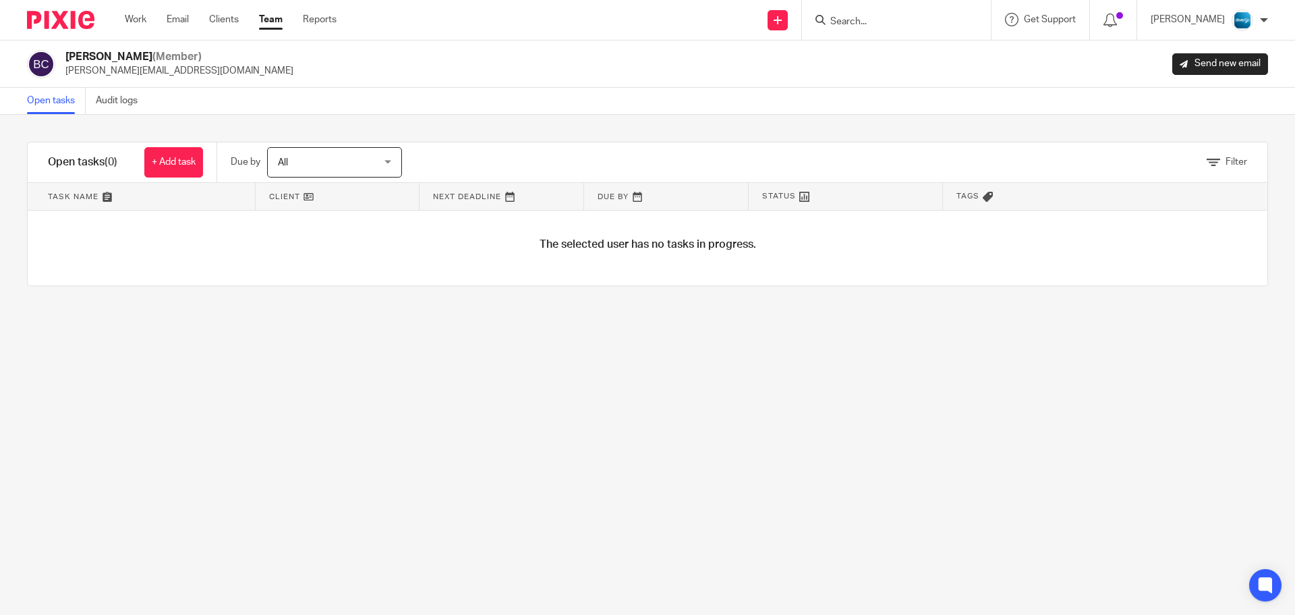
click at [269, 26] on link "Team" at bounding box center [271, 19] width 24 height 13
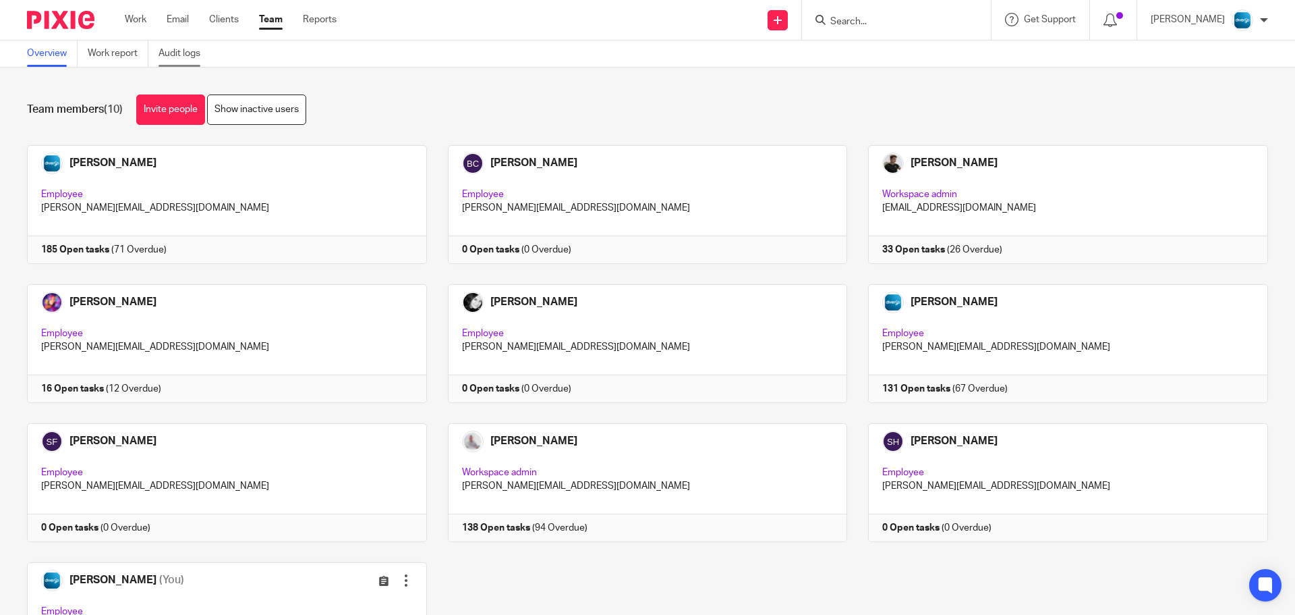
click at [169, 65] on link "Audit logs" at bounding box center [185, 53] width 52 height 26
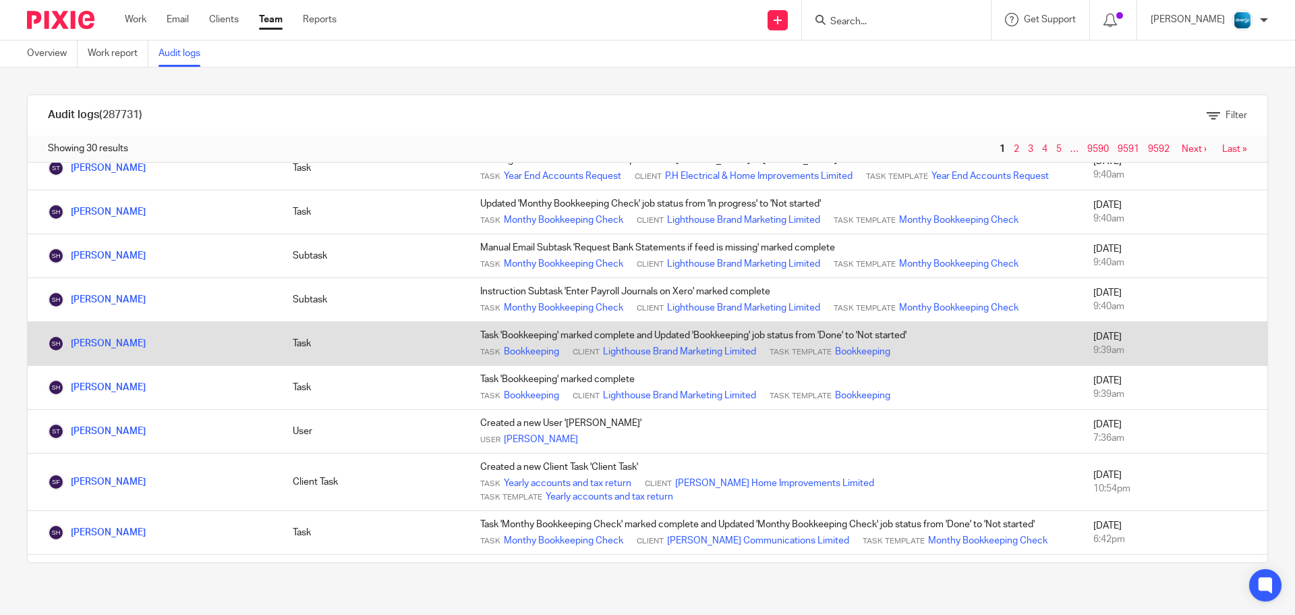
scroll to position [67, 0]
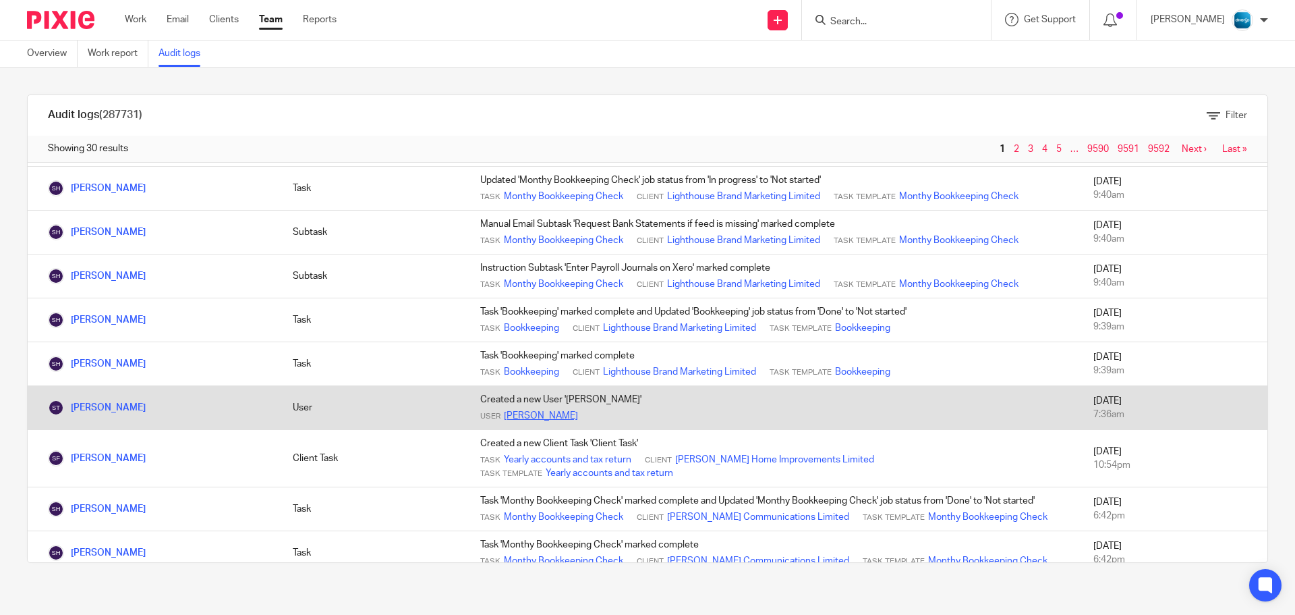
click at [530, 422] on link "[PERSON_NAME]" at bounding box center [541, 415] width 74 height 13
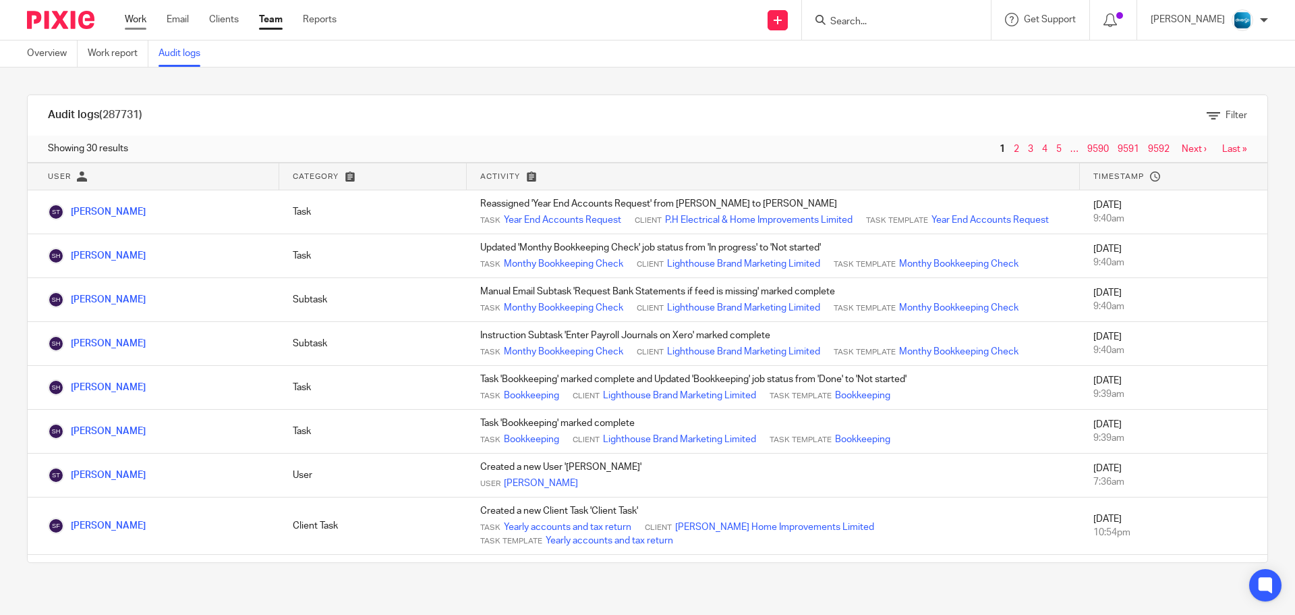
click at [146, 18] on link "Work" at bounding box center [136, 19] width 22 height 13
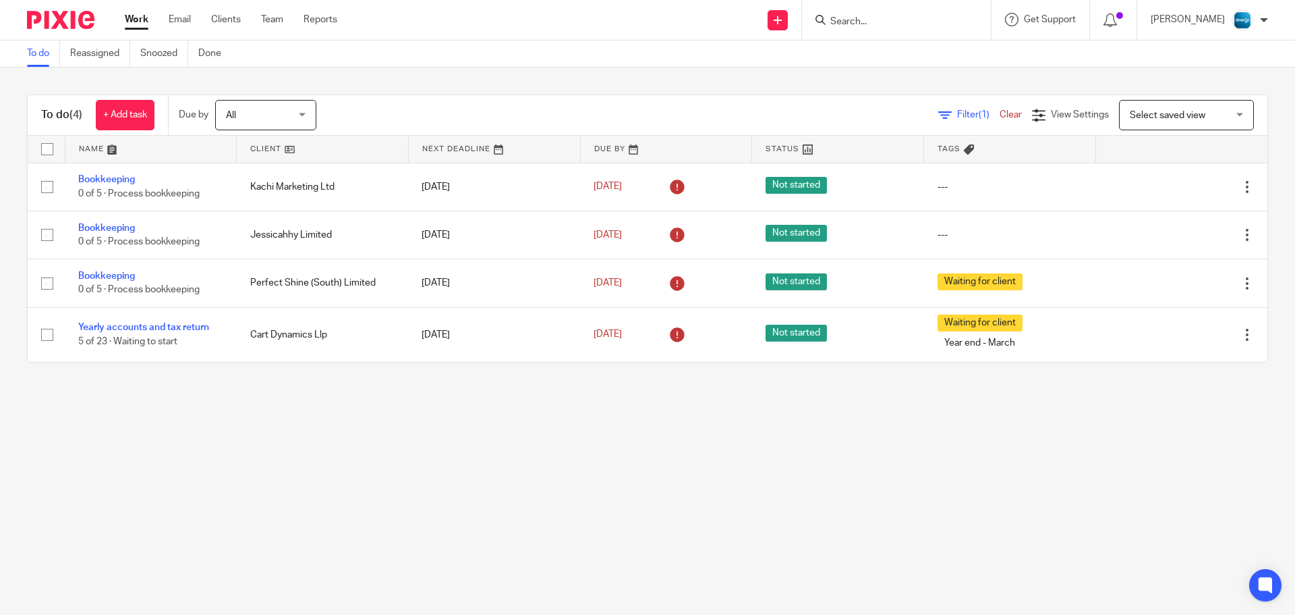
click at [1259, 20] on div "[PERSON_NAME]" at bounding box center [1209, 20] width 117 height 22
click at [1217, 90] on span "Logout" at bounding box center [1206, 93] width 30 height 9
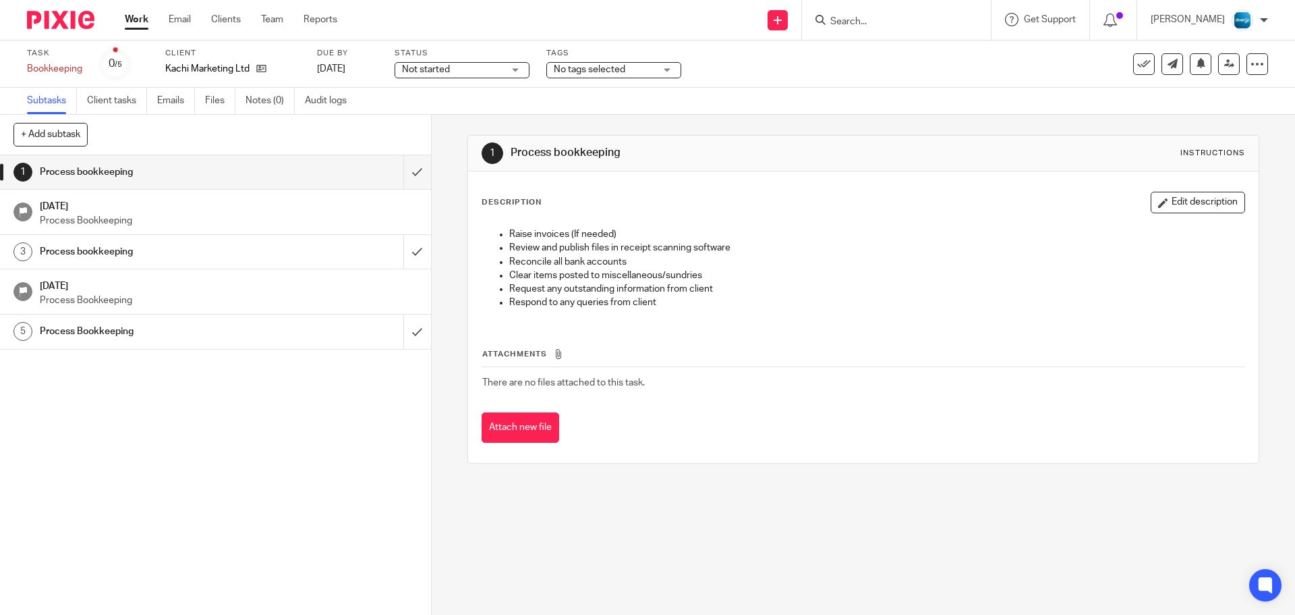
click at [657, 71] on div "No tags selected" at bounding box center [614, 70] width 135 height 16
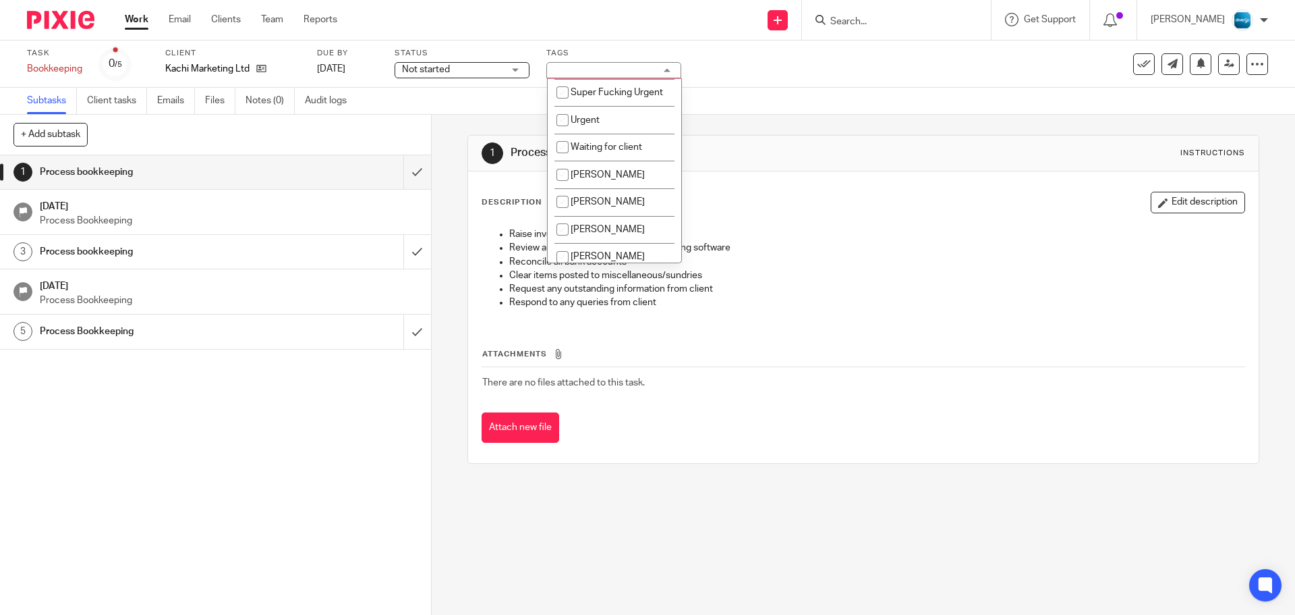
scroll to position [270, 0]
click at [611, 128] on span "Waiting for client" at bounding box center [607, 122] width 72 height 9
checkbox input "true"
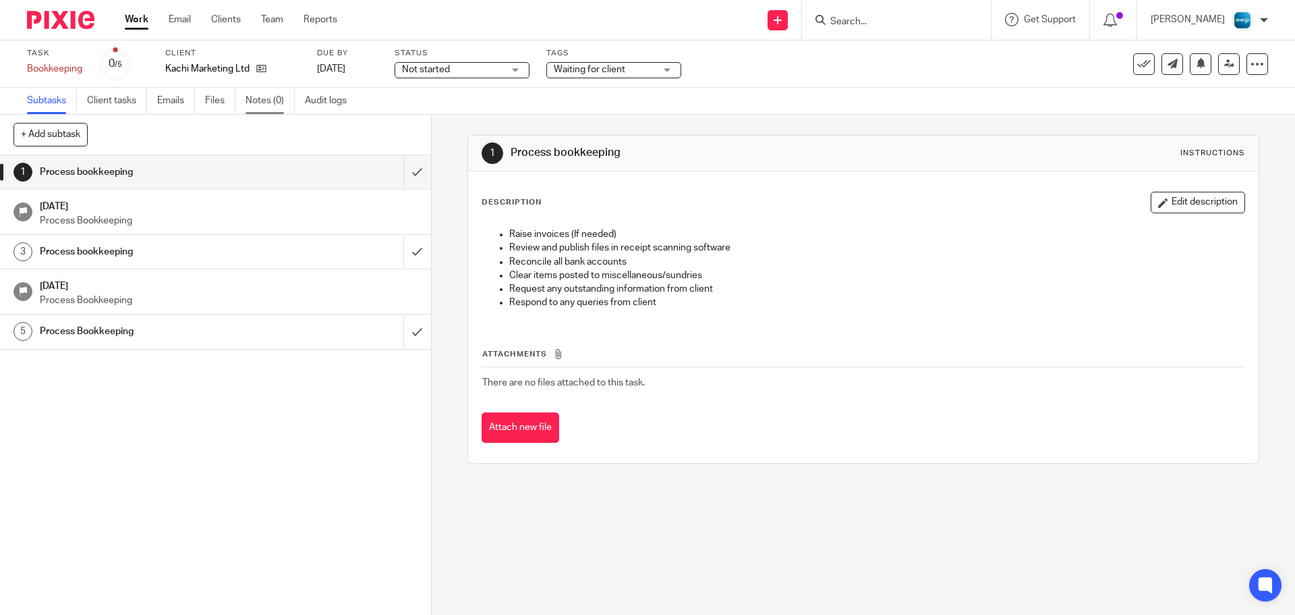
click at [274, 106] on link "Notes (0)" at bounding box center [270, 101] width 49 height 26
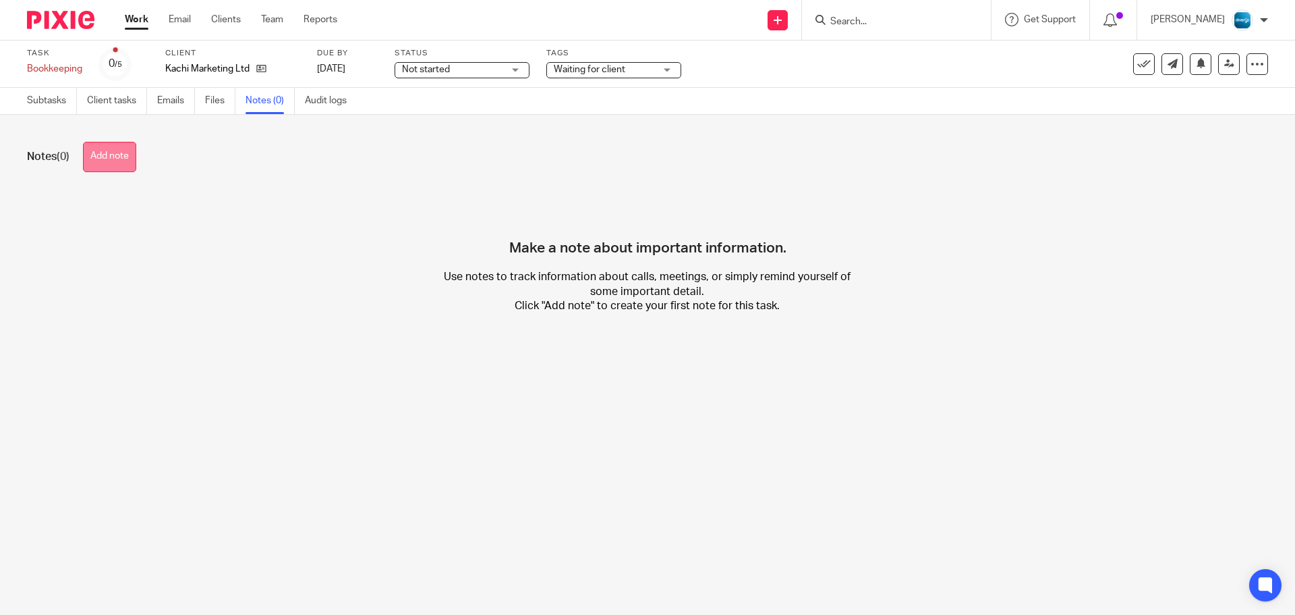
click at [134, 167] on button "Add note" at bounding box center [109, 157] width 53 height 30
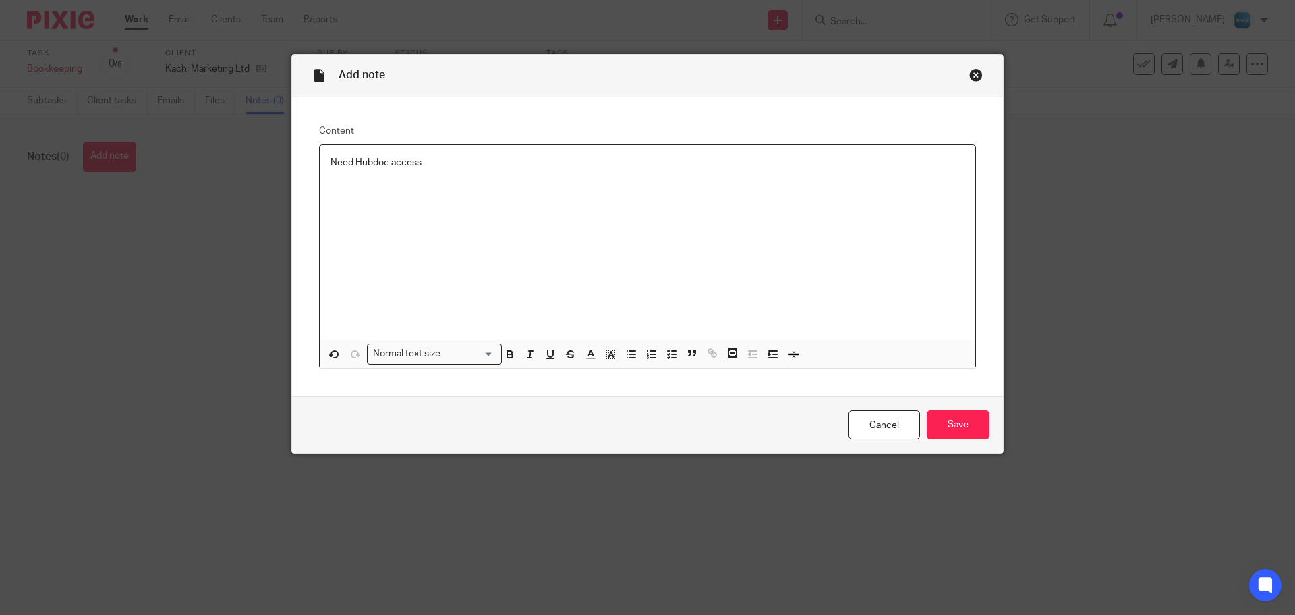
click at [470, 176] on div "Need Hubdoc access" at bounding box center [648, 242] width 656 height 194
drag, startPoint x: 353, startPoint y: 159, endPoint x: 601, endPoint y: 174, distance: 248.1
click at [601, 174] on div "Need Hubdoc access" at bounding box center [648, 242] width 656 height 194
click at [966, 428] on input "Save" at bounding box center [958, 424] width 63 height 29
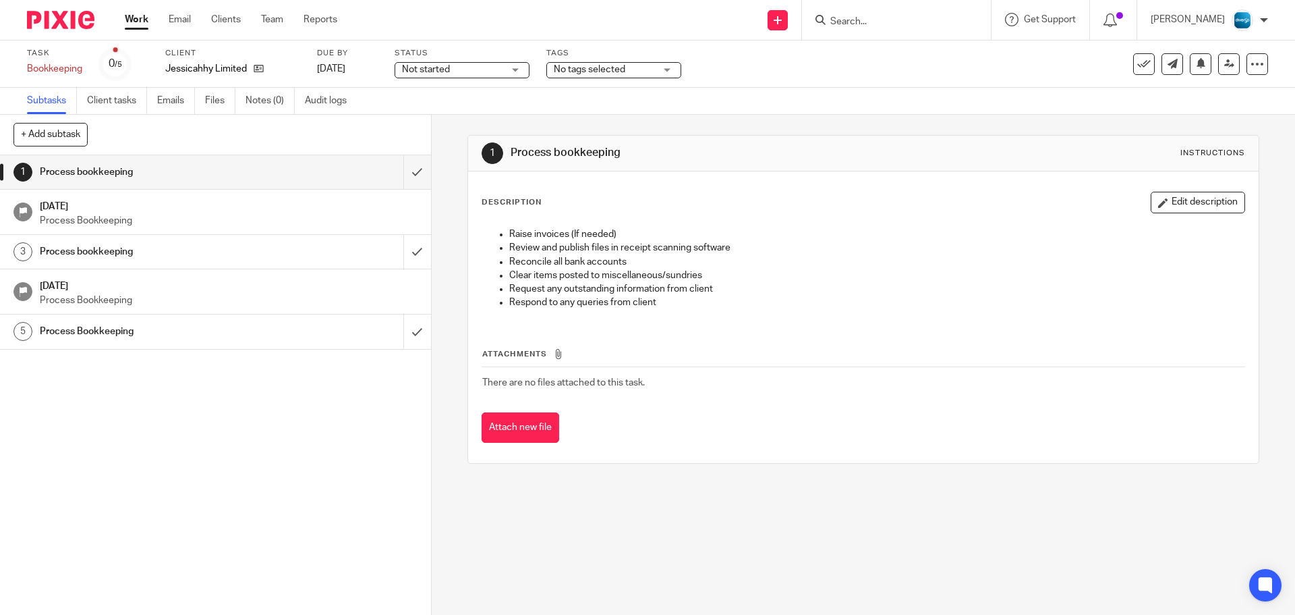
click at [571, 69] on span "No tags selected" at bounding box center [590, 69] width 72 height 9
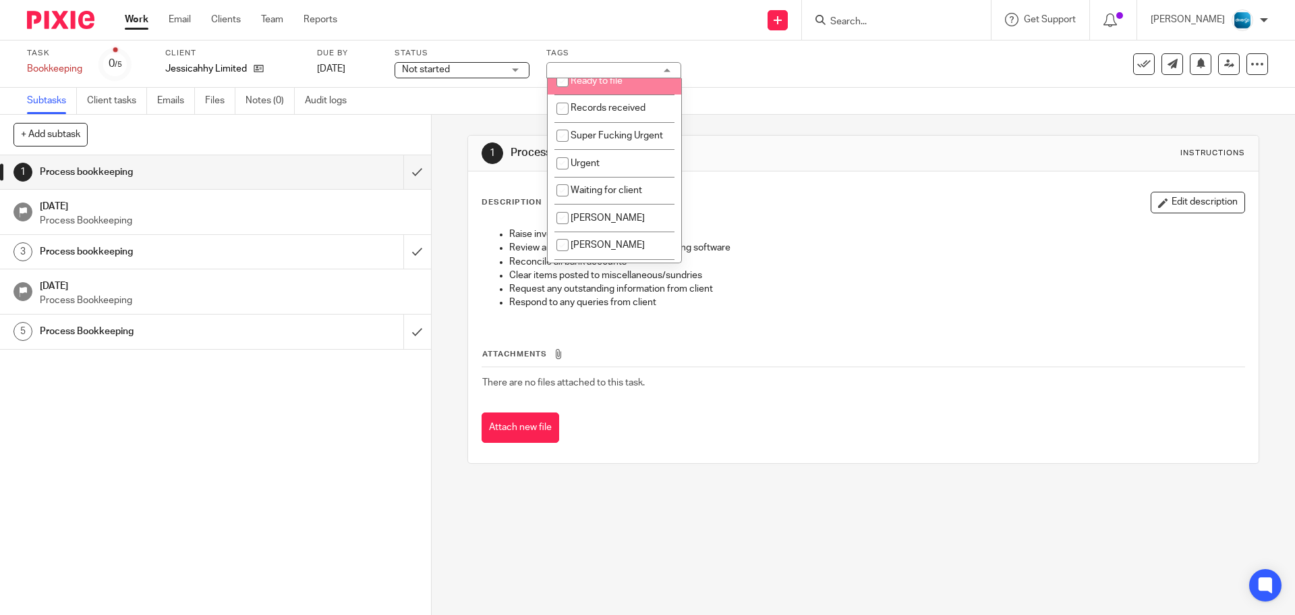
scroll to position [270, 0]
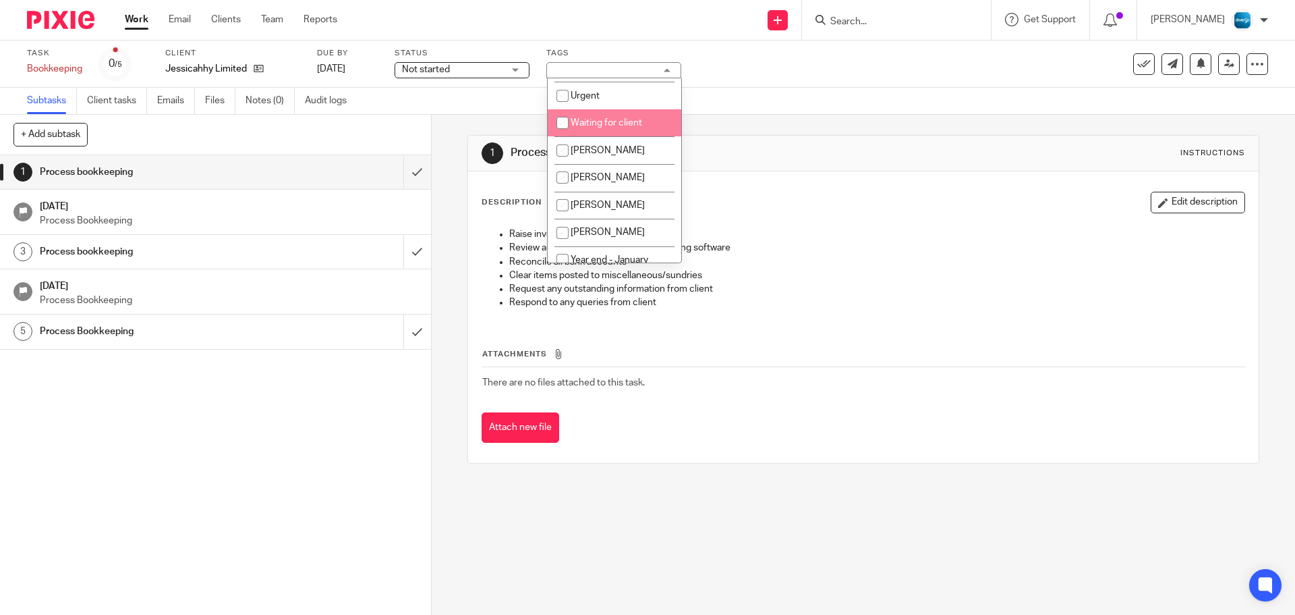
click at [592, 128] on span "Waiting for client" at bounding box center [607, 122] width 72 height 9
checkbox input "true"
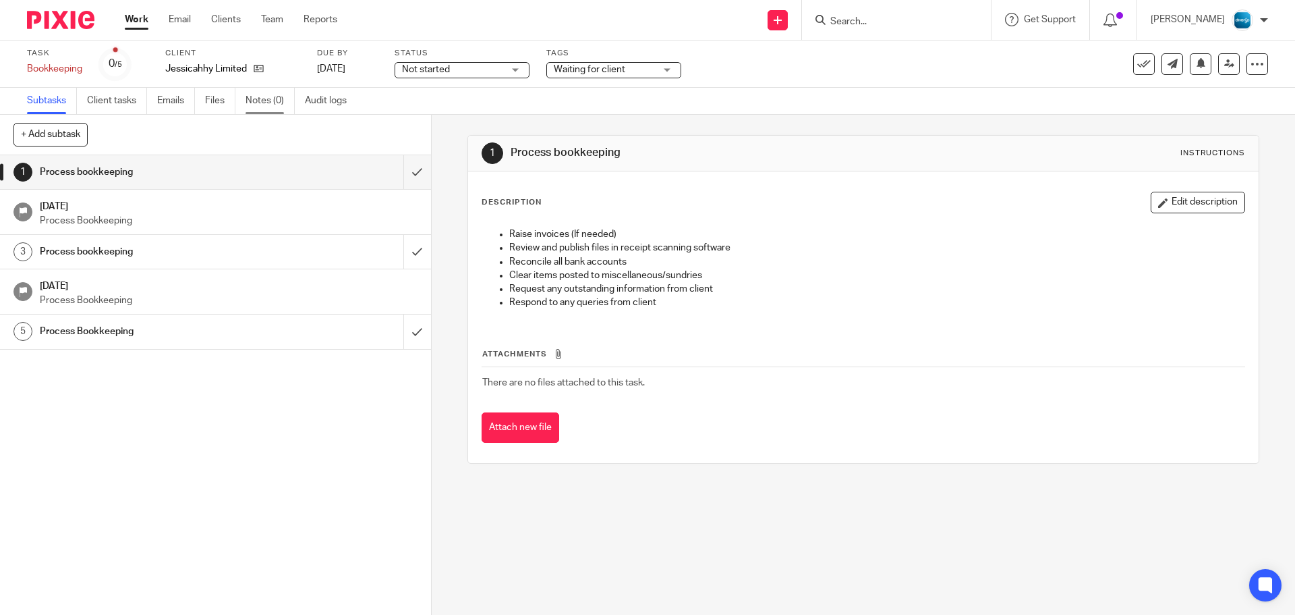
click at [266, 105] on link "Notes (0)" at bounding box center [270, 101] width 49 height 26
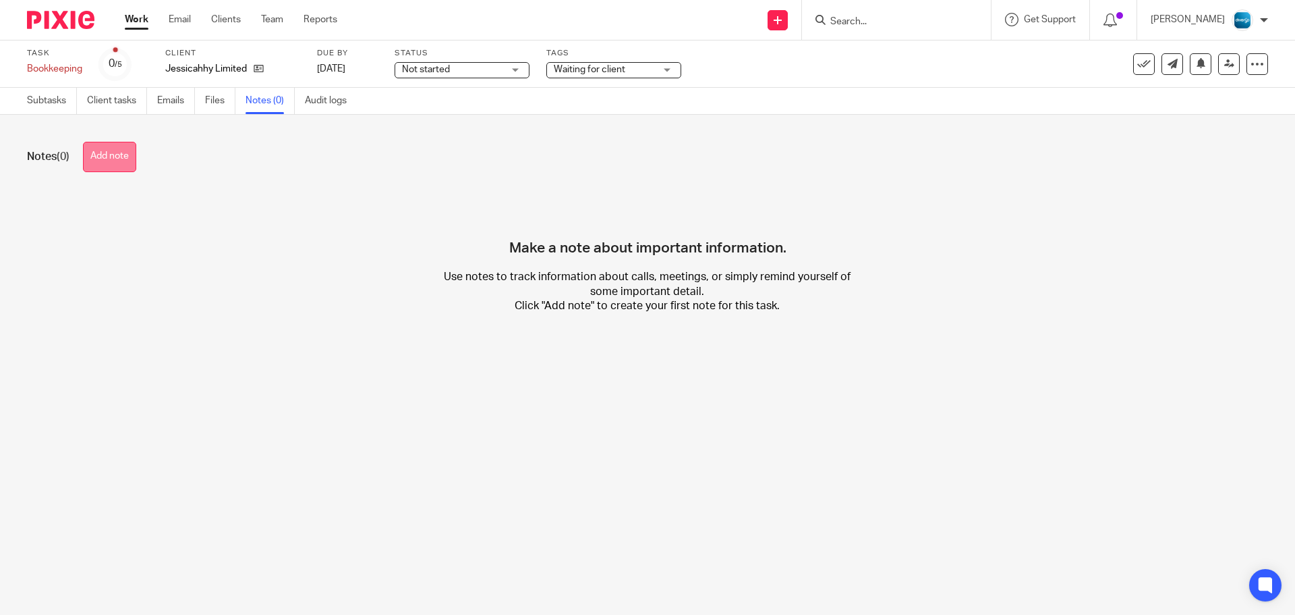
click at [109, 164] on button "Add note" at bounding box center [109, 157] width 53 height 30
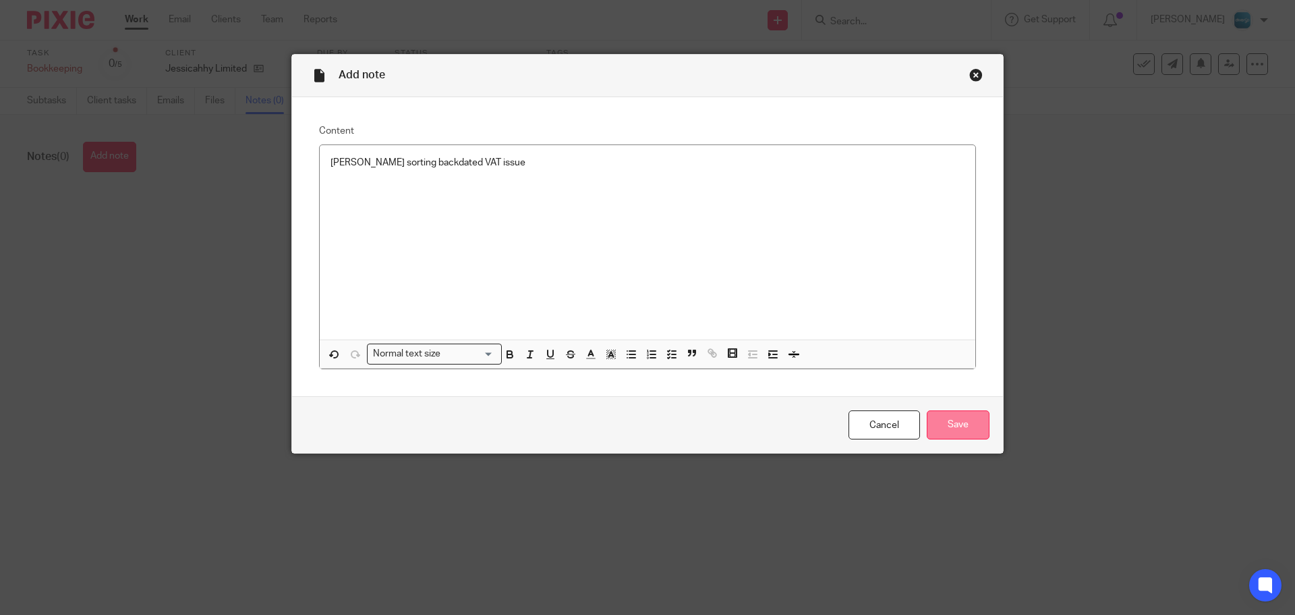
click at [947, 417] on input "Save" at bounding box center [958, 424] width 63 height 29
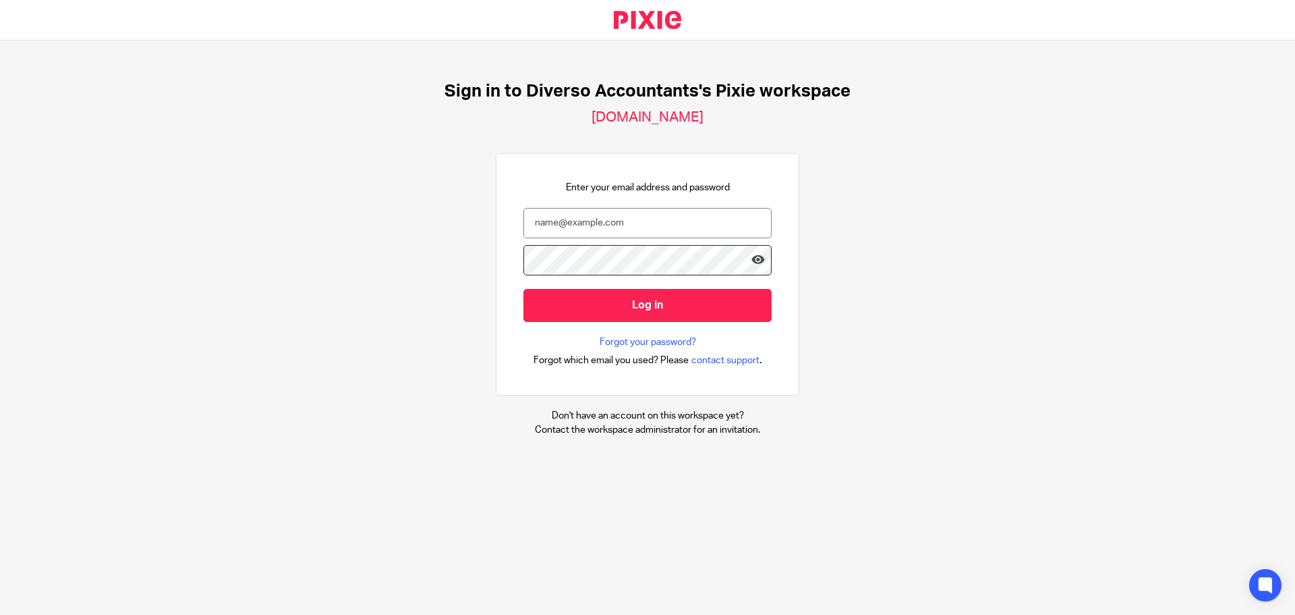
click at [96, 111] on div "Sign in to Diverso Accountants's Pixie workspace [DOMAIN_NAME] Enter your email…" at bounding box center [647, 258] width 1295 height 437
click at [611, 219] on input "email" at bounding box center [648, 223] width 248 height 30
type input "[PERSON_NAME][EMAIL_ADDRESS][DOMAIN_NAME]"
click at [752, 260] on icon at bounding box center [758, 259] width 13 height 13
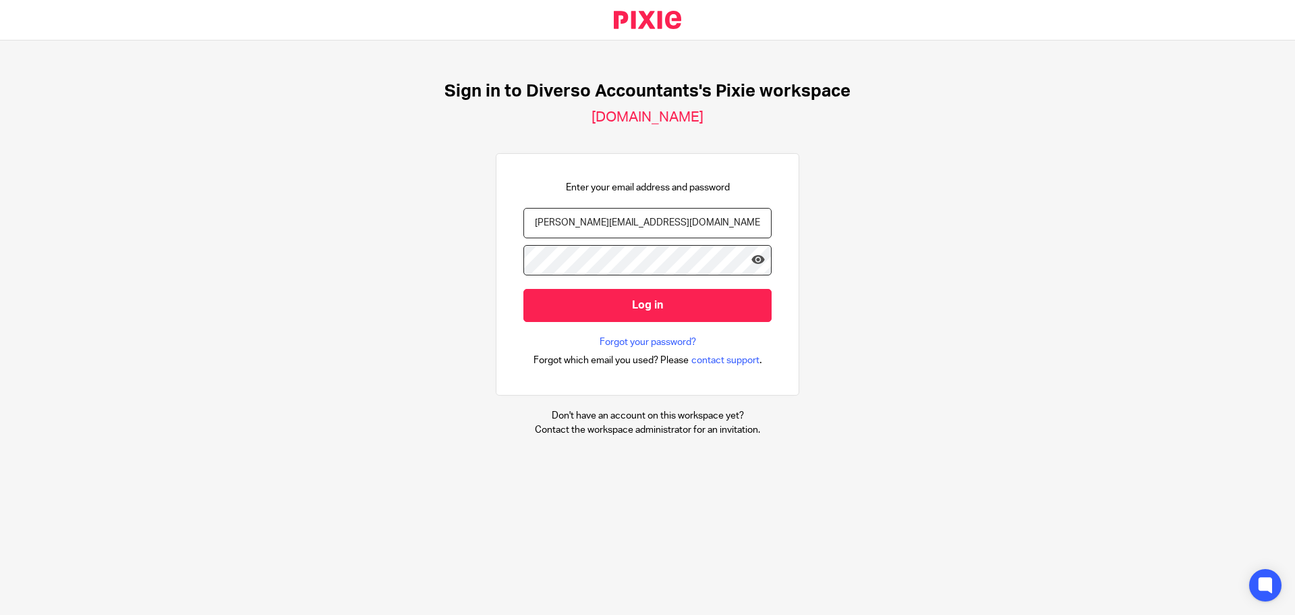
click at [673, 324] on form "[PERSON_NAME][EMAIL_ADDRESS][DOMAIN_NAME] Log in" at bounding box center [648, 272] width 248 height 128
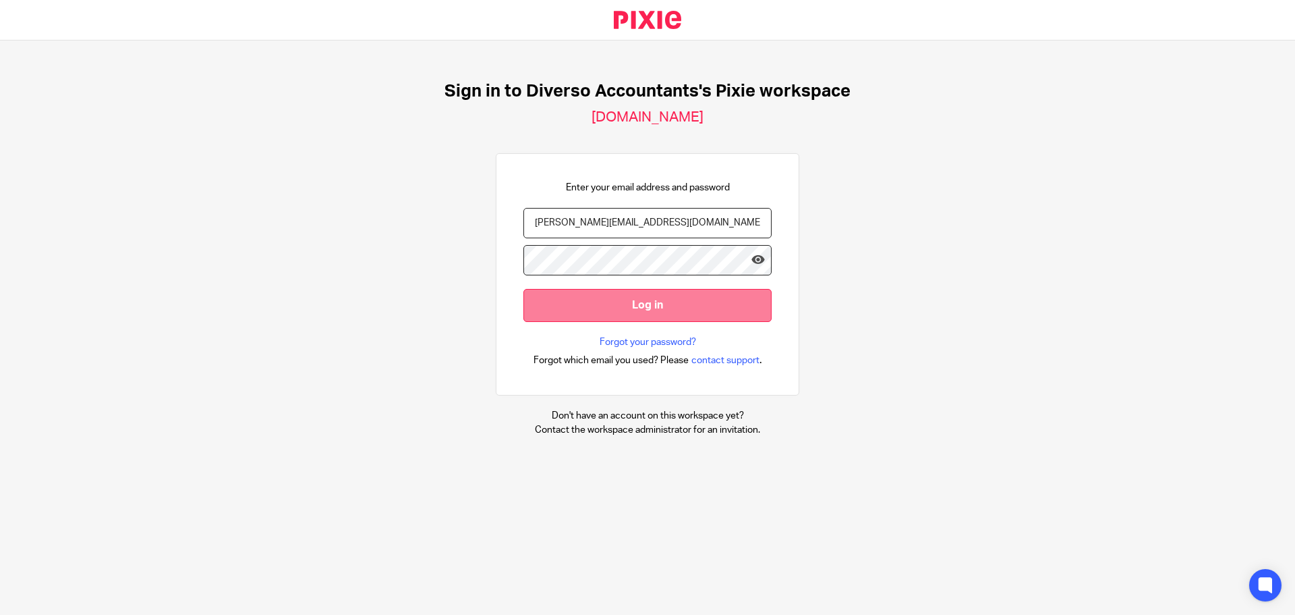
click at [677, 312] on input "Log in" at bounding box center [648, 305] width 248 height 33
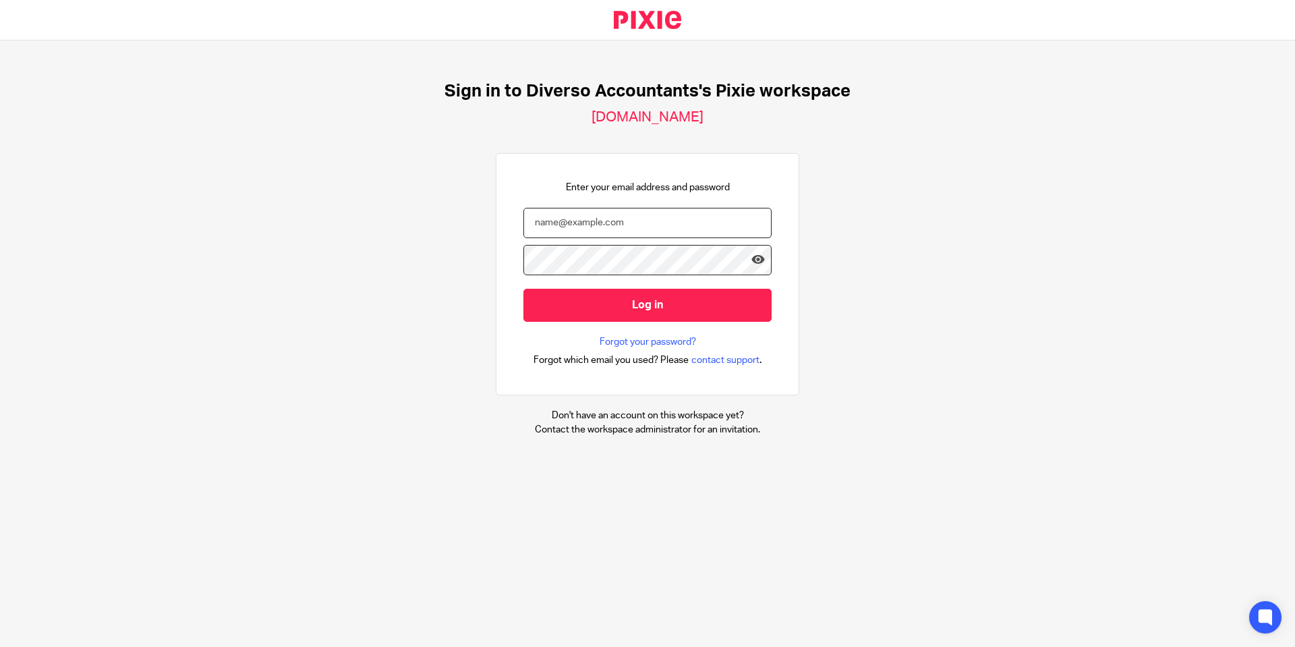
click at [636, 227] on input "email" at bounding box center [648, 223] width 248 height 30
type input "[PERSON_NAME]@"
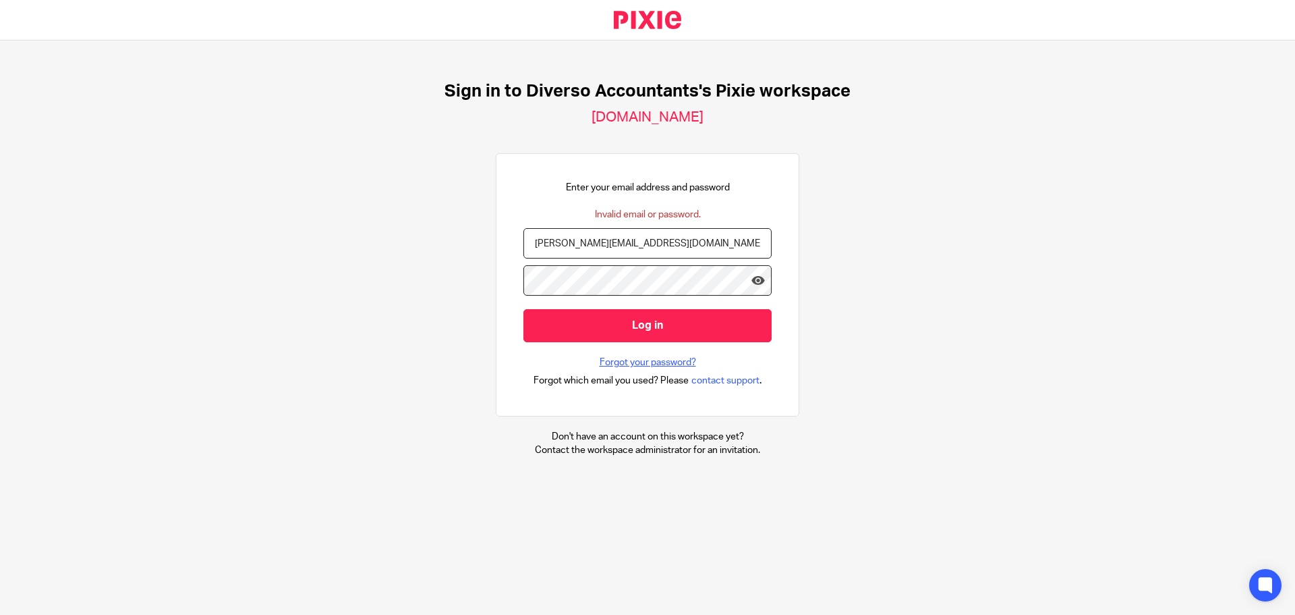
click at [636, 358] on link "Forgot your password?" at bounding box center [648, 362] width 96 height 13
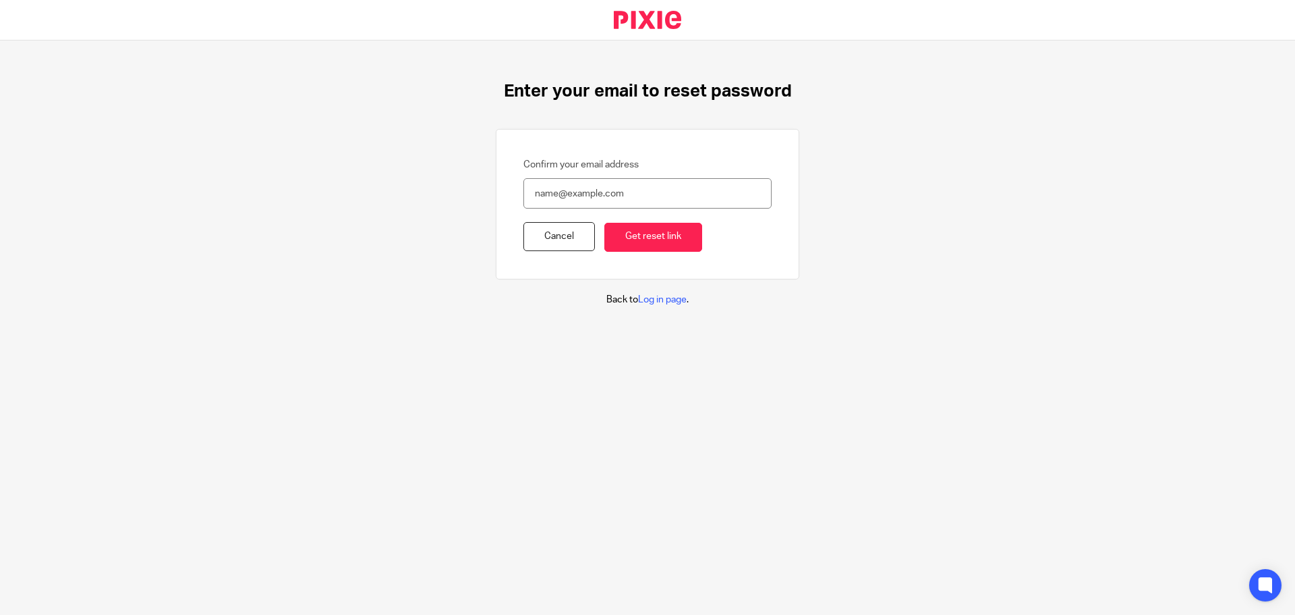
click at [594, 186] on input "Confirm your email address" at bounding box center [648, 193] width 248 height 30
type input "[PERSON_NAME][EMAIL_ADDRESS][DOMAIN_NAME]"
click at [629, 237] on input "Get reset link" at bounding box center [654, 237] width 98 height 29
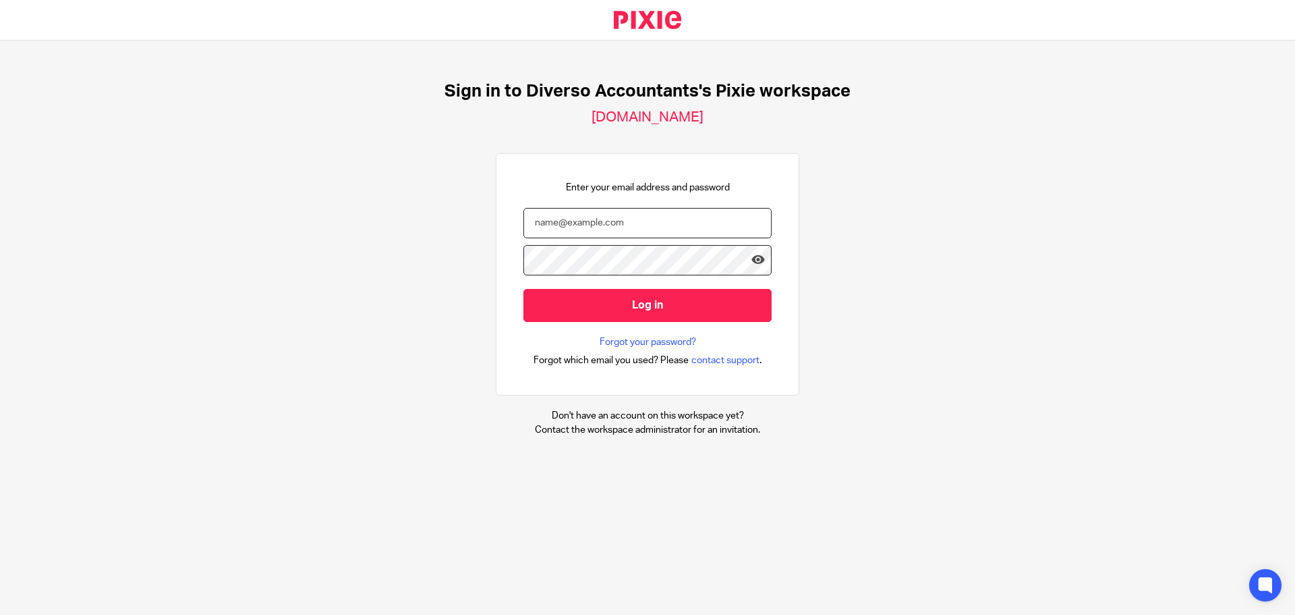
click at [606, 225] on input "email" at bounding box center [648, 223] width 248 height 30
